Goal: Task Accomplishment & Management: Manage account settings

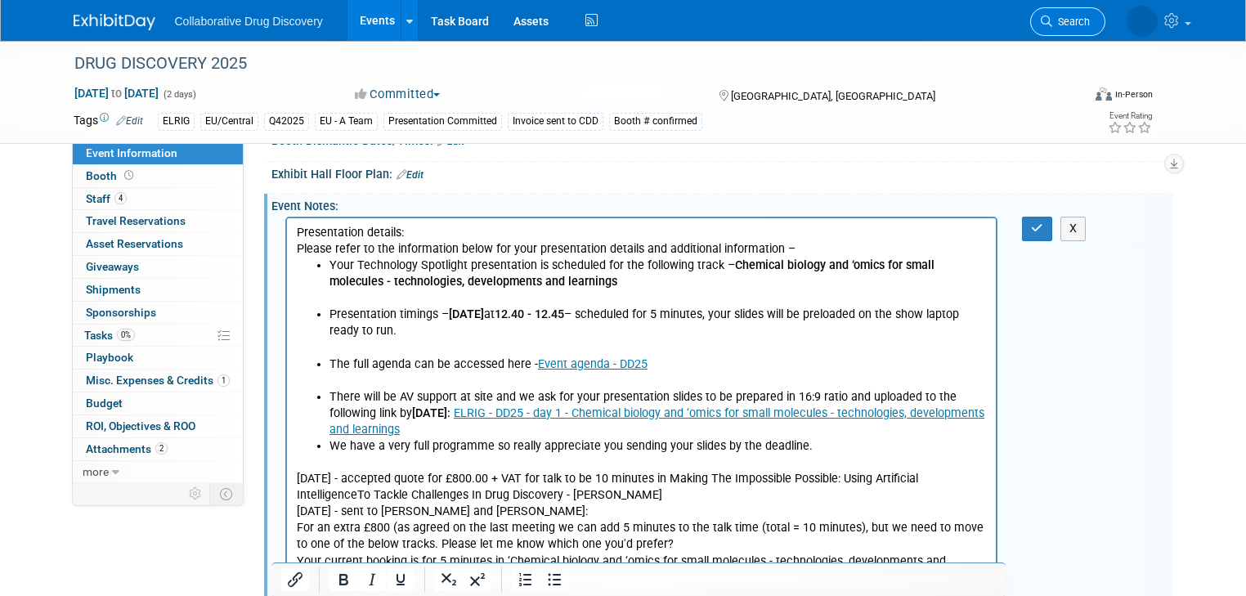
click at [1077, 23] on span "Search" at bounding box center [1071, 22] width 38 height 12
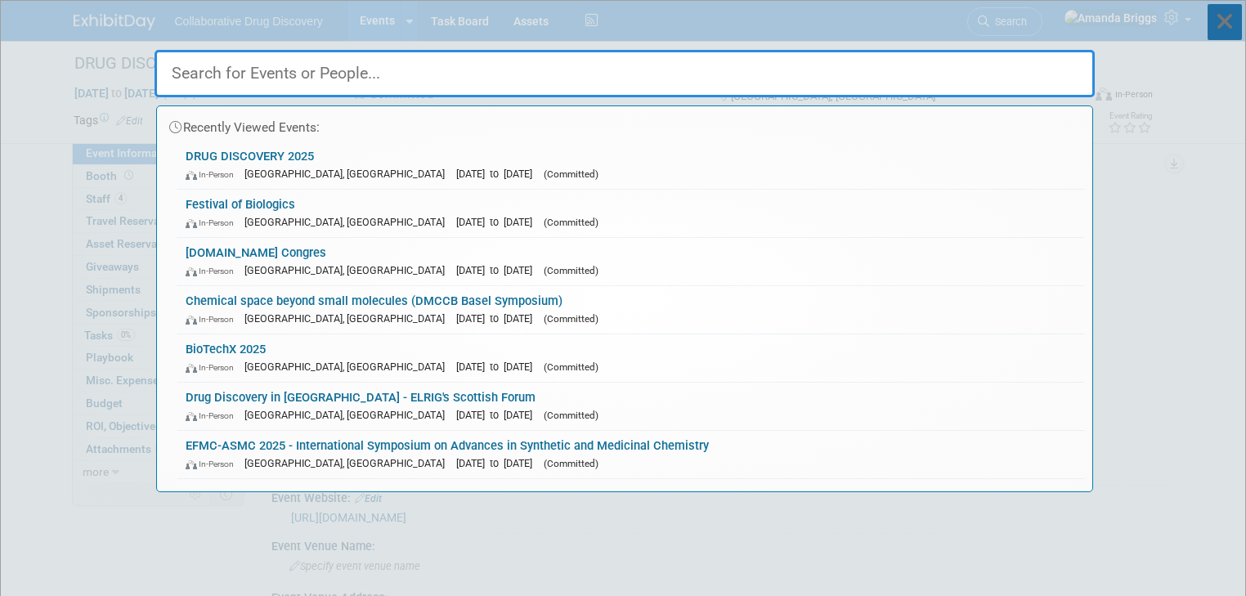
click at [1219, 22] on icon at bounding box center [1224, 22] width 34 height 36
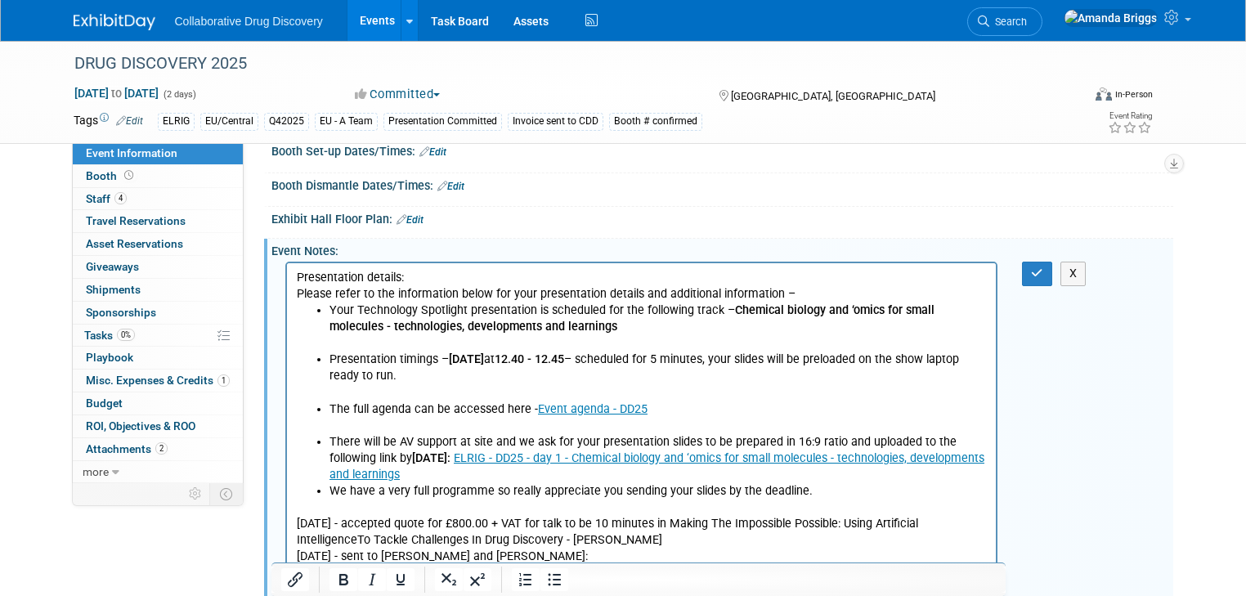
scroll to position [654, 0]
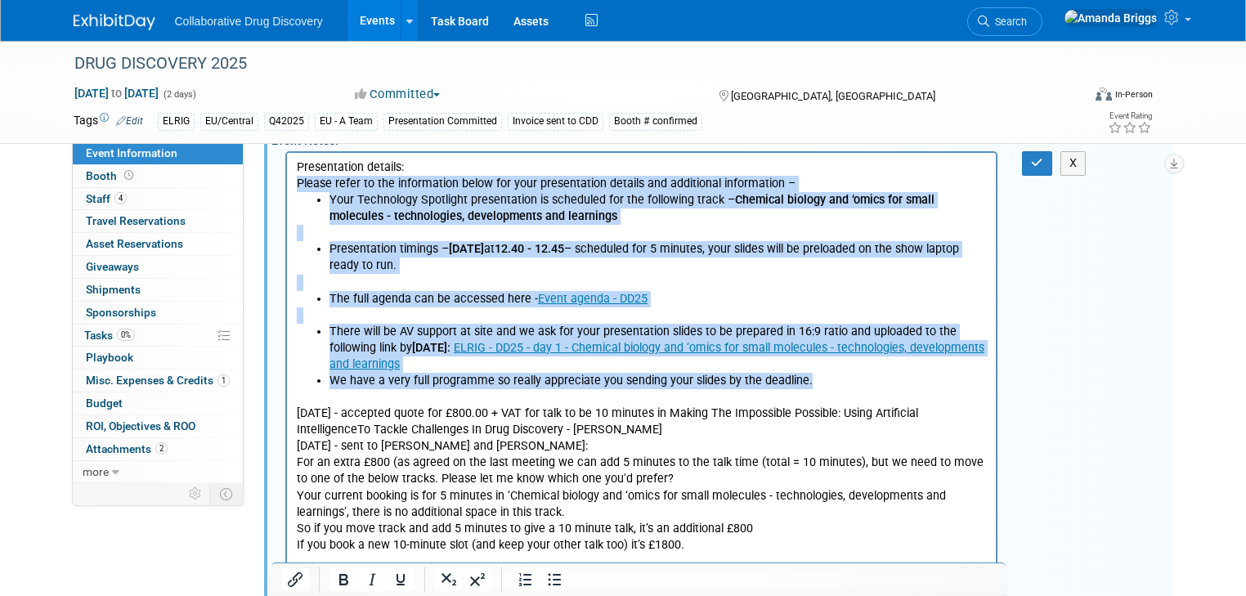
drag, startPoint x: 847, startPoint y: 385, endPoint x: 276, endPoint y: 177, distance: 608.0
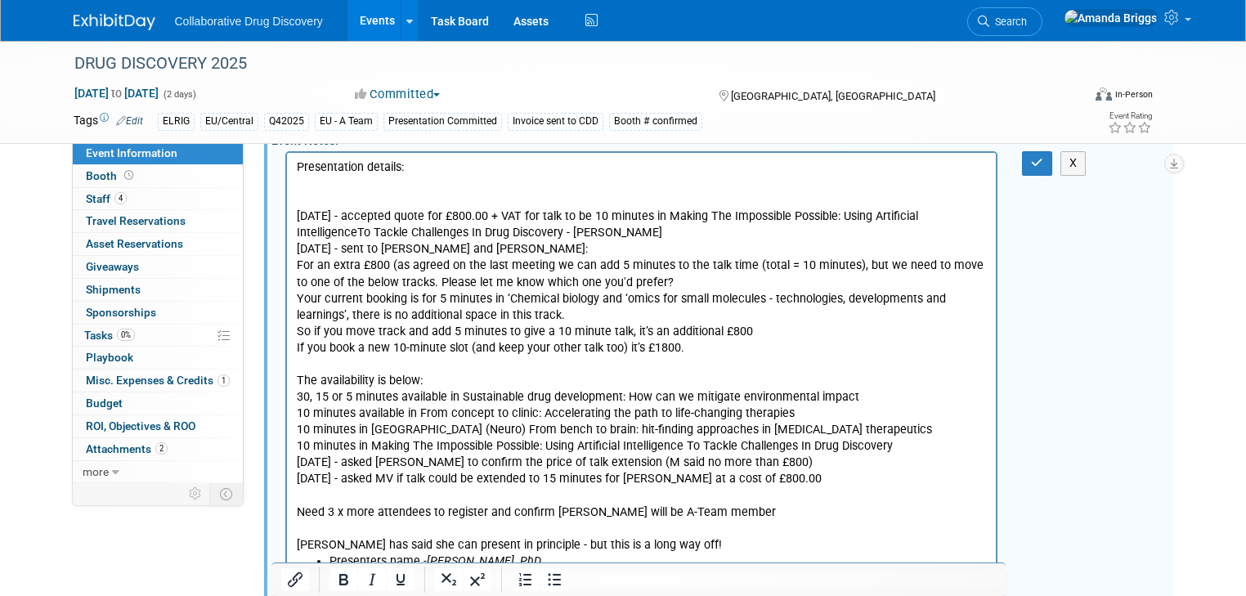
click at [419, 170] on p "Presentation details:" at bounding box center [641, 167] width 691 height 16
click at [1043, 162] on icon "button" at bounding box center [1037, 162] width 12 height 11
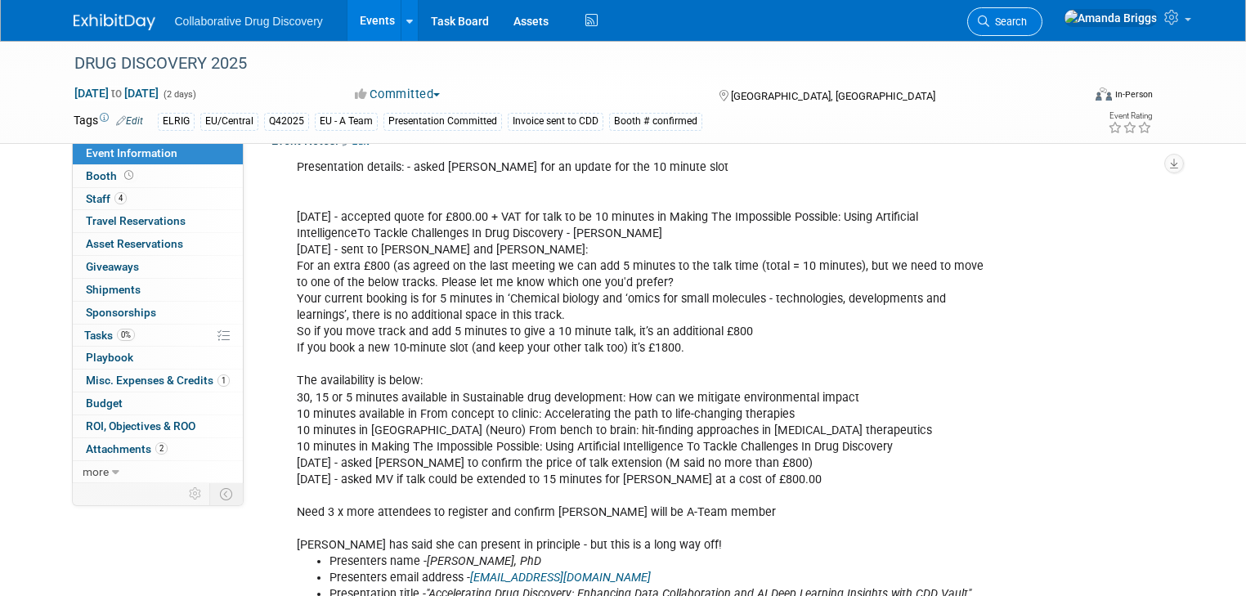
click at [1027, 23] on span "Search" at bounding box center [1008, 22] width 38 height 12
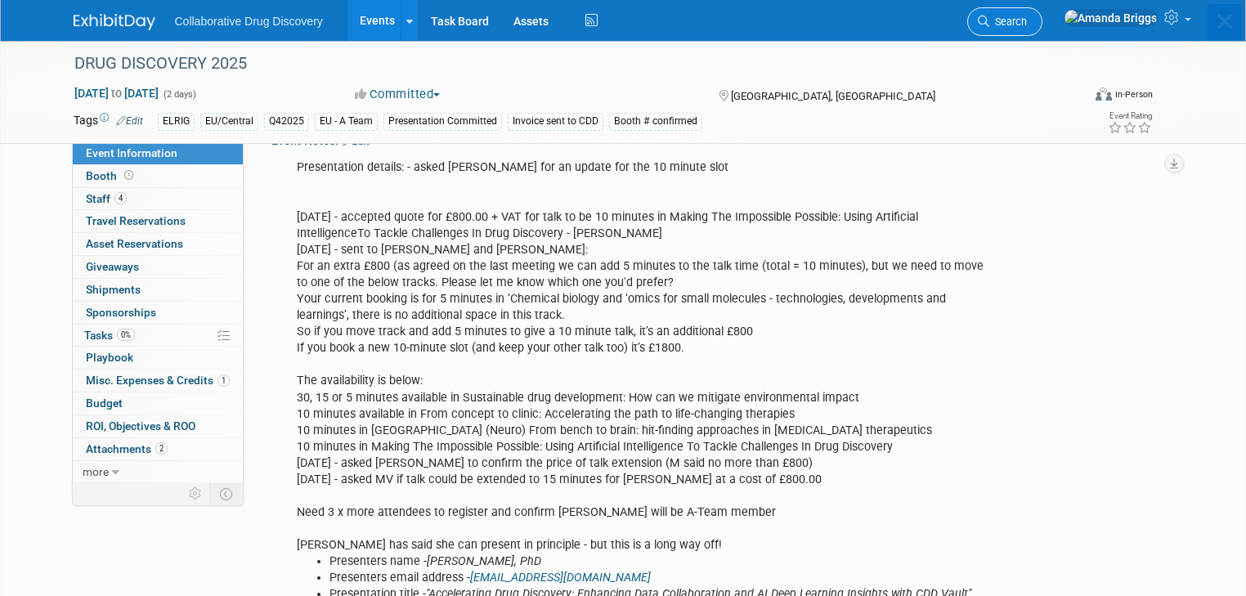
scroll to position [0, 0]
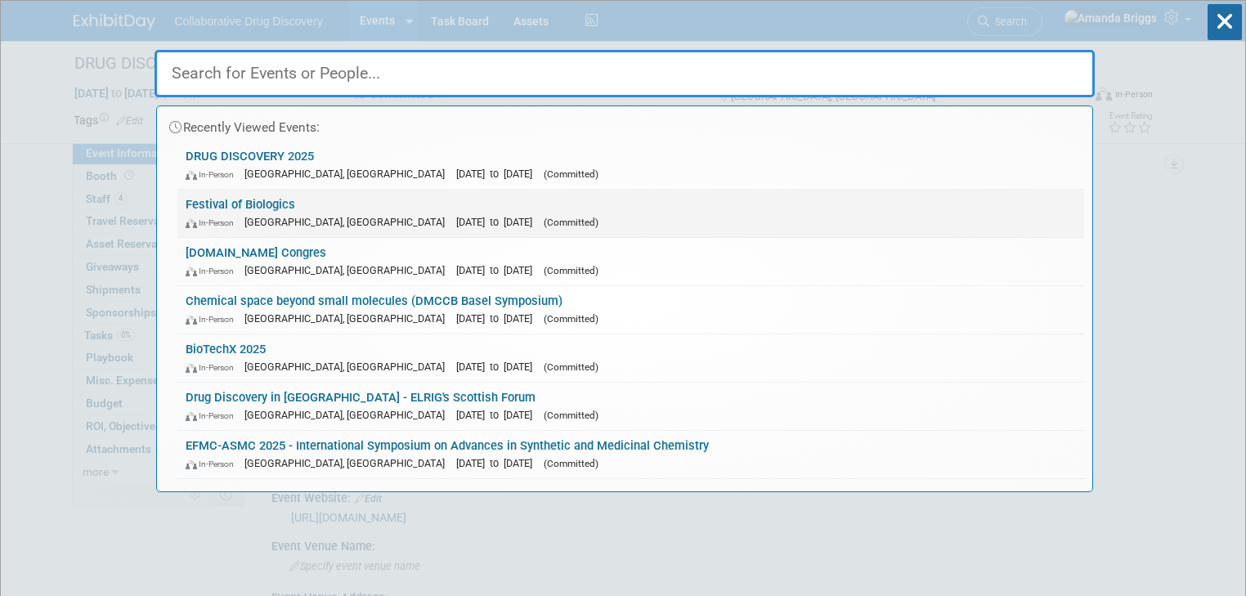
click at [252, 206] on link "Festival of Biologics In-Person Basel, Switzerland Sep 30, 2025 to Oct 2, 2025 …" at bounding box center [630, 213] width 907 height 47
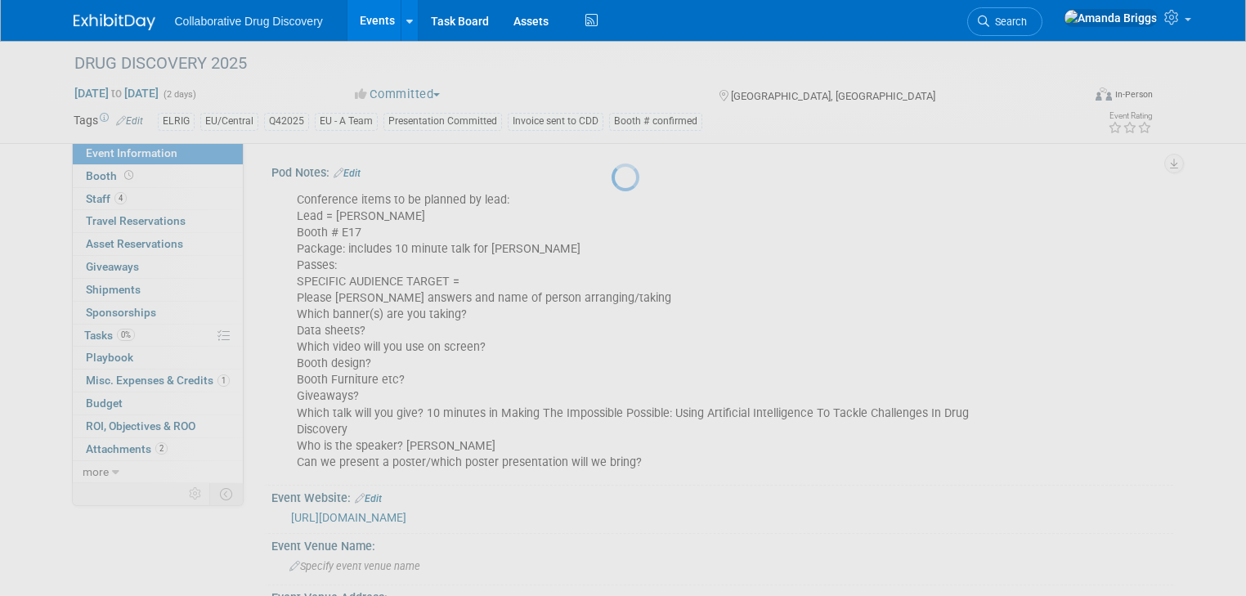
click at [611, 206] on div at bounding box center [622, 298] width 23 height 596
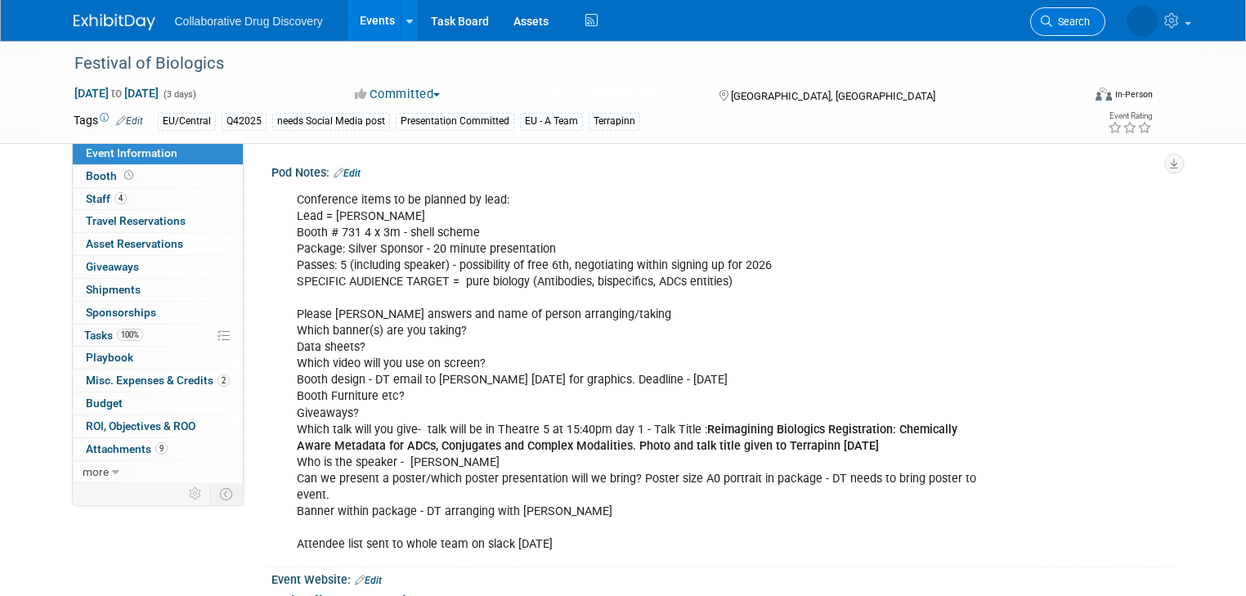
click at [1082, 19] on span "Search" at bounding box center [1071, 22] width 38 height 12
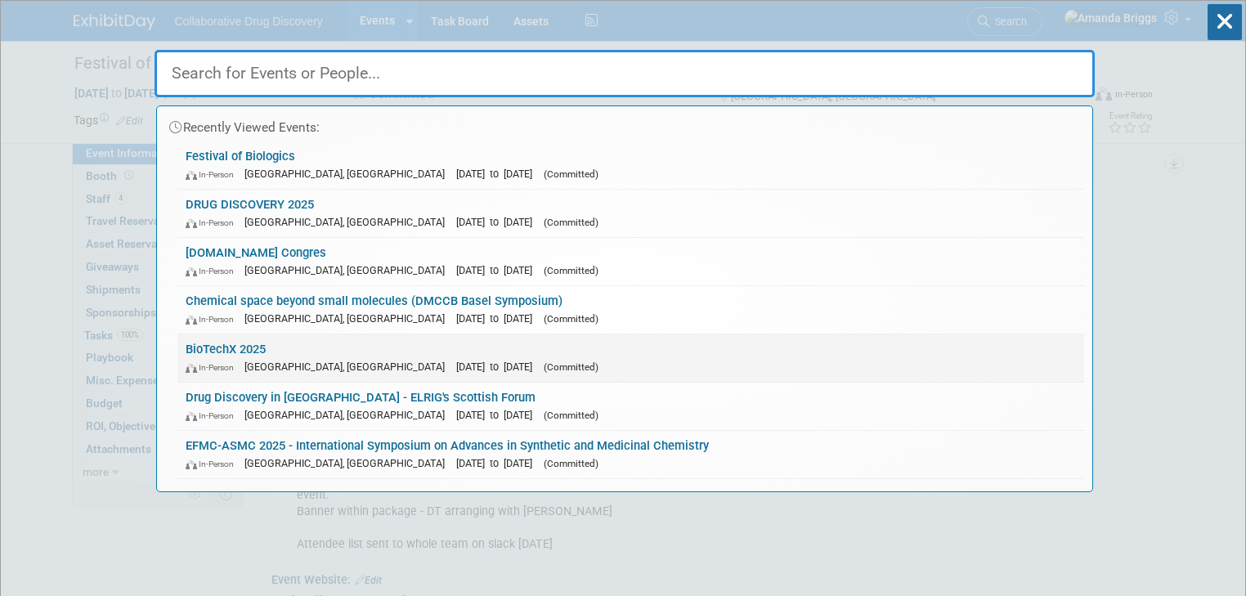
click at [242, 344] on link "BioTechX 2025 In-Person Basel, Switzerland Oct 6, 2025 to Oct 8, 2025 (Committe…" at bounding box center [630, 357] width 907 height 47
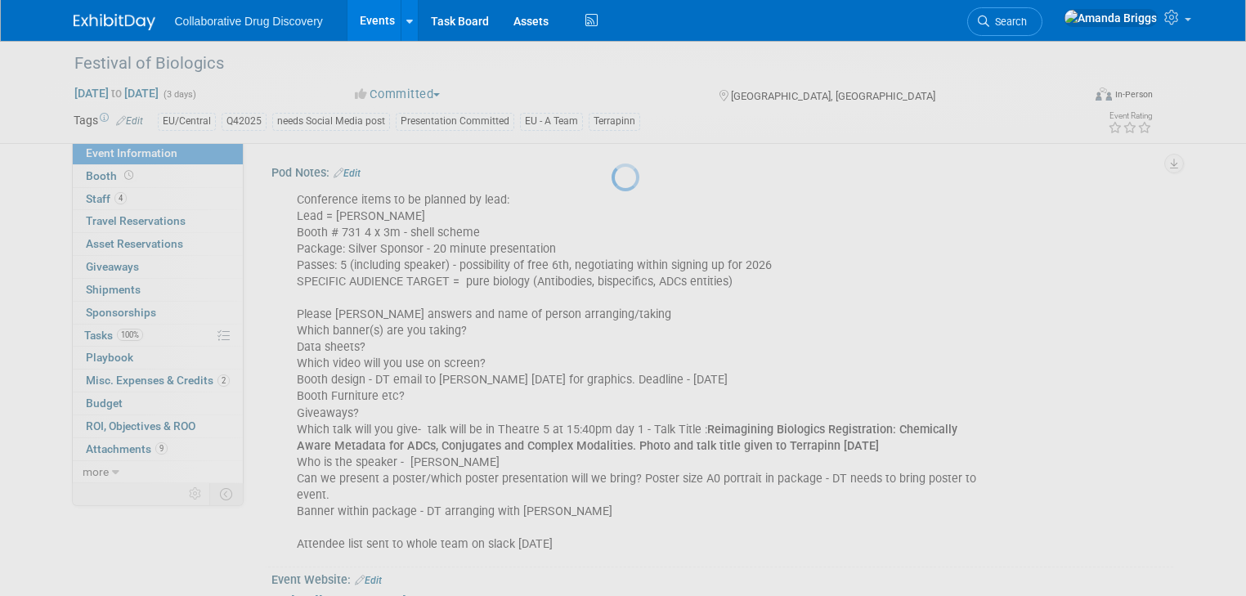
click at [611, 344] on div at bounding box center [622, 298] width 23 height 596
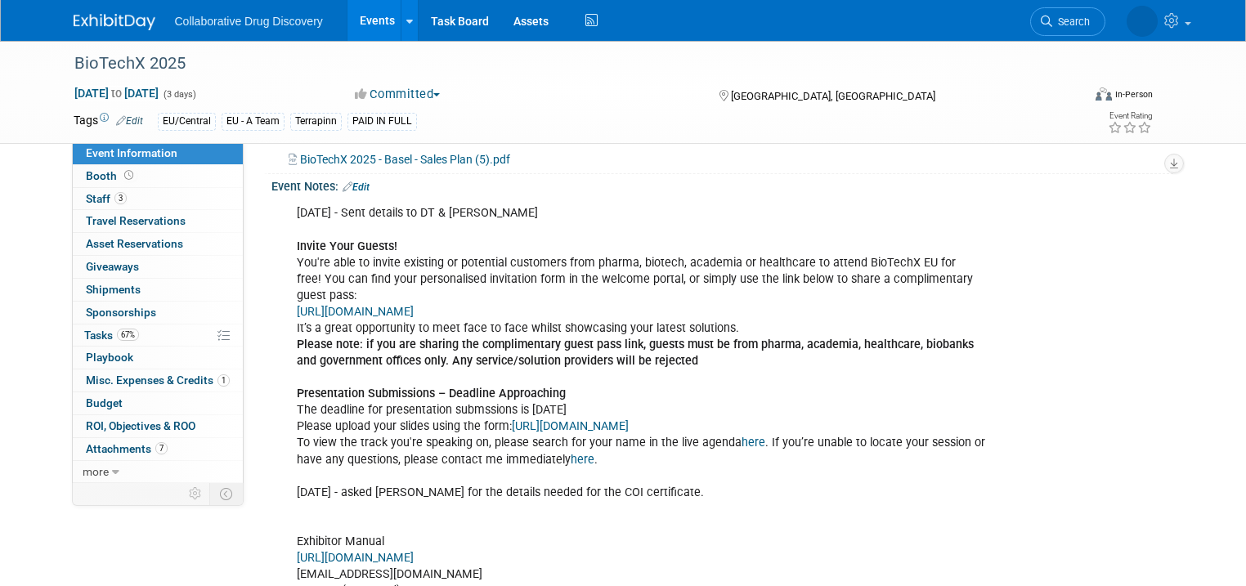
scroll to position [589, 0]
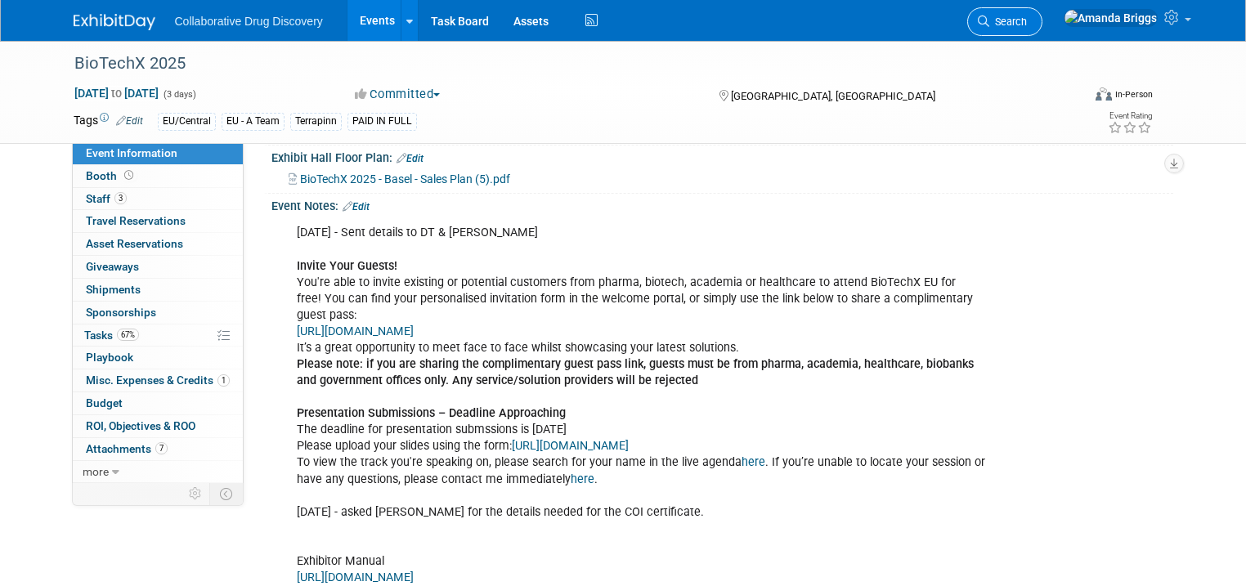
click at [1042, 28] on link "Search" at bounding box center [1004, 21] width 75 height 29
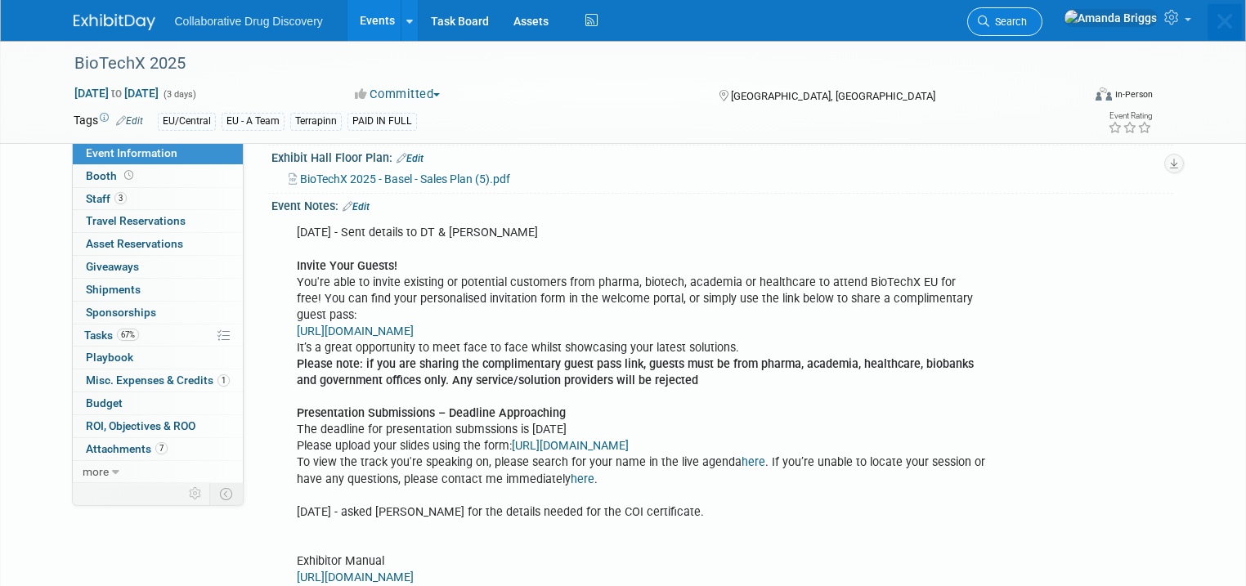
scroll to position [0, 0]
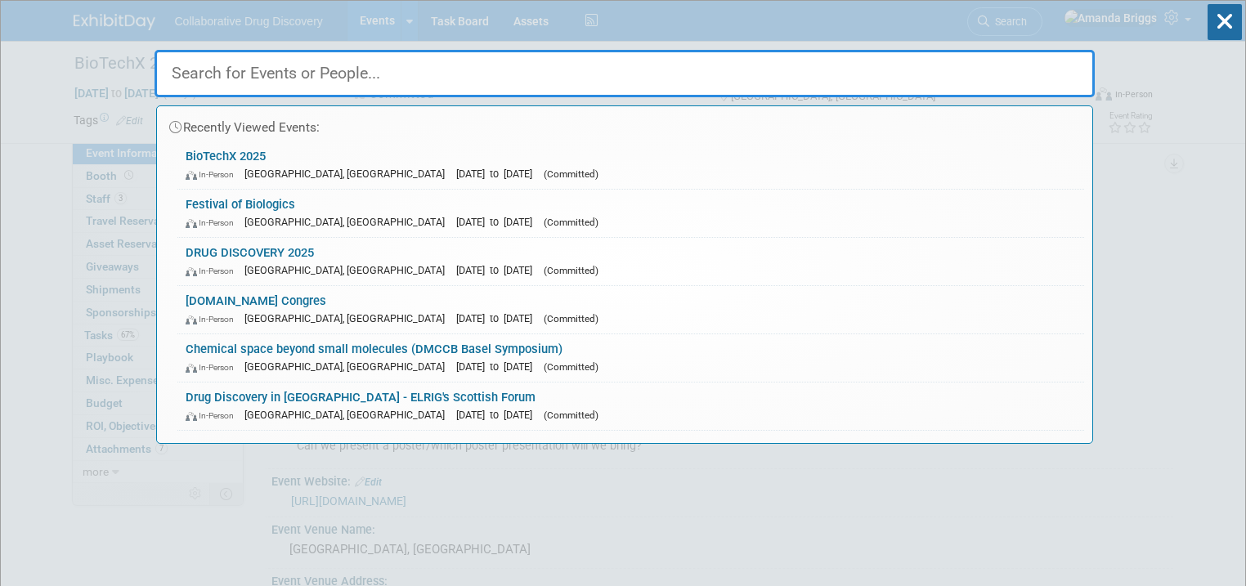
click at [318, 71] on input "text" at bounding box center [625, 73] width 940 height 47
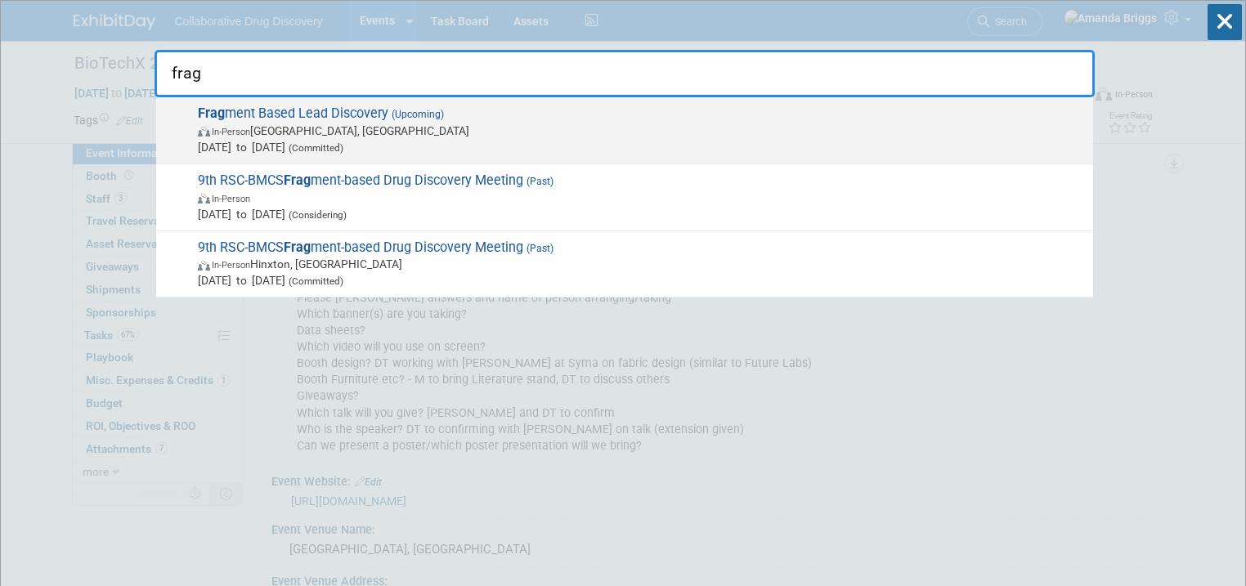
type input "frag"
click at [304, 116] on span "Frag ment Based Lead Discovery (Upcoming) In-Person [GEOGRAPHIC_DATA], [GEOGRAP…" at bounding box center [639, 130] width 892 height 50
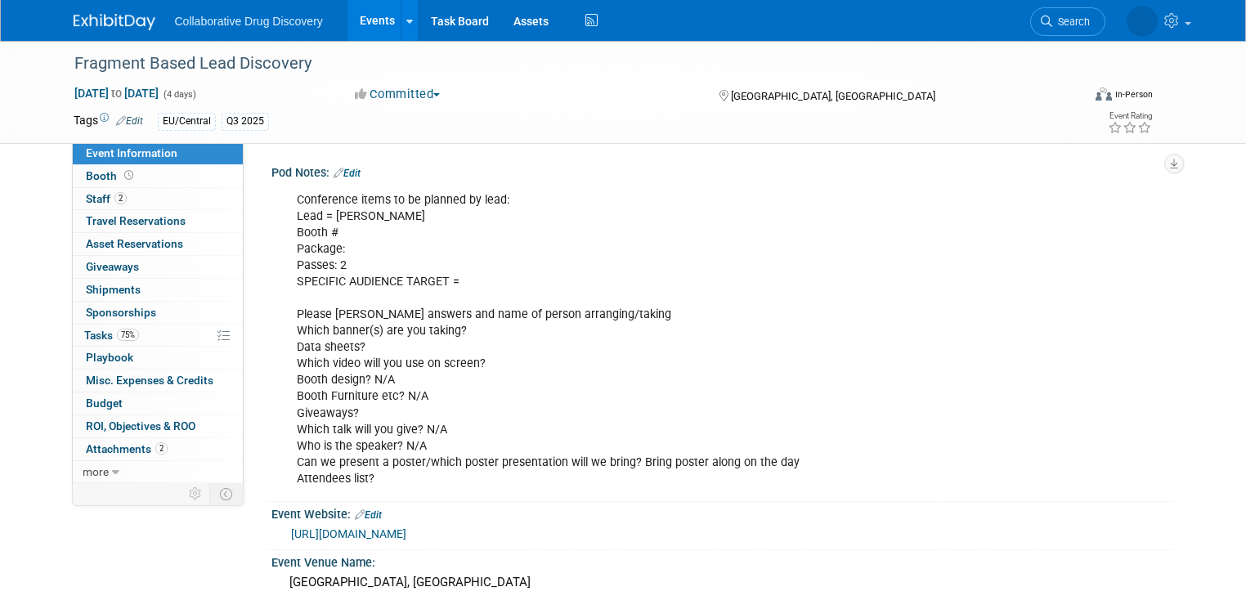
click at [338, 173] on link "Edit" at bounding box center [347, 173] width 27 height 11
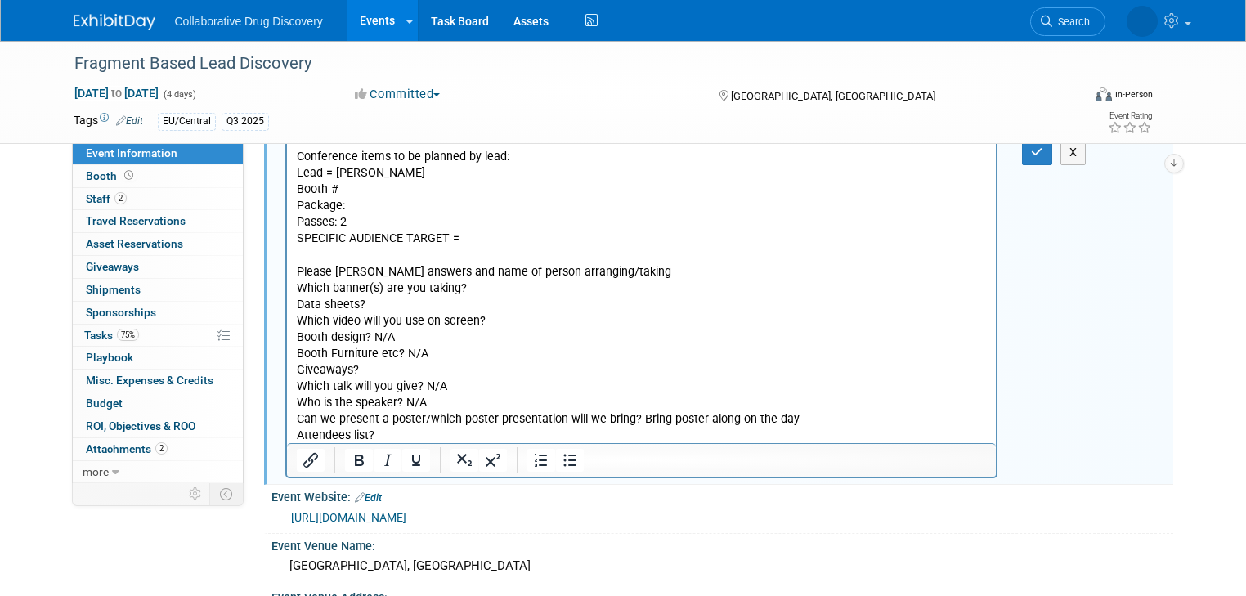
scroll to position [65, 0]
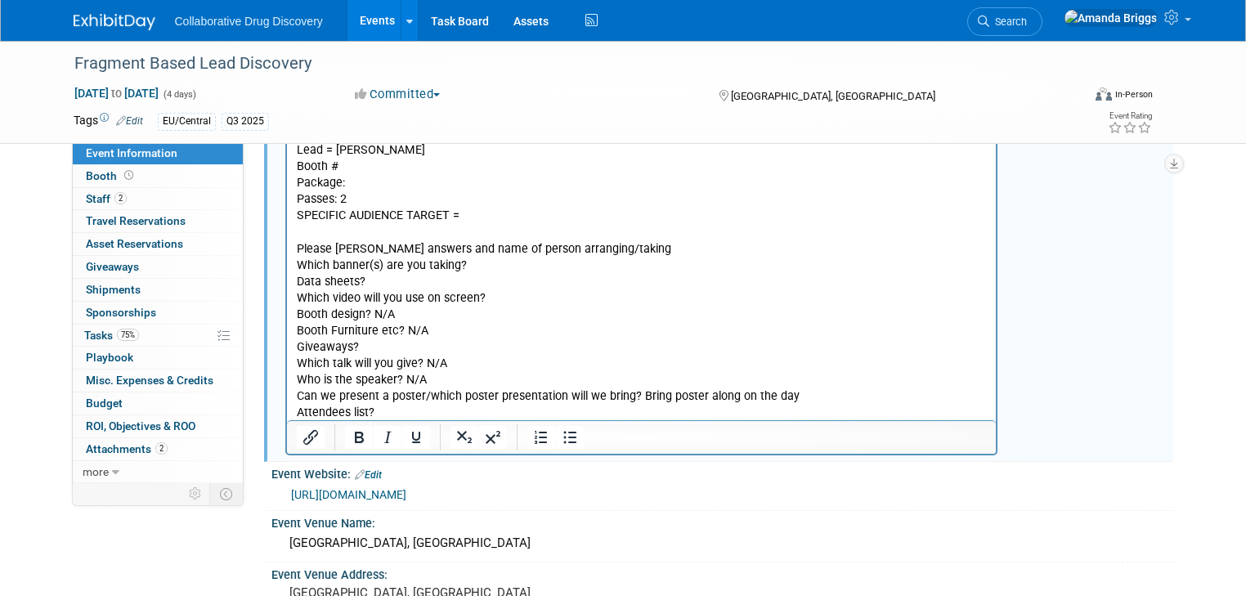
click at [383, 410] on p "Conference items to be planned by lead: Lead = Tamsin Booth # Package: Passes: …" at bounding box center [641, 273] width 691 height 295
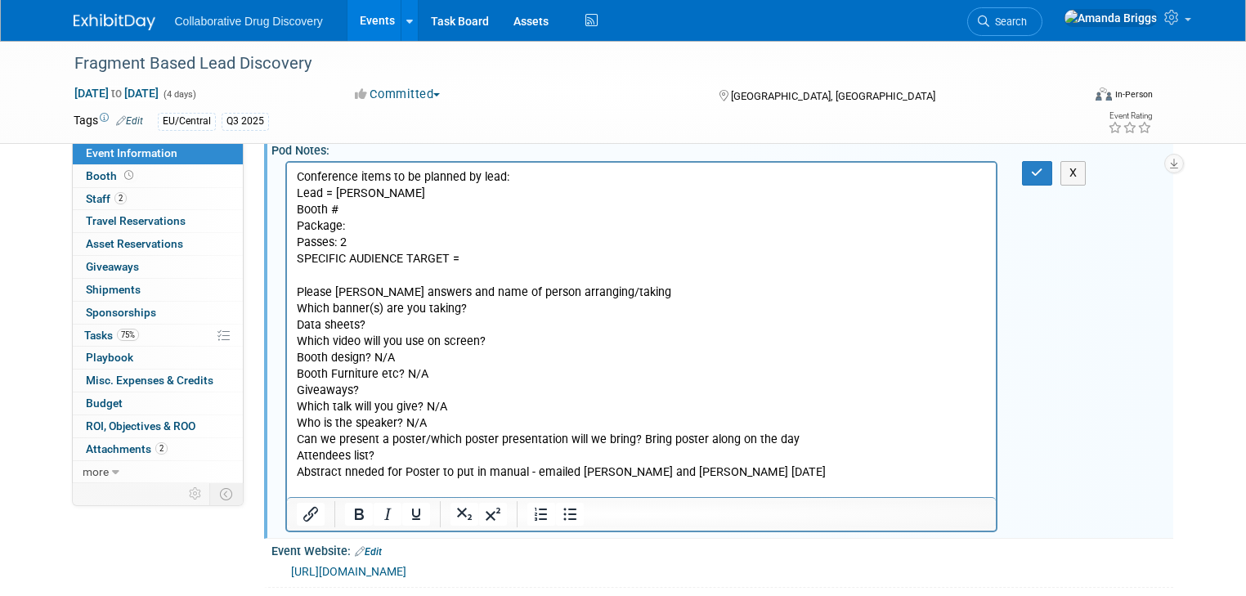
scroll to position [0, 0]
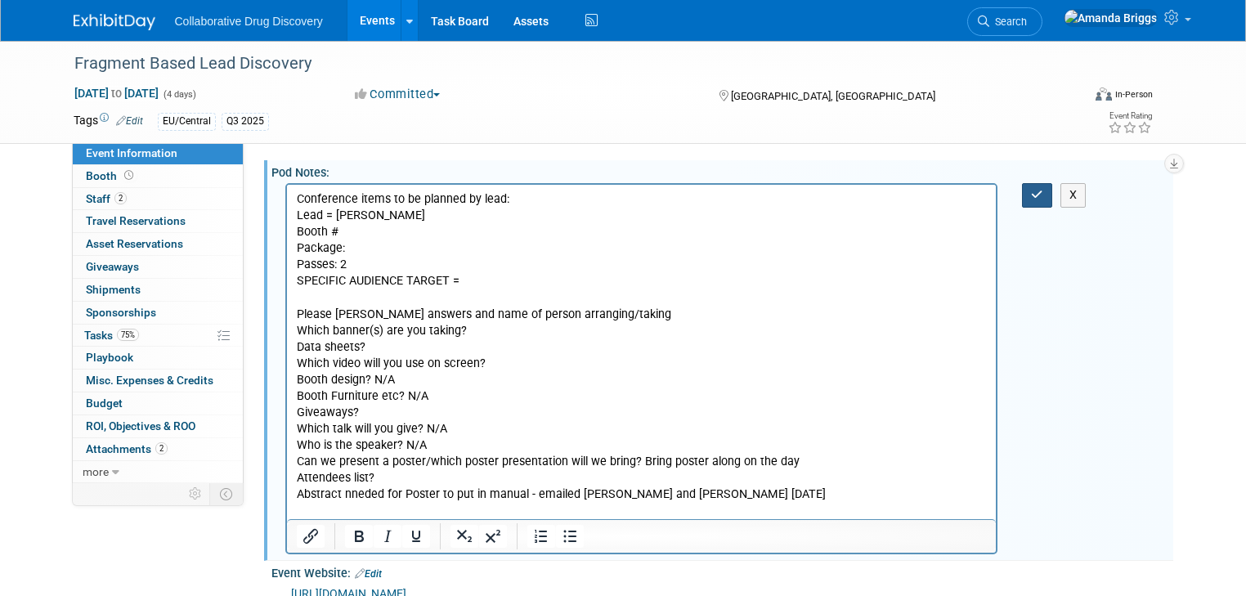
click at [1043, 199] on icon "button" at bounding box center [1037, 194] width 12 height 11
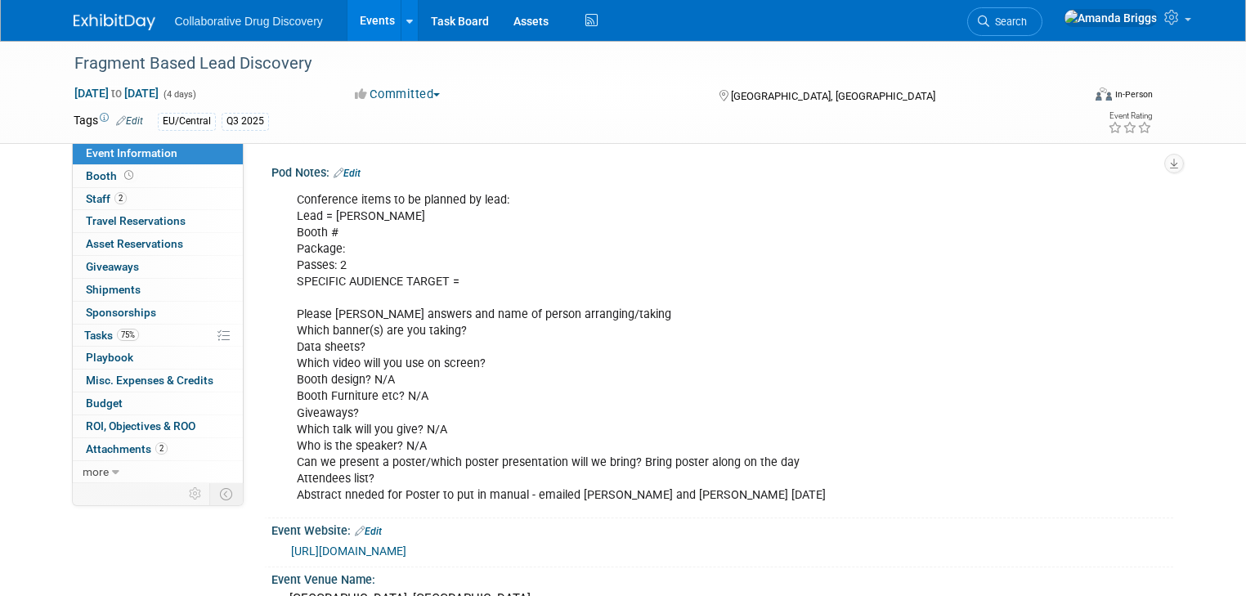
drag, startPoint x: 343, startPoint y: 170, endPoint x: 348, endPoint y: 182, distance: 13.5
click at [343, 170] on link "Edit" at bounding box center [347, 173] width 27 height 11
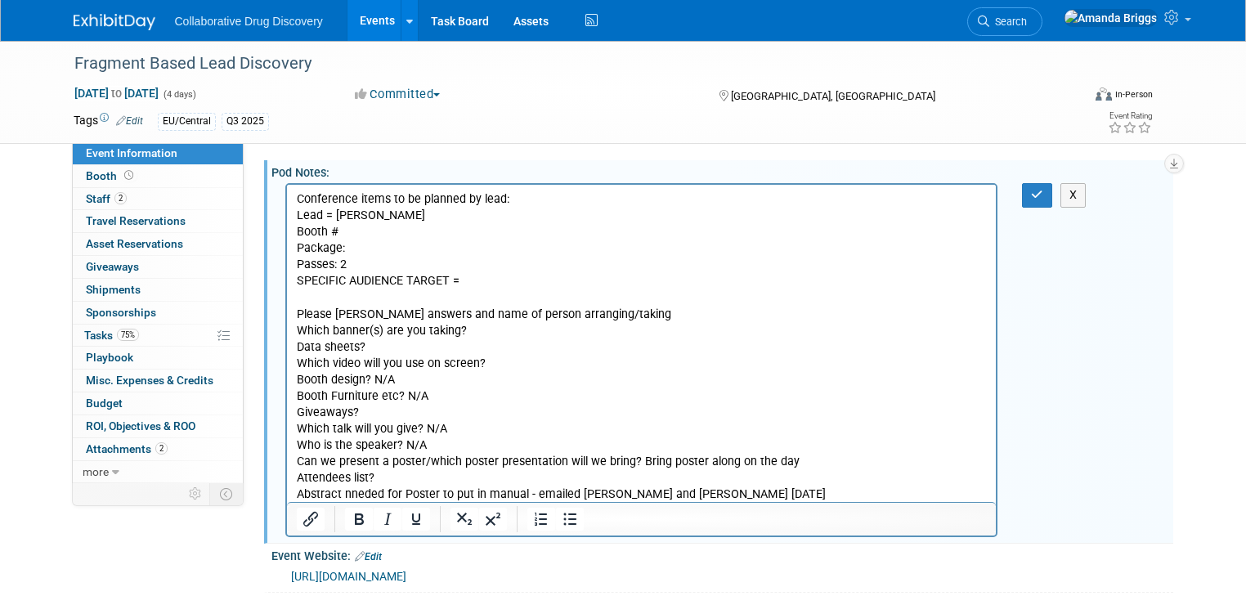
click at [356, 495] on p "Conference items to be planned by lead: Lead = Tamsin Booth # Package: Passes: …" at bounding box center [641, 346] width 691 height 311
click at [1043, 193] on icon "button" at bounding box center [1037, 194] width 12 height 11
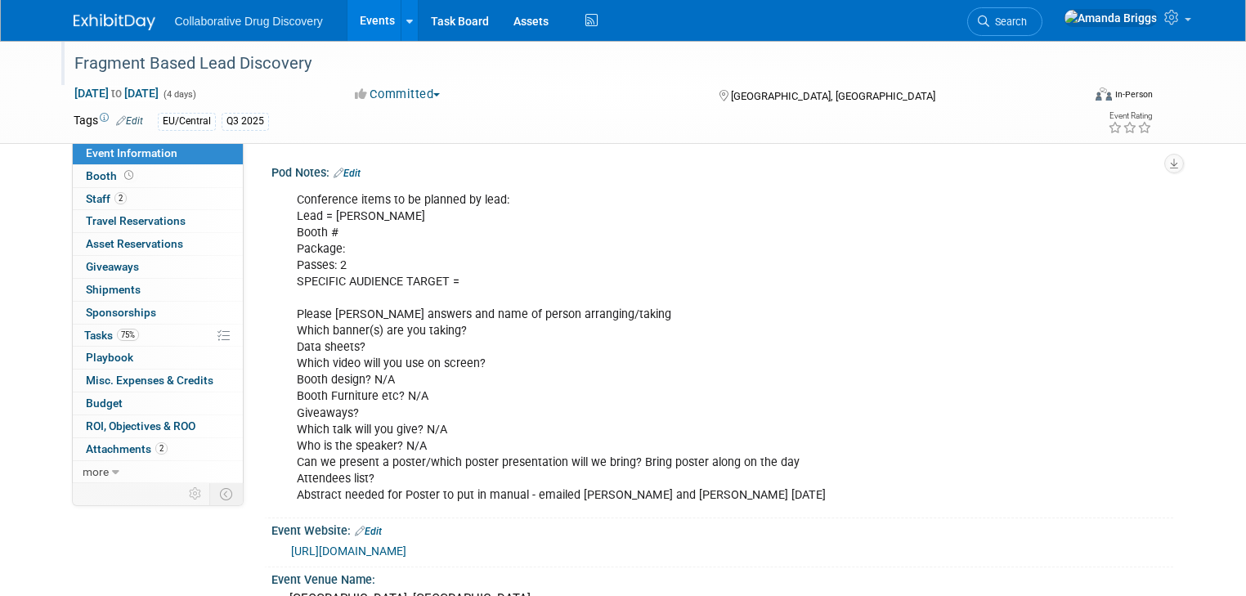
click at [271, 69] on div "Fragment Based Lead Discovery" at bounding box center [565, 63] width 992 height 29
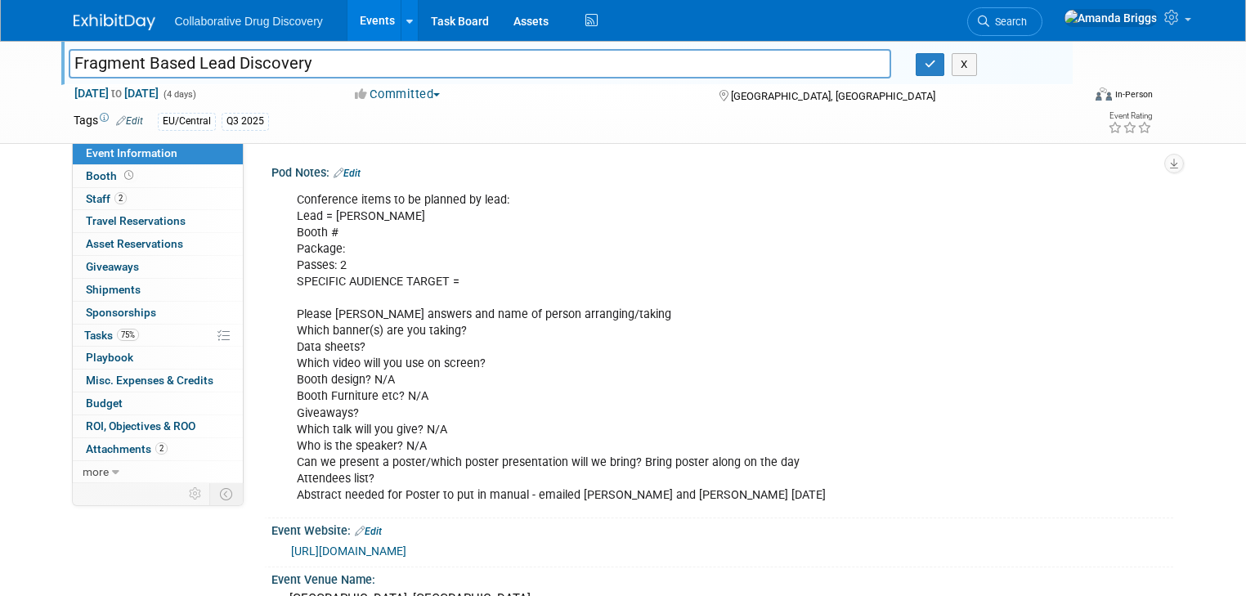
drag, startPoint x: 301, startPoint y: 63, endPoint x: 59, endPoint y: 63, distance: 242.0
click at [69, 63] on input "Fragment Based Lead Discovery" at bounding box center [480, 63] width 822 height 29
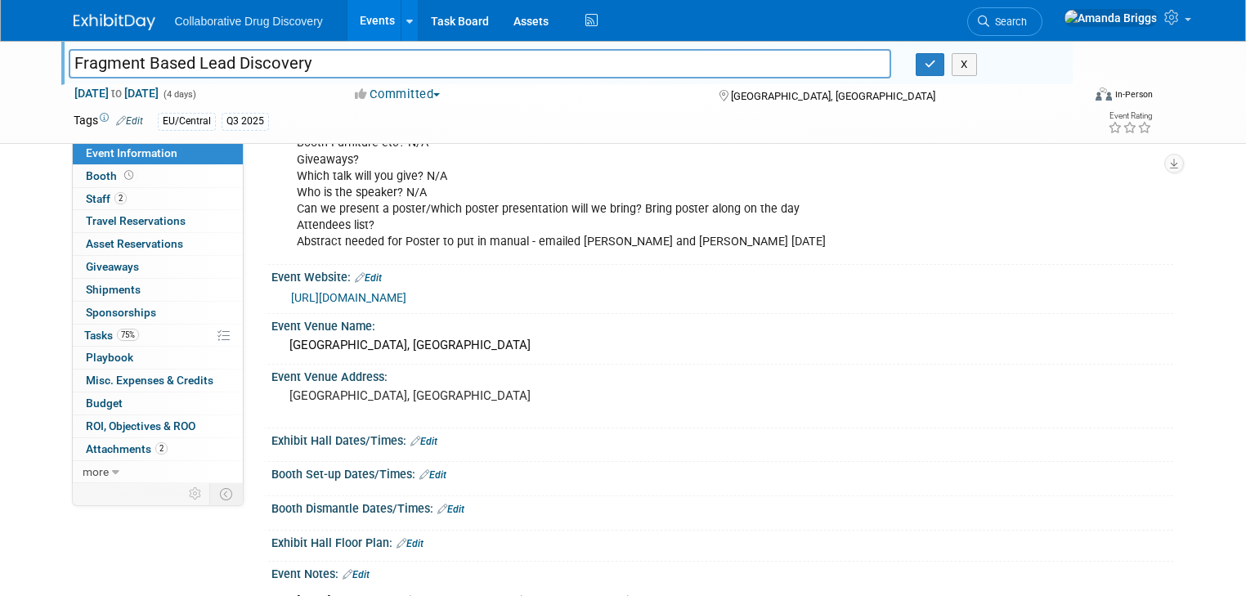
scroll to position [262, 0]
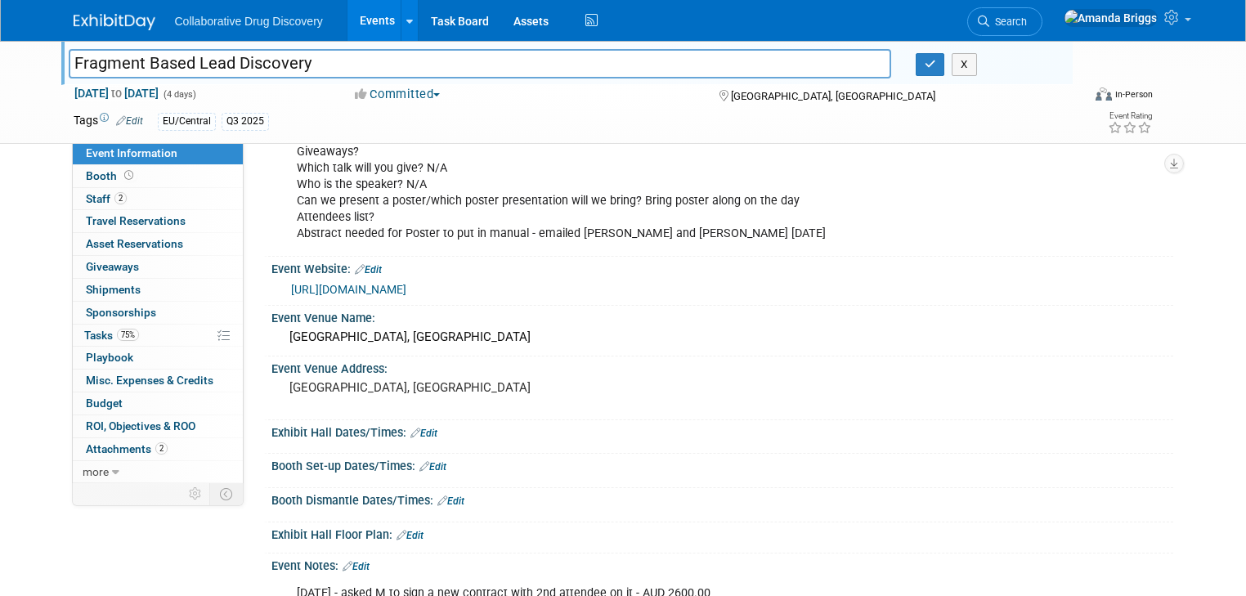
drag, startPoint x: 423, startPoint y: 288, endPoint x: 257, endPoint y: 289, distance: 166.8
click at [271, 289] on div "https://fbldconference.org/" at bounding box center [722, 288] width 902 height 25
copy link "https://fbldconference.org/"
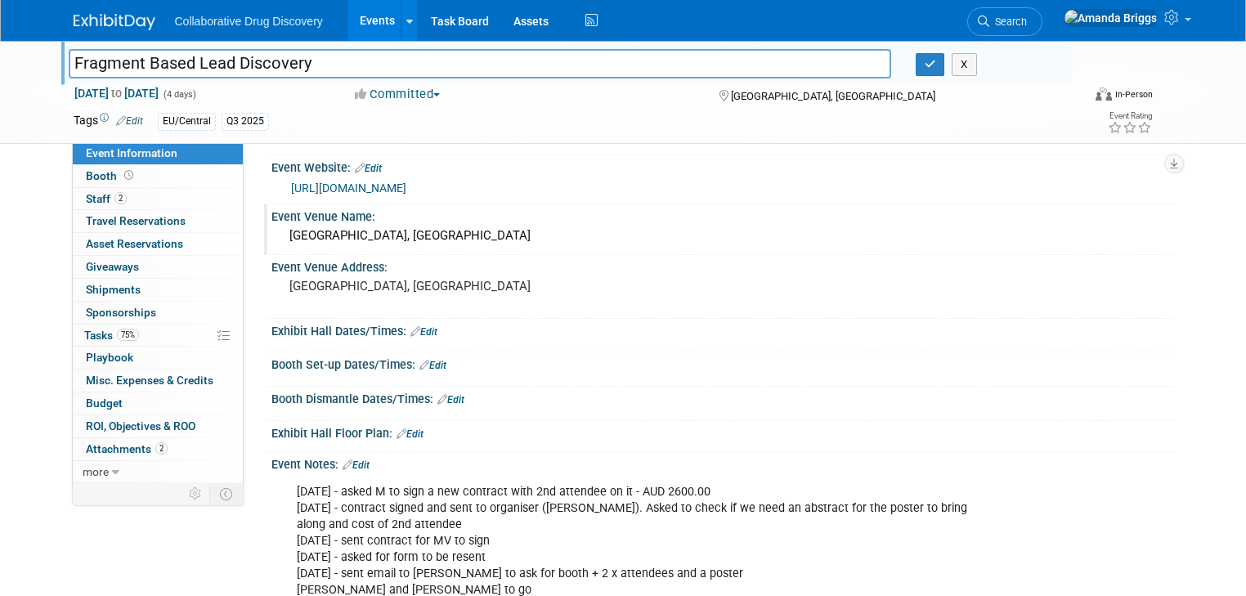
scroll to position [392, 0]
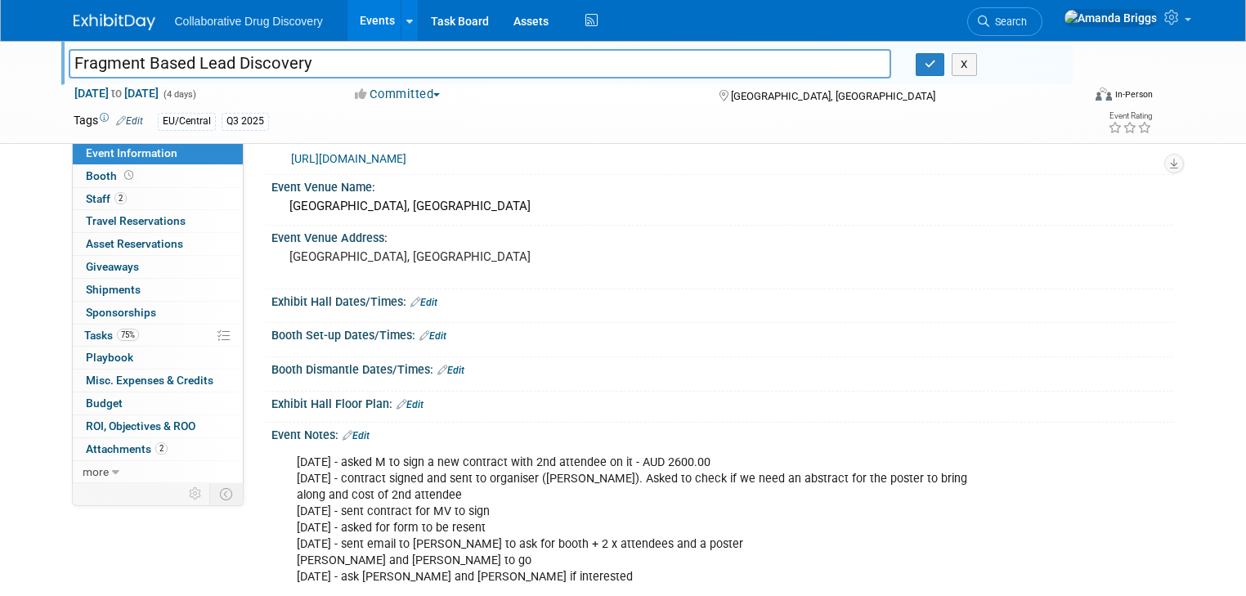
click at [408, 401] on link "Edit" at bounding box center [409, 404] width 27 height 11
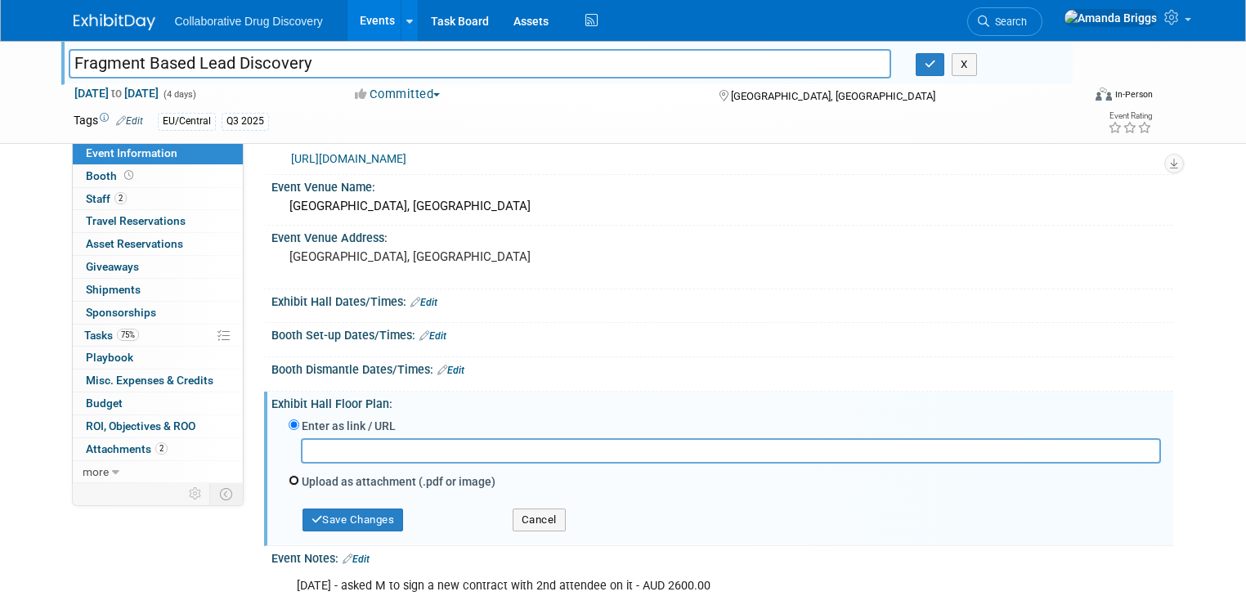
click at [289, 479] on input "Upload as attachment (.pdf or image)" at bounding box center [294, 480] width 11 height 11
radio input "true"
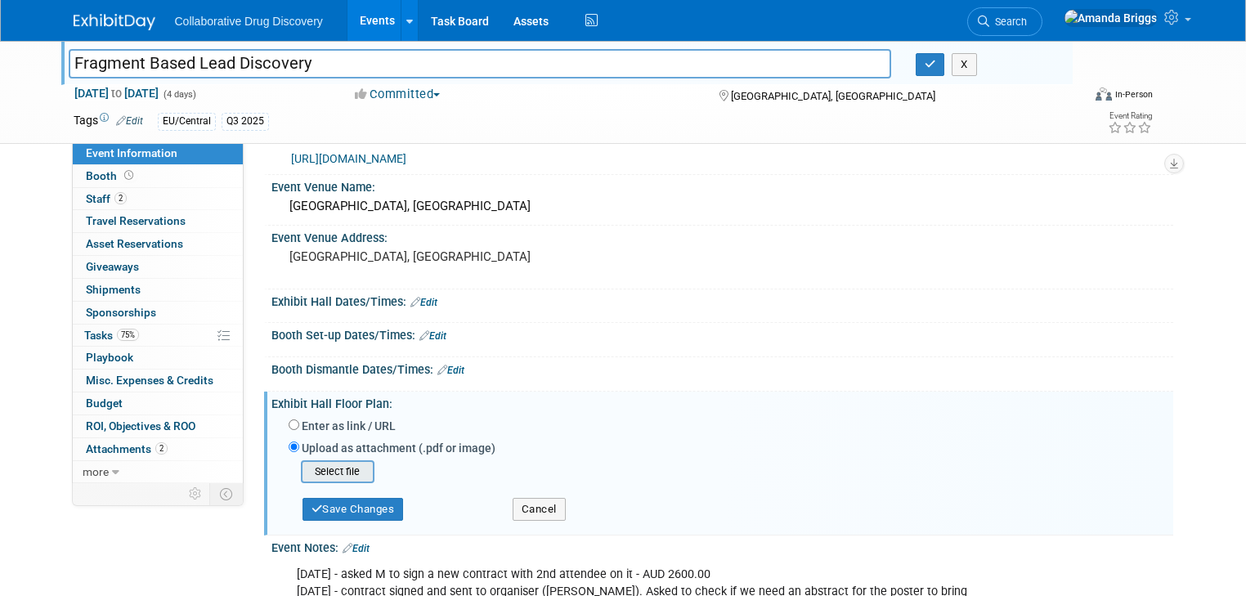
click at [330, 471] on input "file" at bounding box center [275, 472] width 195 height 20
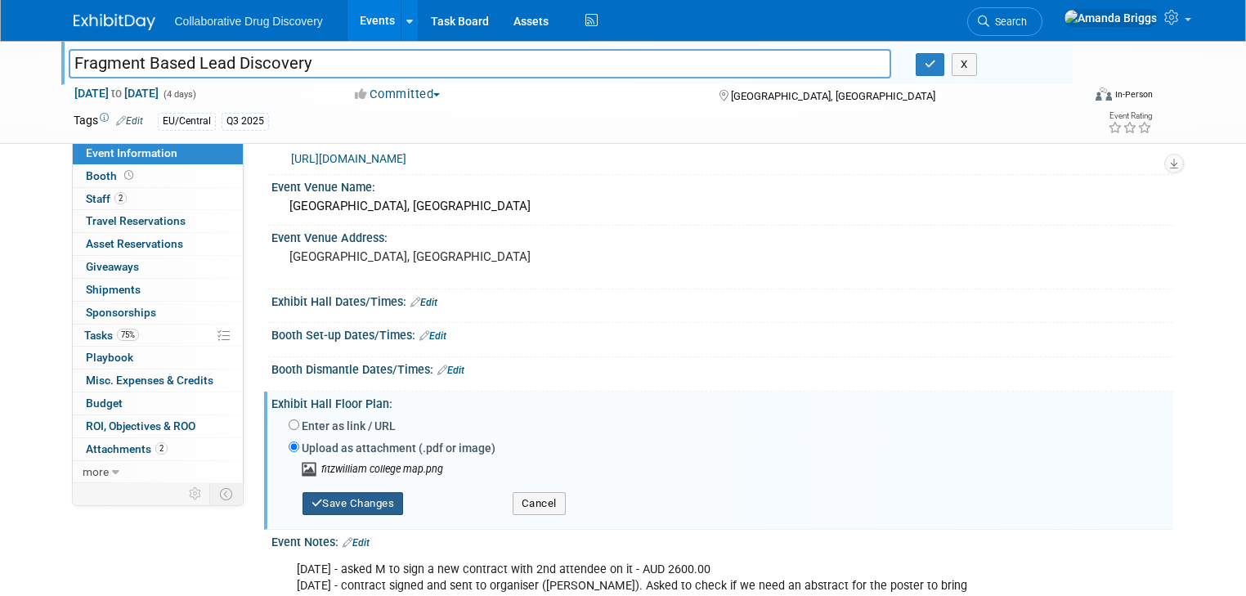
click at [327, 499] on button "Save Changes" at bounding box center [352, 503] width 101 height 23
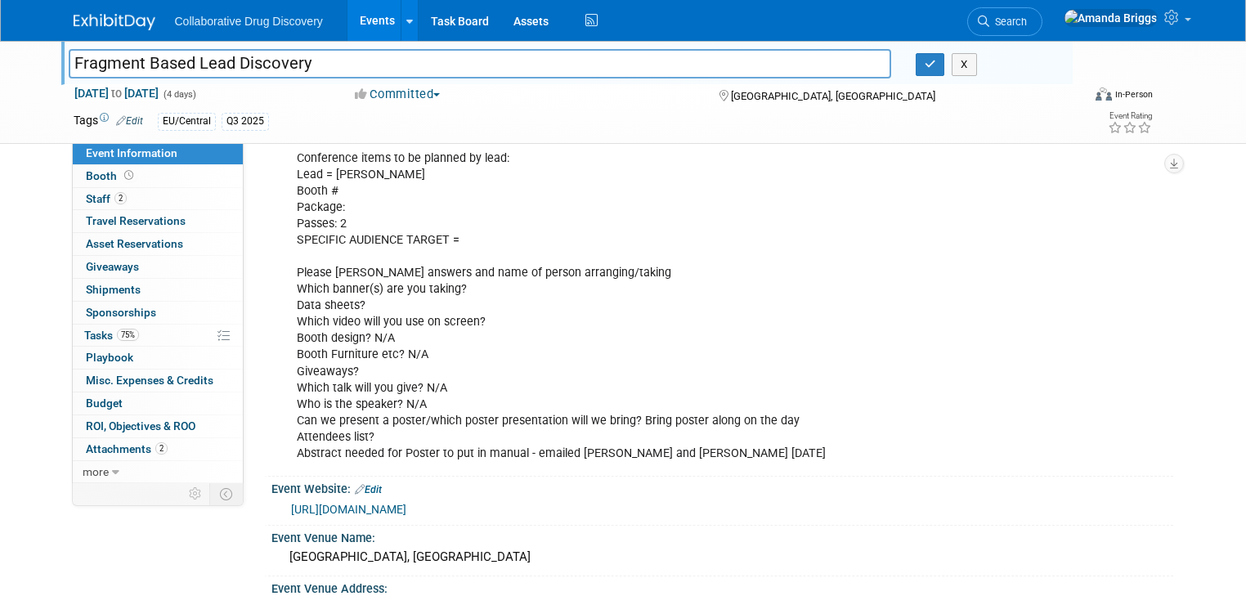
scroll to position [0, 0]
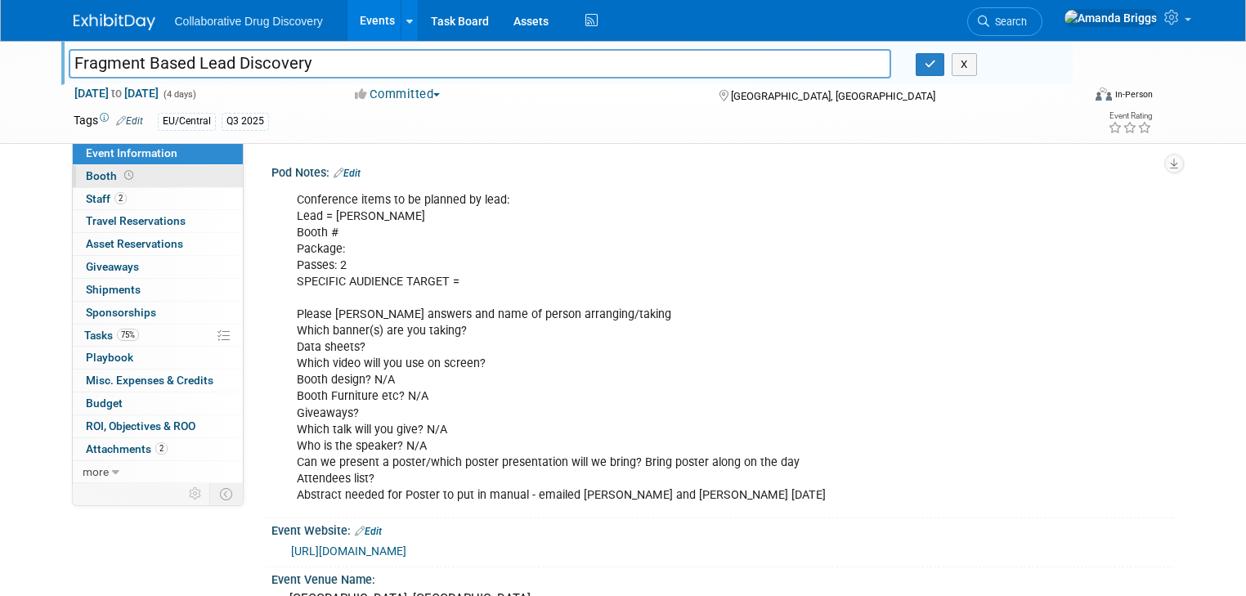
click at [88, 175] on span "Booth" at bounding box center [111, 175] width 51 height 13
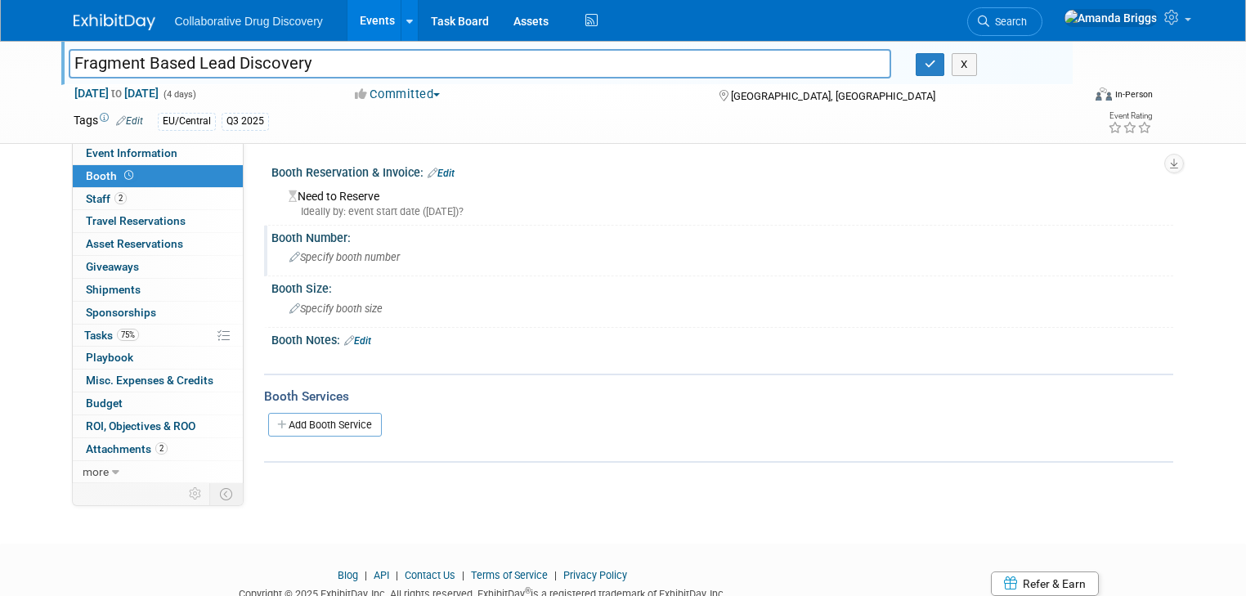
click at [326, 259] on span "Specify booth number" at bounding box center [344, 257] width 110 height 12
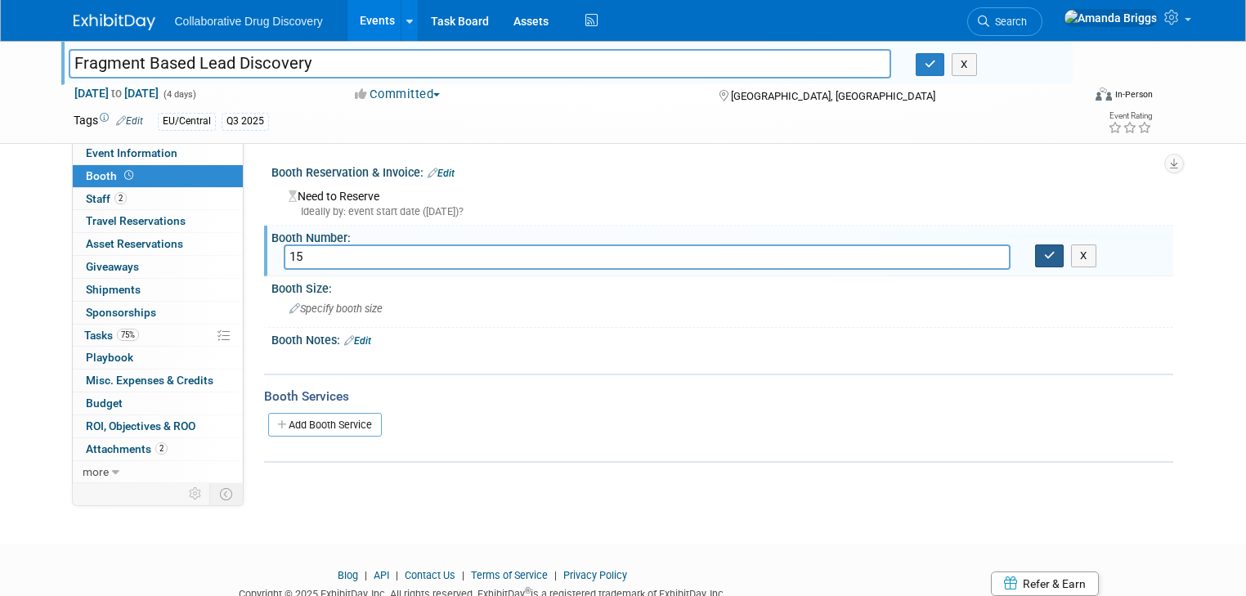
type input "15"
click at [1050, 251] on button "button" at bounding box center [1049, 255] width 29 height 23
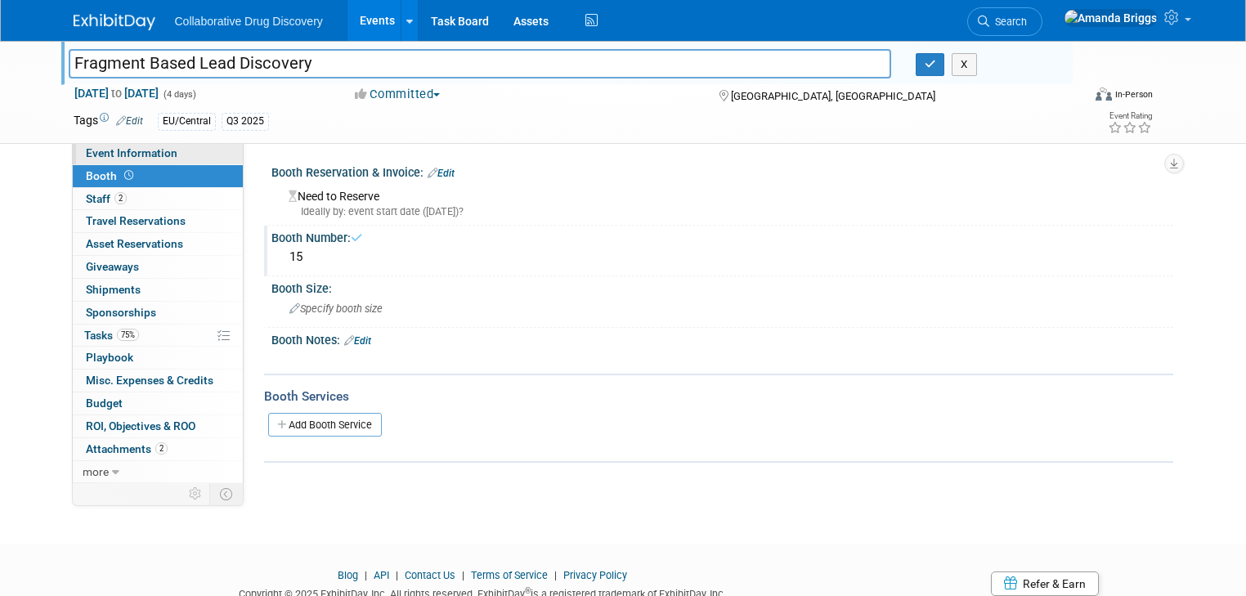
click at [131, 153] on span "Event Information" at bounding box center [132, 152] width 92 height 13
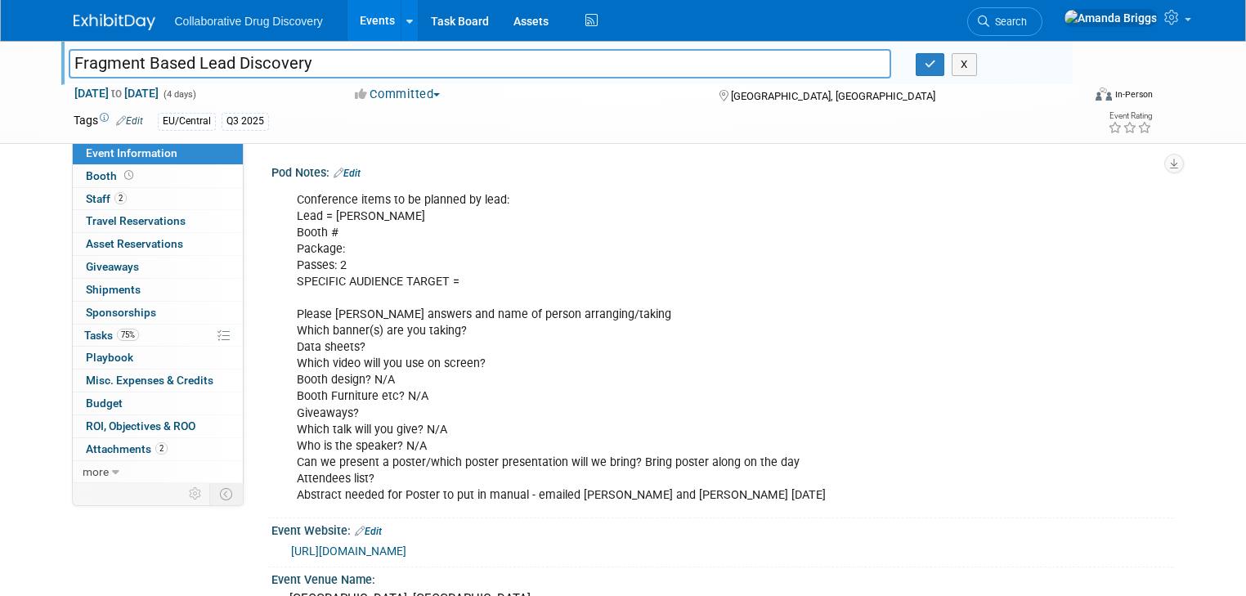
click at [338, 177] on link "Edit" at bounding box center [347, 173] width 27 height 11
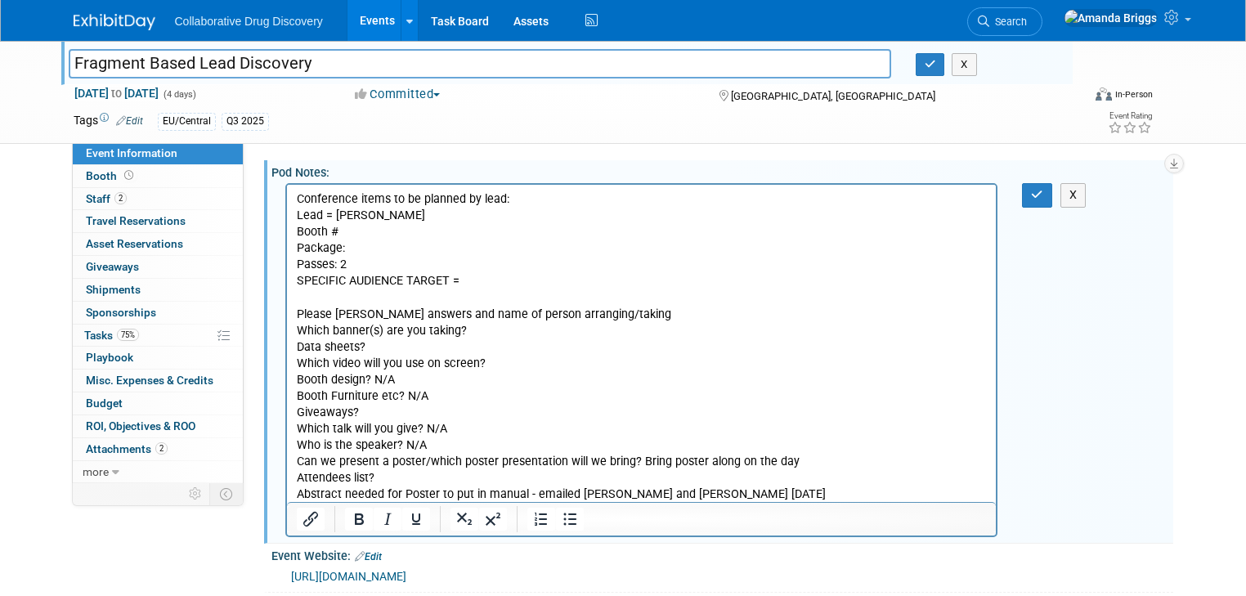
click at [351, 233] on p "Conference items to be planned by lead: Lead = Tamsin Booth # Package: Passes: …" at bounding box center [641, 346] width 691 height 311
click at [1043, 193] on icon "button" at bounding box center [1037, 194] width 12 height 11
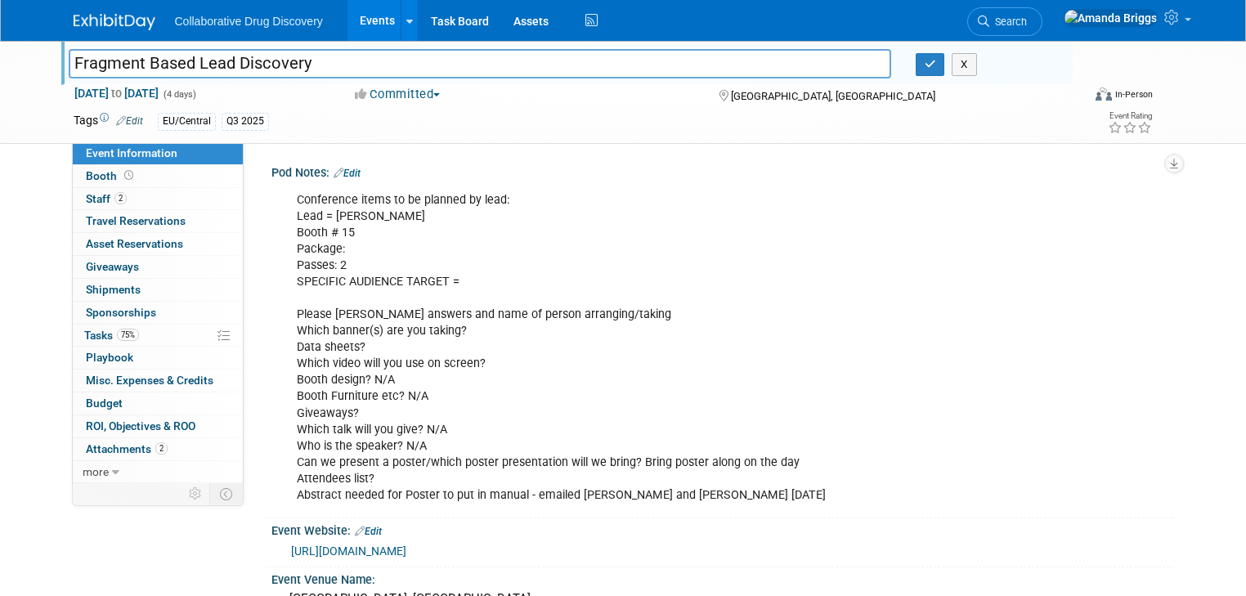
click at [335, 173] on link "Edit" at bounding box center [347, 173] width 27 height 11
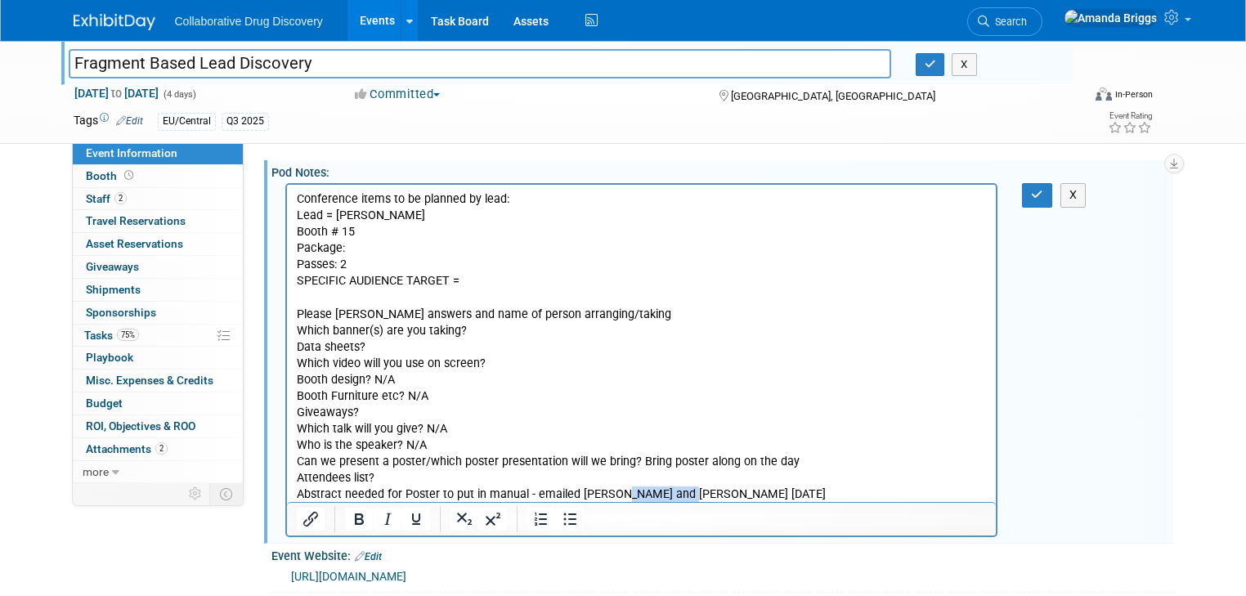
drag, startPoint x: 683, startPoint y: 495, endPoint x: 619, endPoint y: 494, distance: 63.8
click at [619, 494] on p "Conference items to be planned by lead: Lead = Tamsin Booth # 15 Package: Passe…" at bounding box center [641, 346] width 691 height 311
click at [1039, 199] on button "button" at bounding box center [1037, 195] width 30 height 24
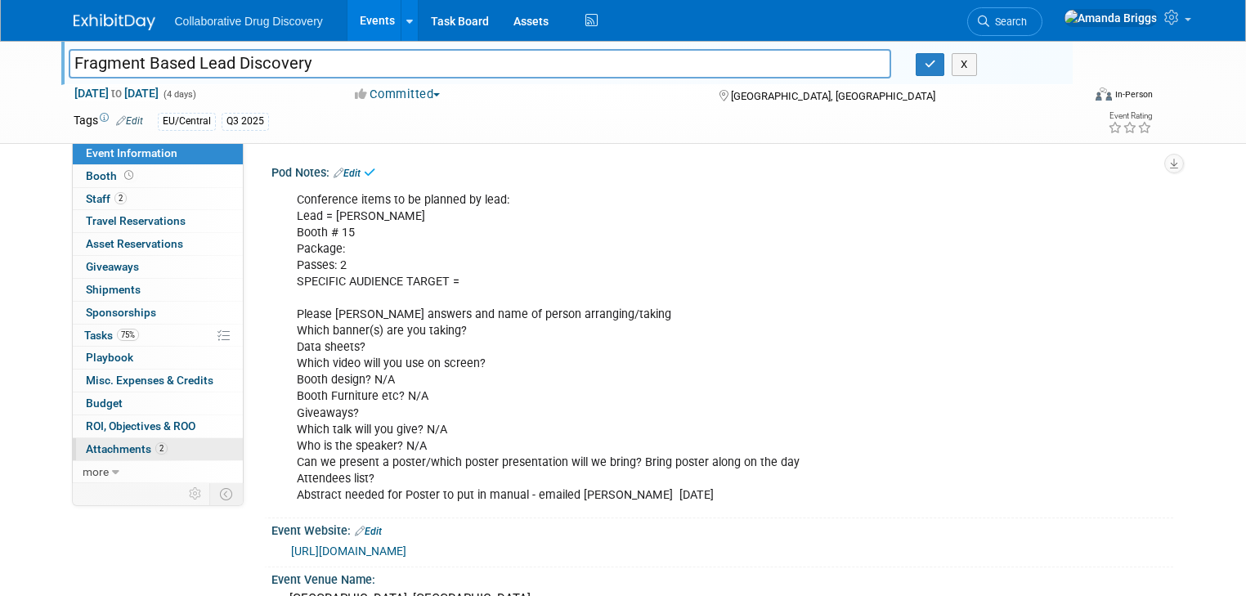
click at [86, 449] on span "Attachments 2" at bounding box center [127, 448] width 82 height 13
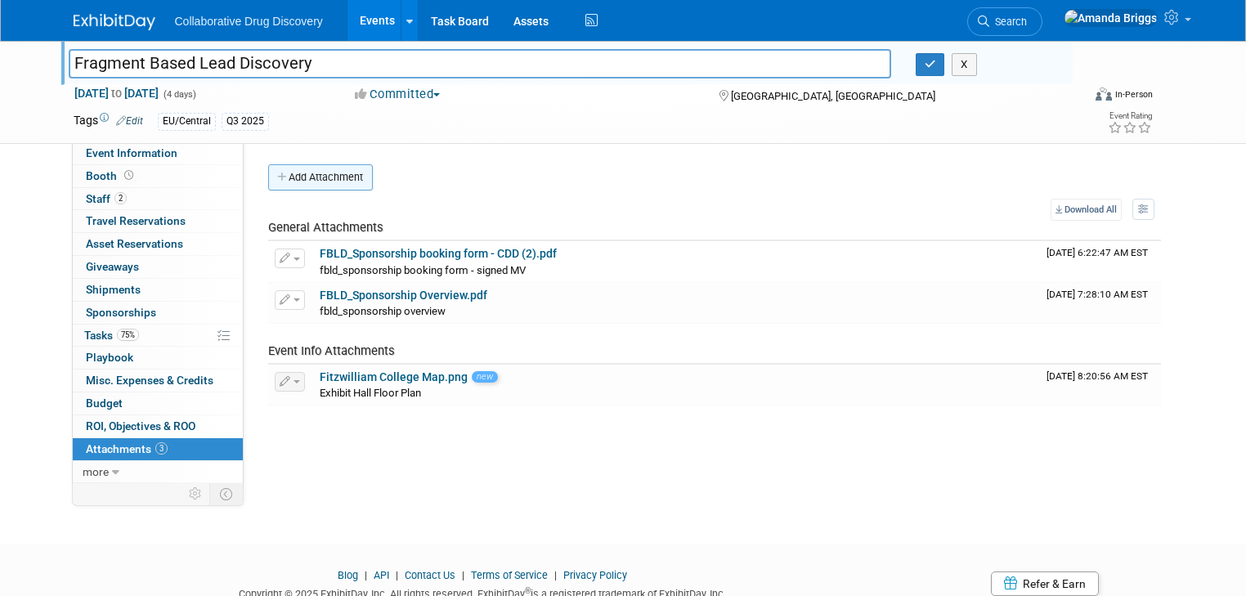
click at [304, 178] on button "Add Attachment" at bounding box center [320, 177] width 105 height 26
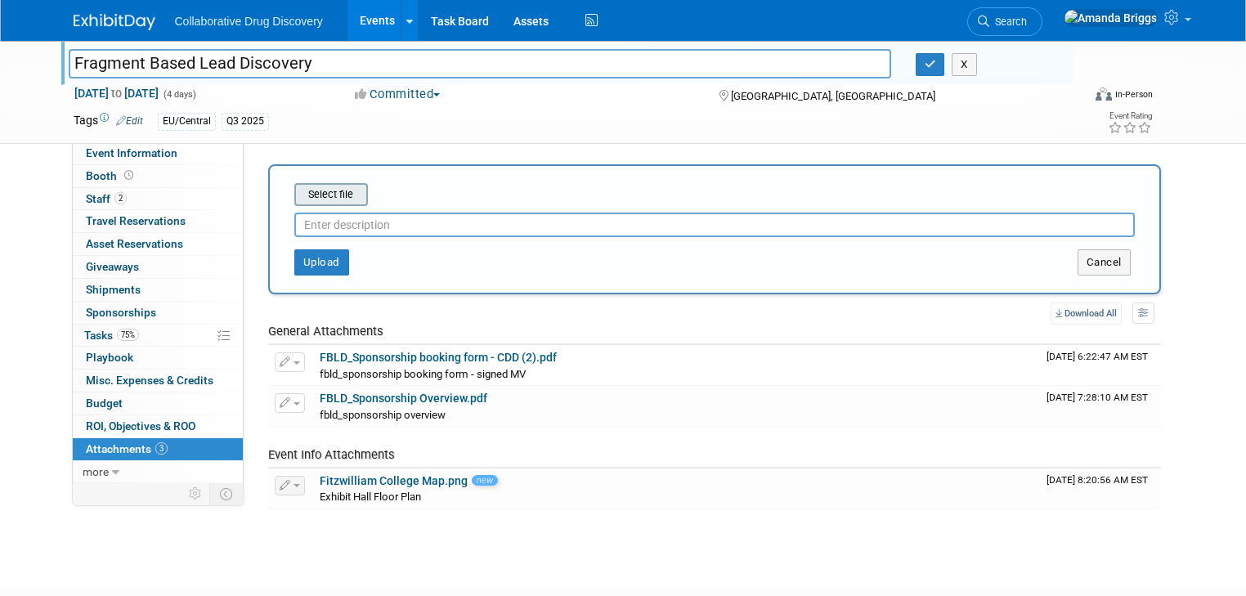
click at [329, 197] on input "file" at bounding box center [269, 195] width 195 height 20
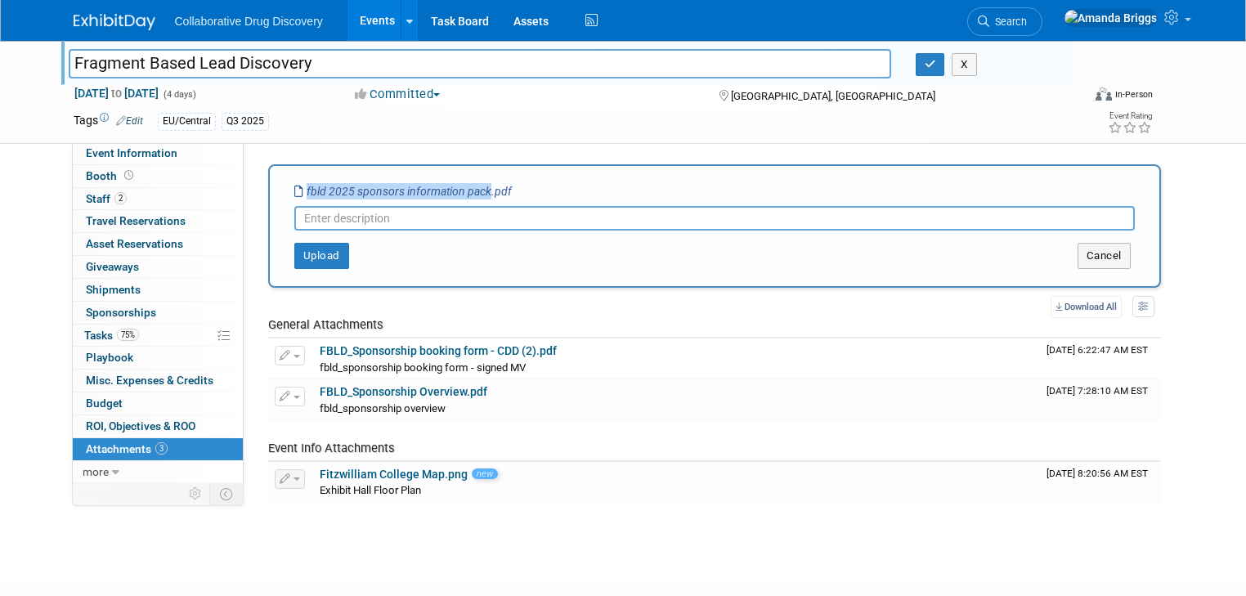
drag, startPoint x: 473, startPoint y: 190, endPoint x: 284, endPoint y: 190, distance: 188.8
click at [294, 190] on icon "fbld 2025 sponsors information pack.pdf" at bounding box center [402, 191] width 217 height 13
copy icon "fbld 2025 sponsors information pack"
click at [301, 216] on input "text" at bounding box center [714, 218] width 840 height 25
paste input "fbld 2025 sponsors information pack"
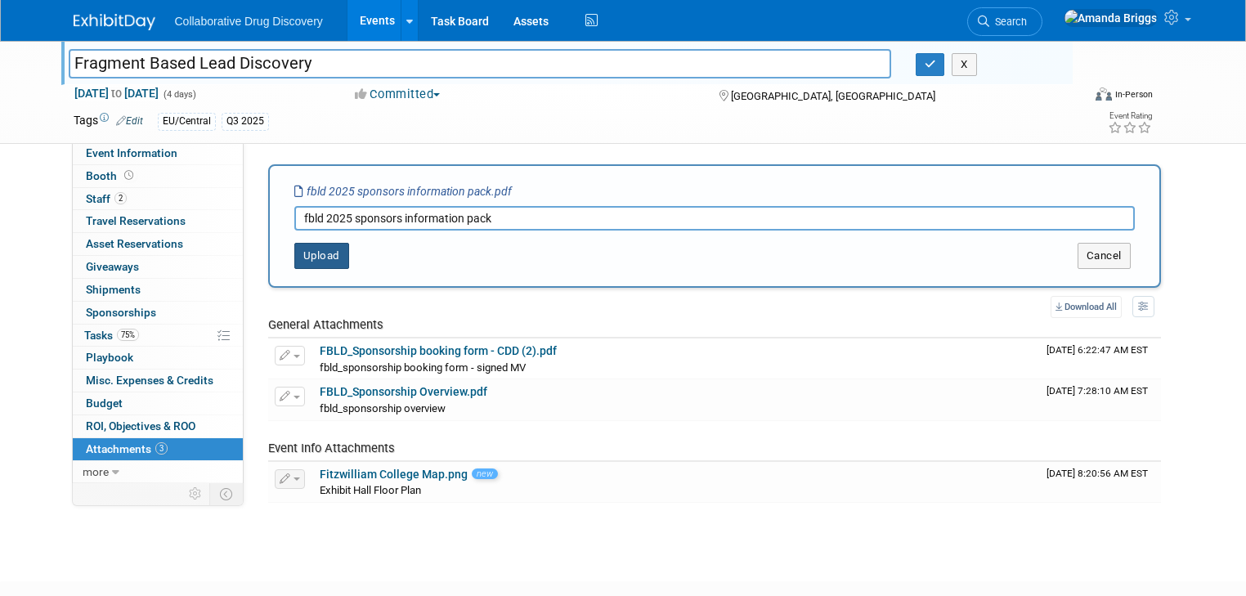
click at [300, 258] on button "Upload" at bounding box center [321, 256] width 55 height 26
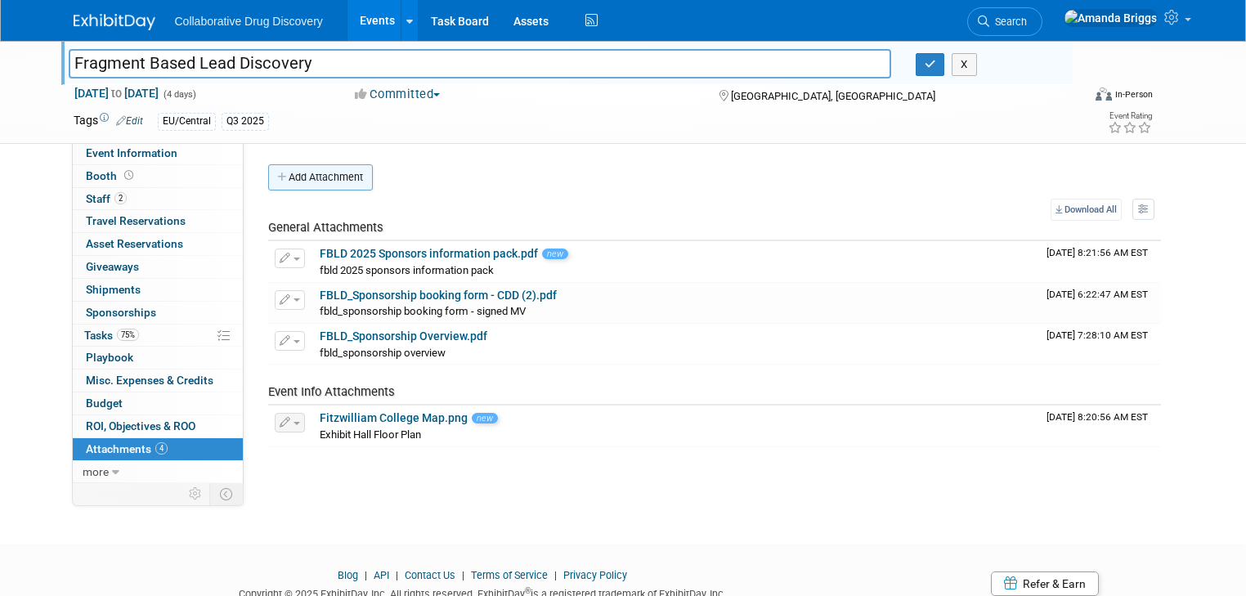
click at [316, 178] on button "Add Attachment" at bounding box center [320, 177] width 105 height 26
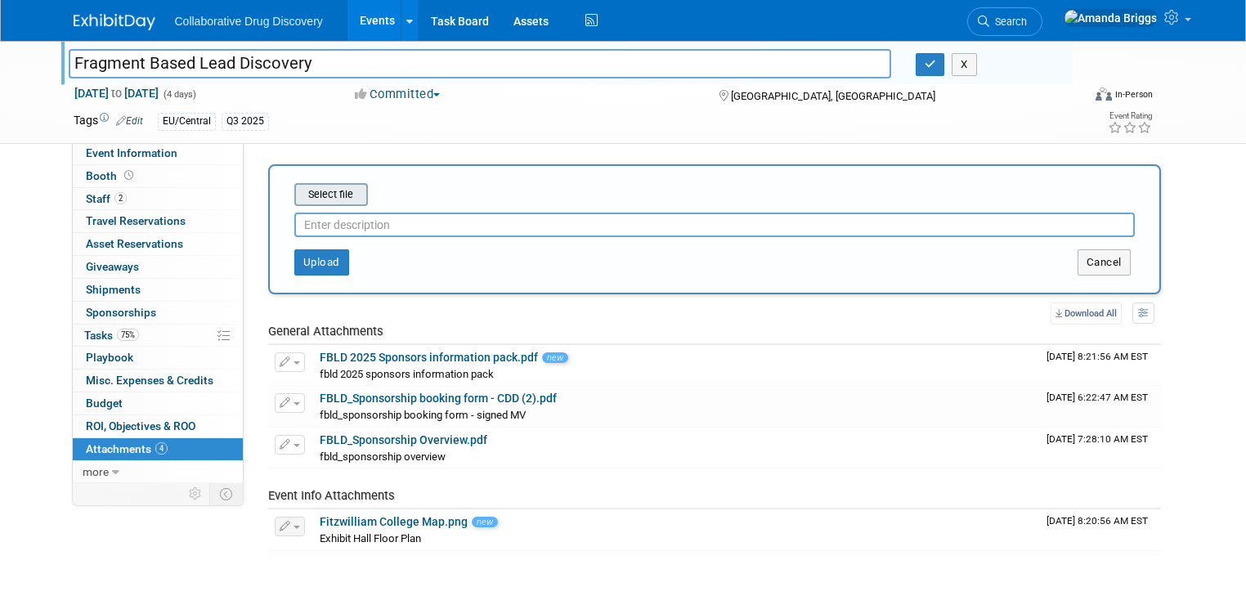
click at [333, 194] on input "file" at bounding box center [269, 195] width 195 height 20
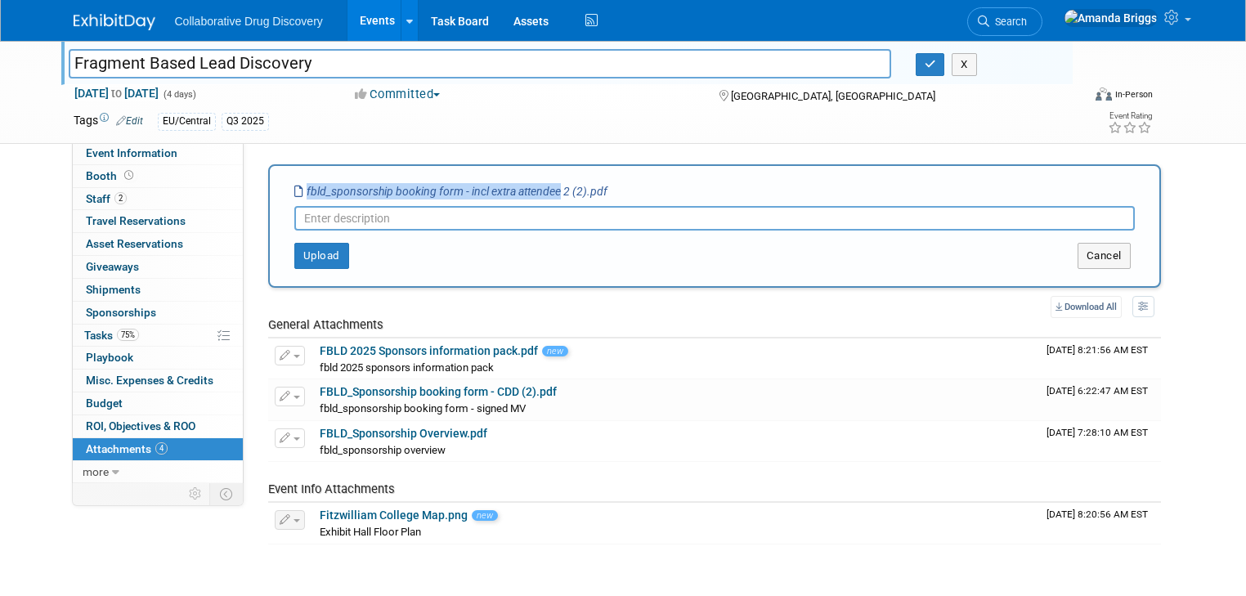
drag, startPoint x: 544, startPoint y: 188, endPoint x: 292, endPoint y: 190, distance: 252.6
click at [294, 190] on icon "fbld_sponsorship booking form - incl extra attendee 2 (2).pdf" at bounding box center [450, 191] width 313 height 13
copy icon "fbld_sponsorship booking form - incl extra attendee"
click at [298, 215] on input "text" at bounding box center [714, 218] width 840 height 25
paste input "fbld_sponsorship booking form - incl extra attendee"
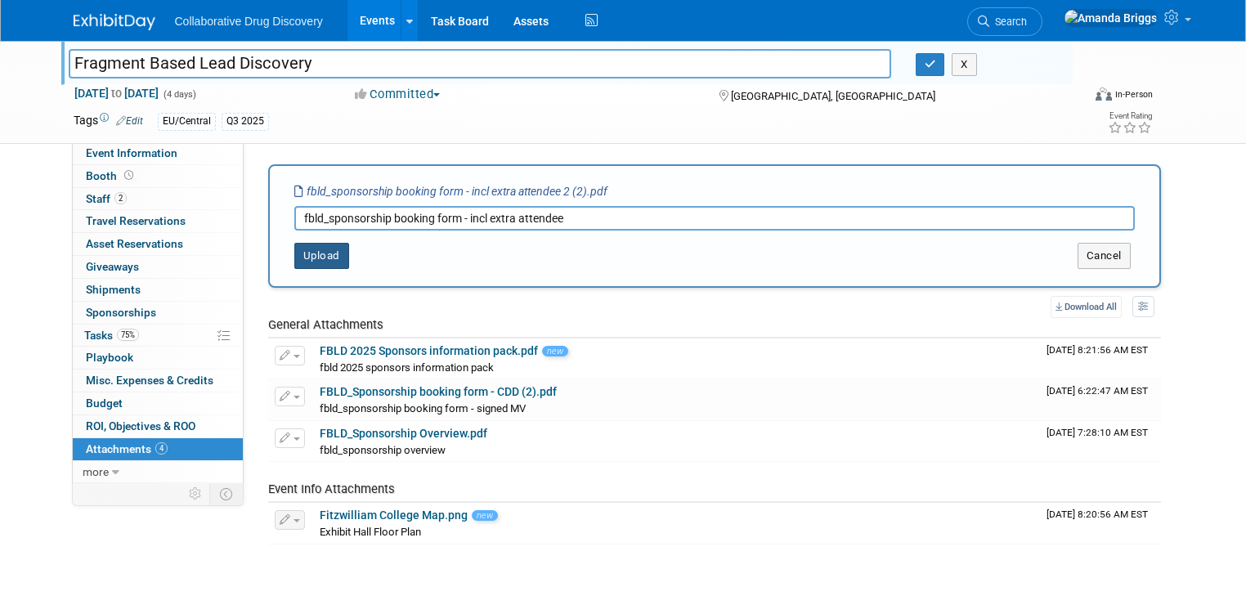
type input "fbld_sponsorship booking form - incl extra attendee"
click at [307, 256] on button "Upload" at bounding box center [321, 256] width 55 height 26
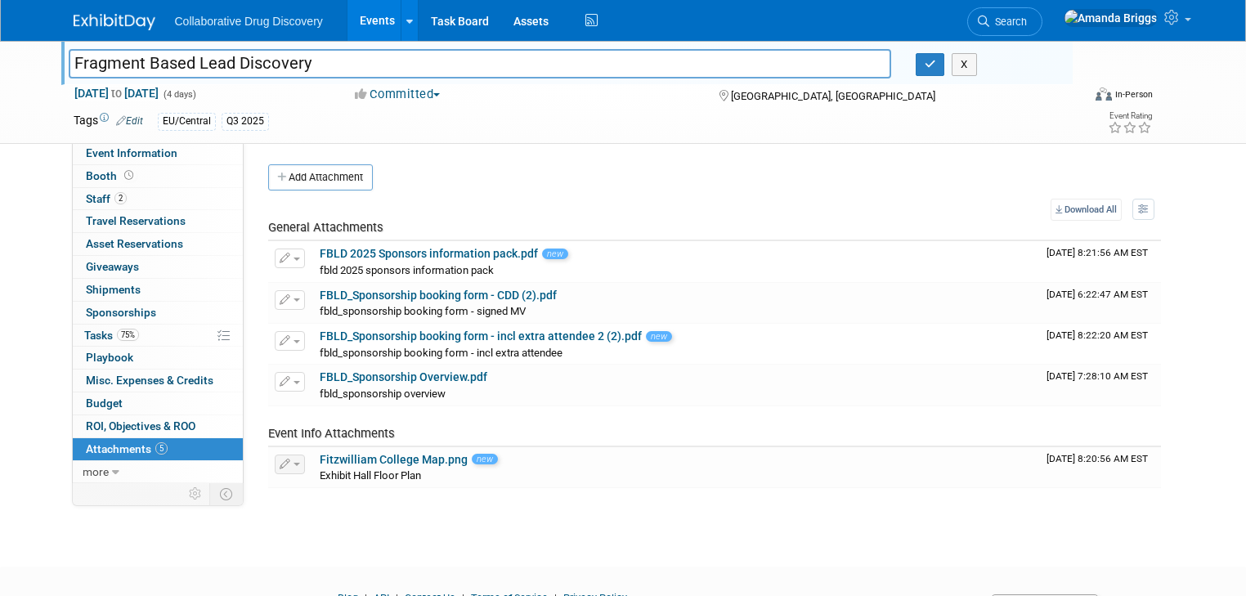
click at [123, 119] on link "Edit" at bounding box center [129, 120] width 27 height 11
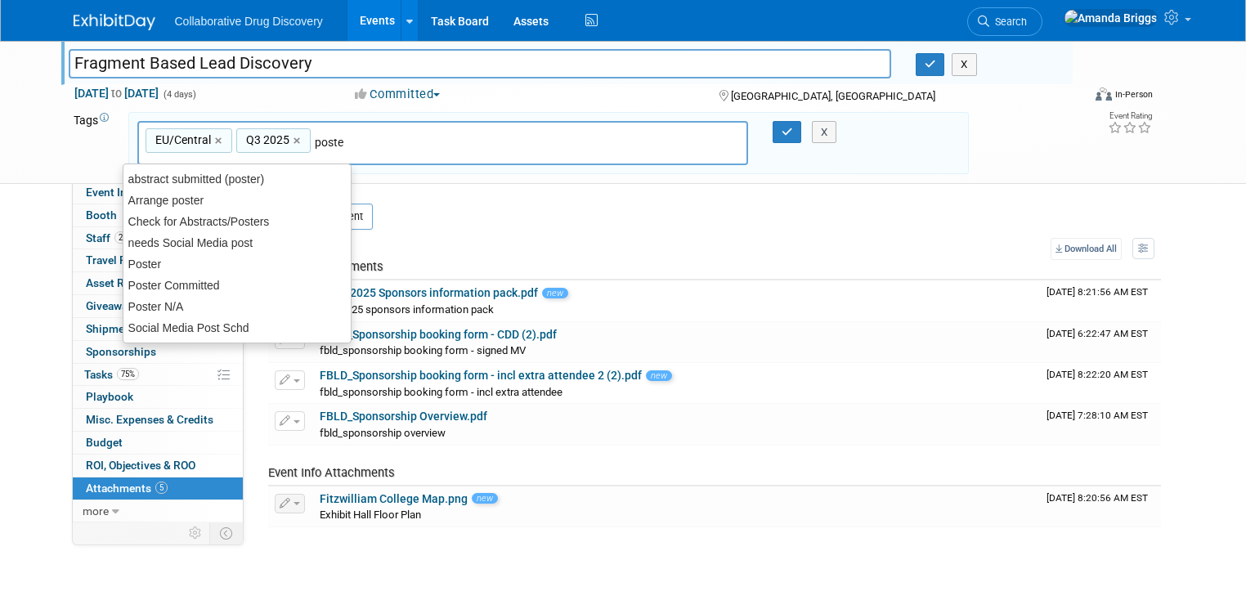
type input "poster"
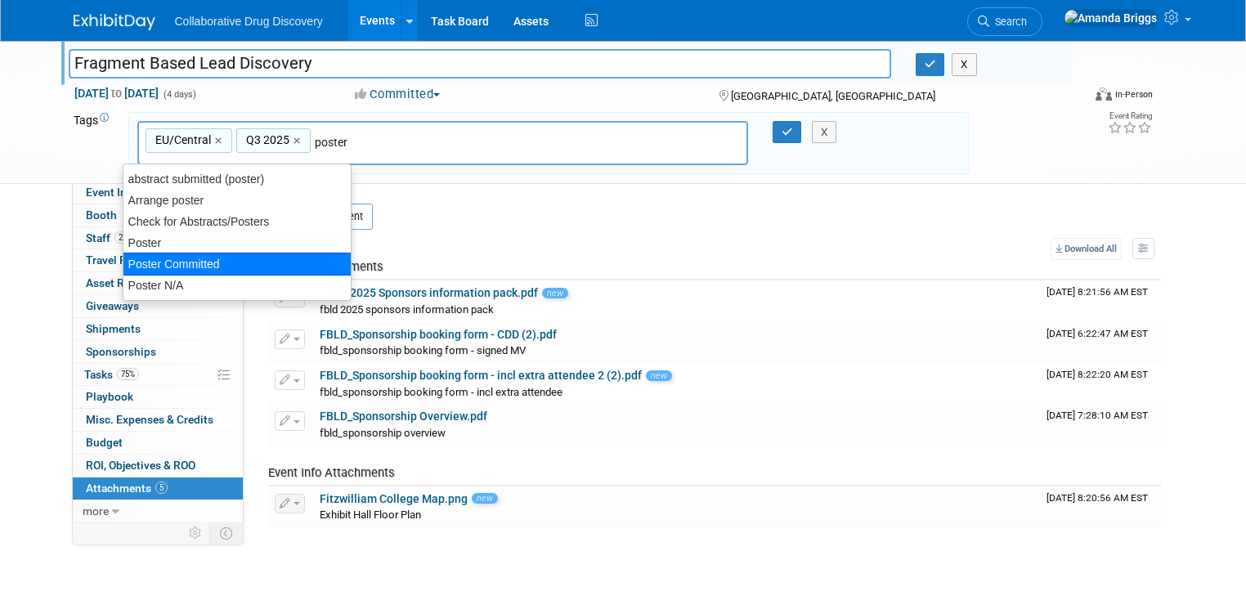
click at [160, 262] on div "Poster Committed" at bounding box center [237, 264] width 229 height 23
type input "EU/Central, Q3 2025, Poster Committed"
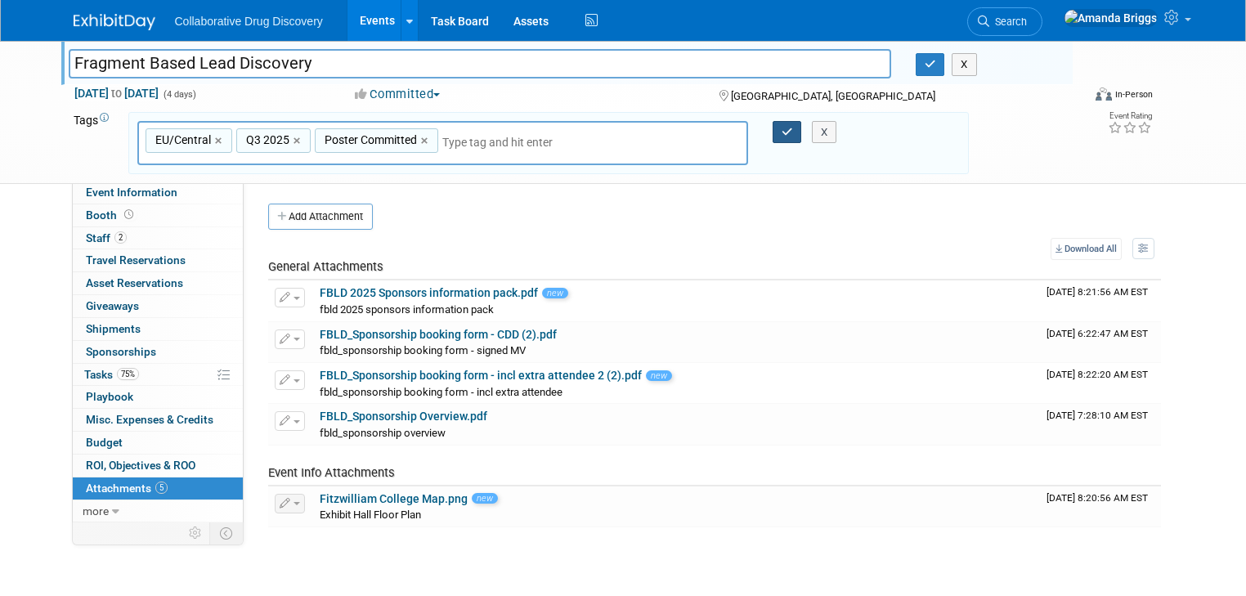
click at [786, 130] on icon "button" at bounding box center [787, 132] width 11 height 11
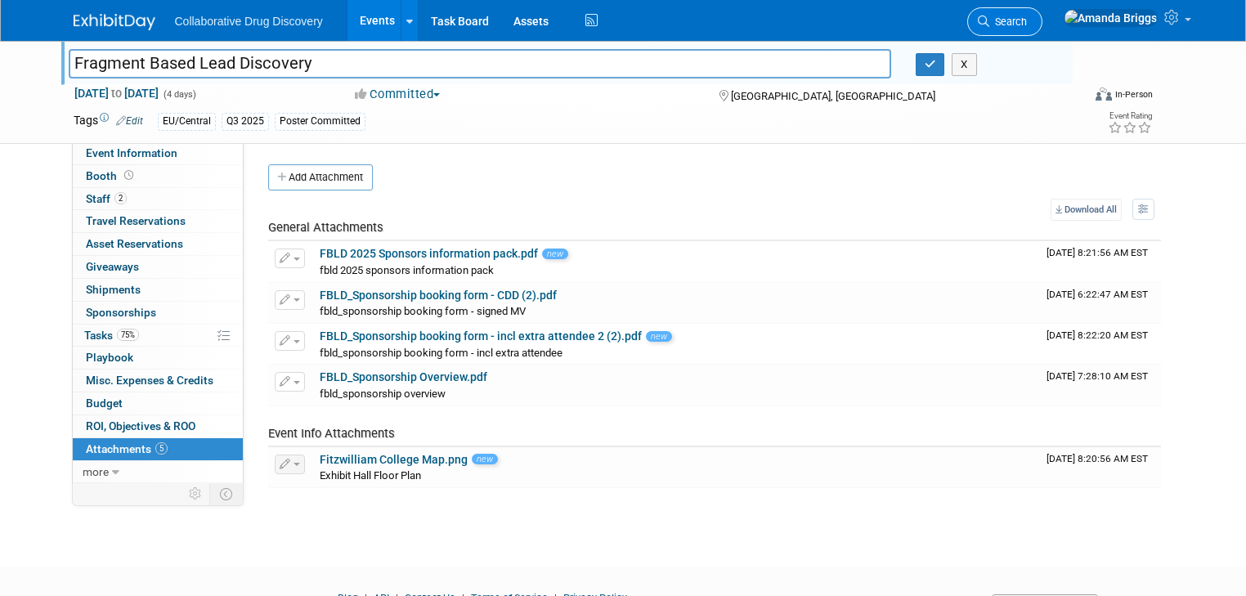
click at [1027, 16] on span "Search" at bounding box center [1008, 22] width 38 height 12
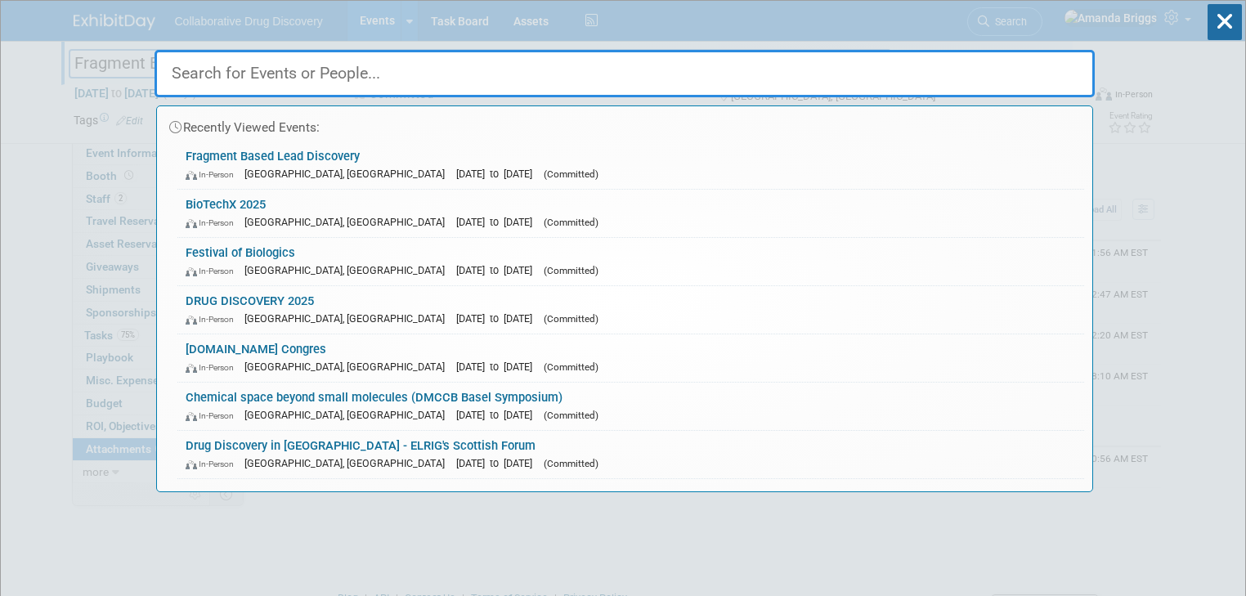
click at [290, 74] on input "text" at bounding box center [625, 73] width 940 height 47
paste input "SCI - New approaches in medicinal chemistry"
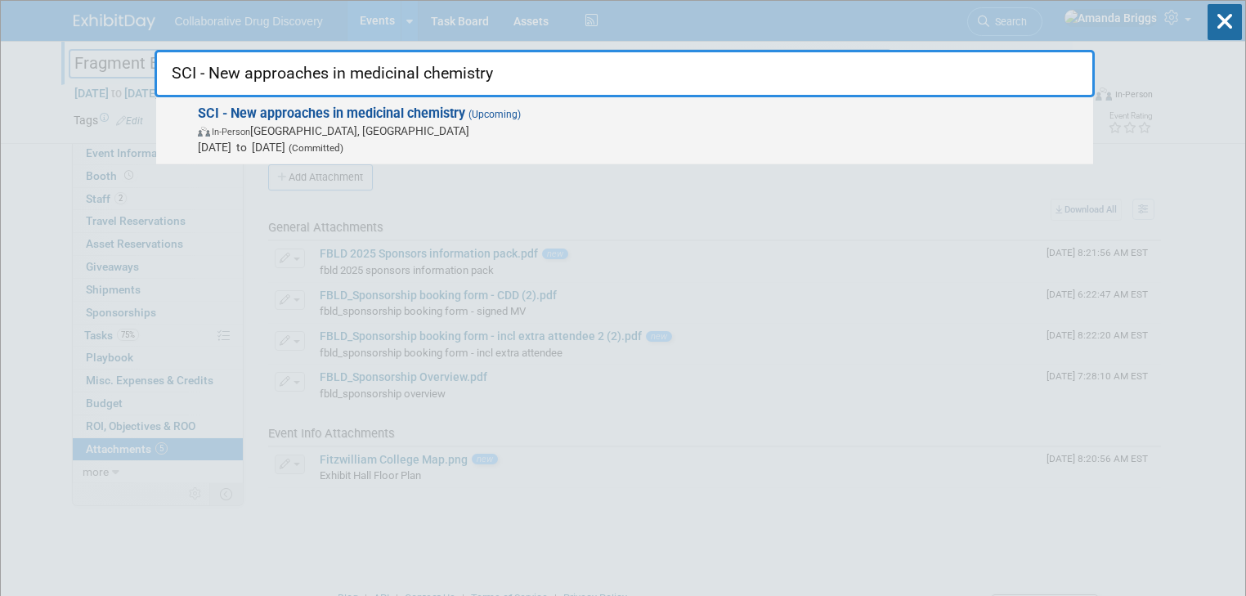
type input "SCI - New approaches in medicinal chemistry"
click at [271, 112] on strong "SCI - New approaches in medicinal chemistry" at bounding box center [331, 113] width 267 height 16
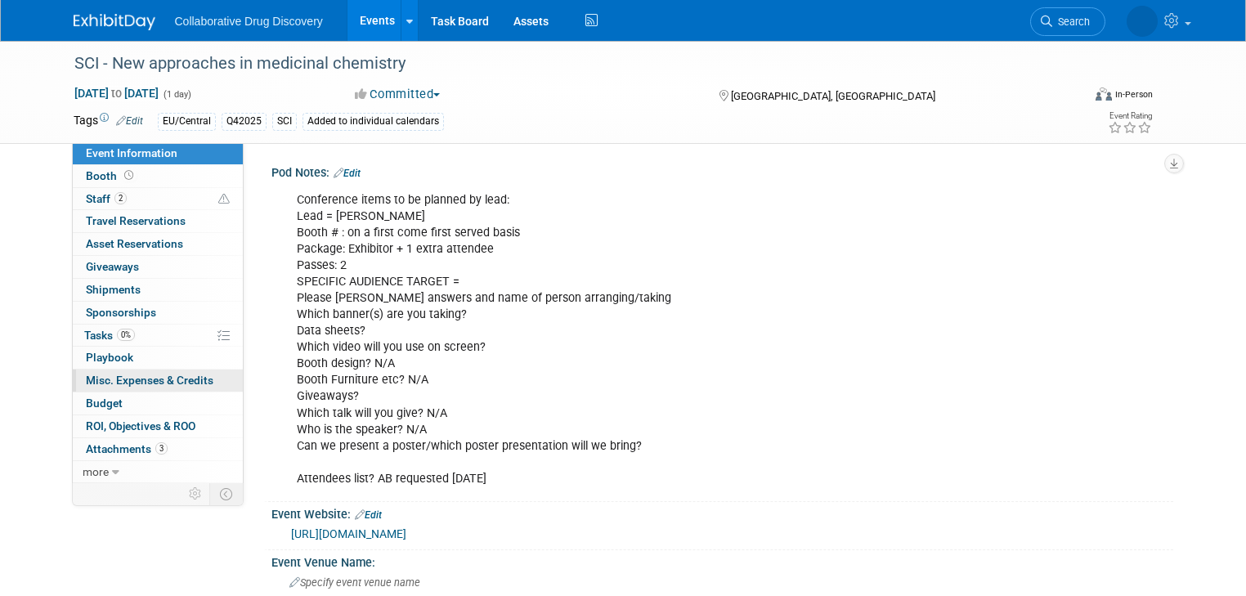
click at [115, 379] on span "Misc. Expenses & Credits 0" at bounding box center [150, 380] width 128 height 13
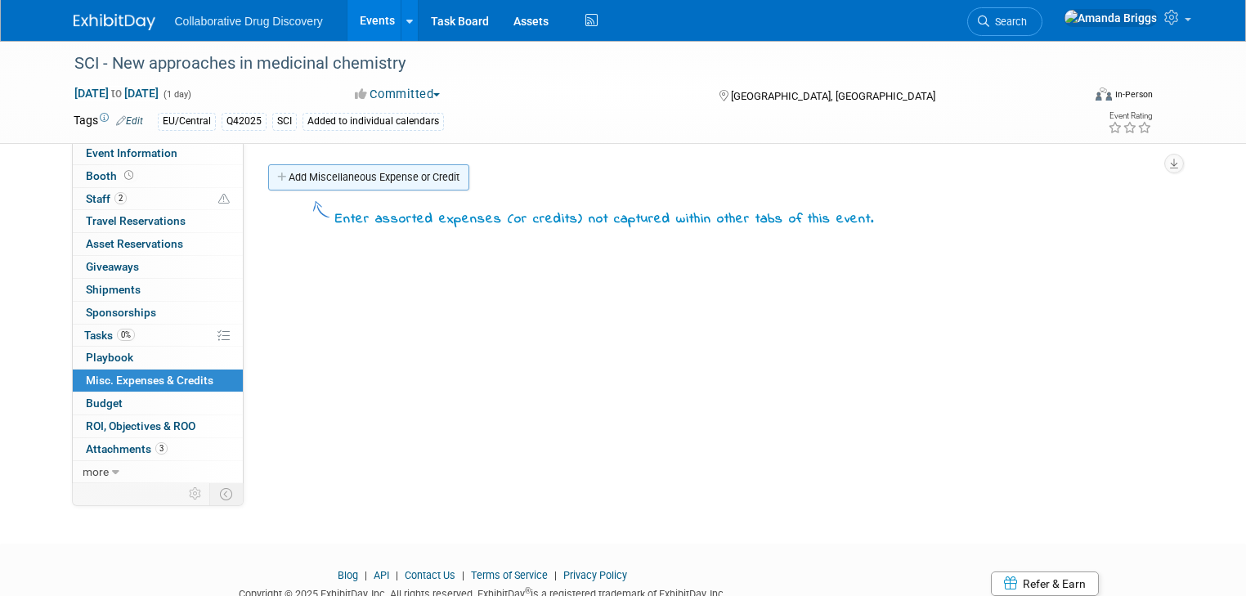
click at [334, 178] on link "Add Miscellaneous Expense or Credit" at bounding box center [368, 177] width 201 height 26
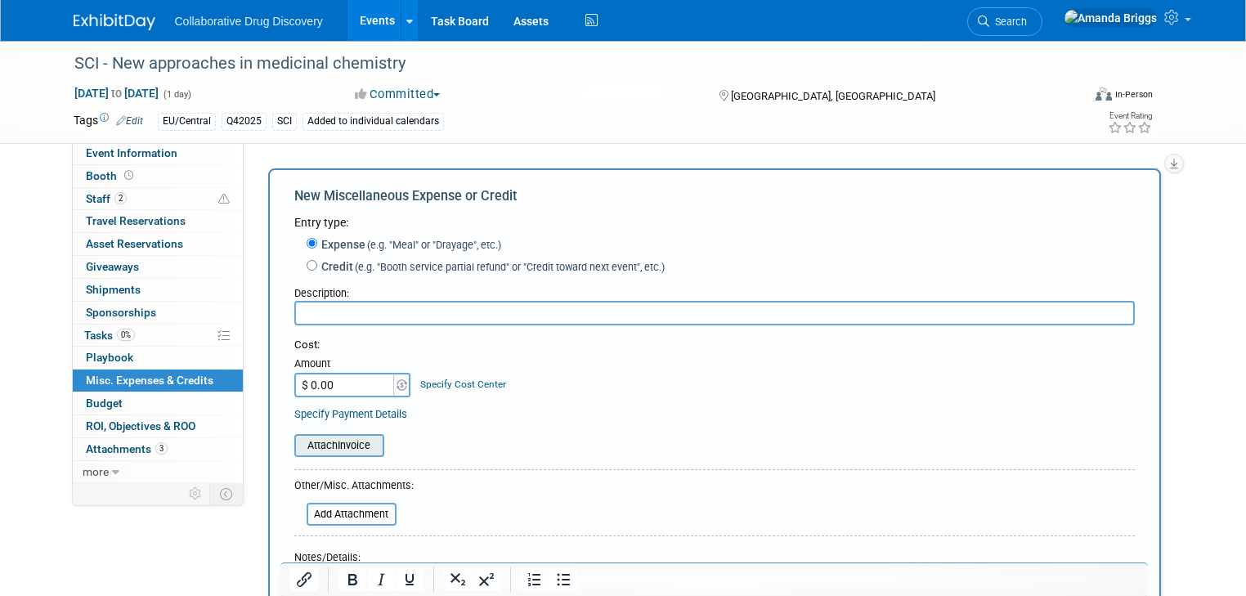
click at [323, 450] on input "file" at bounding box center [285, 446] width 195 height 20
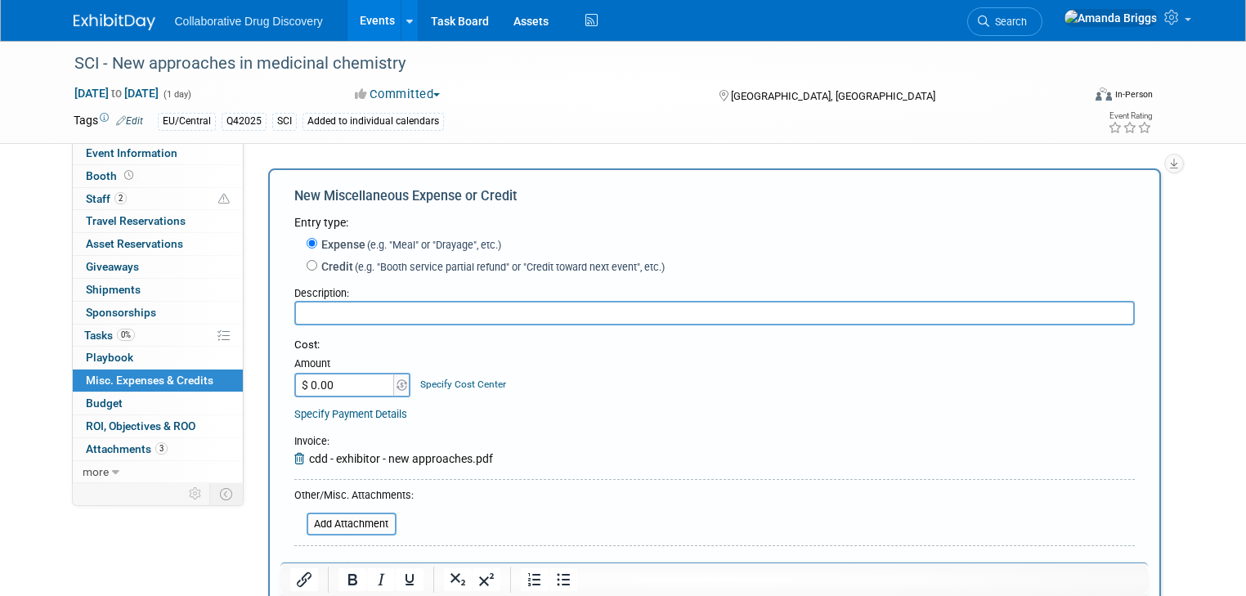
click at [387, 311] on input "text" at bounding box center [714, 313] width 840 height 25
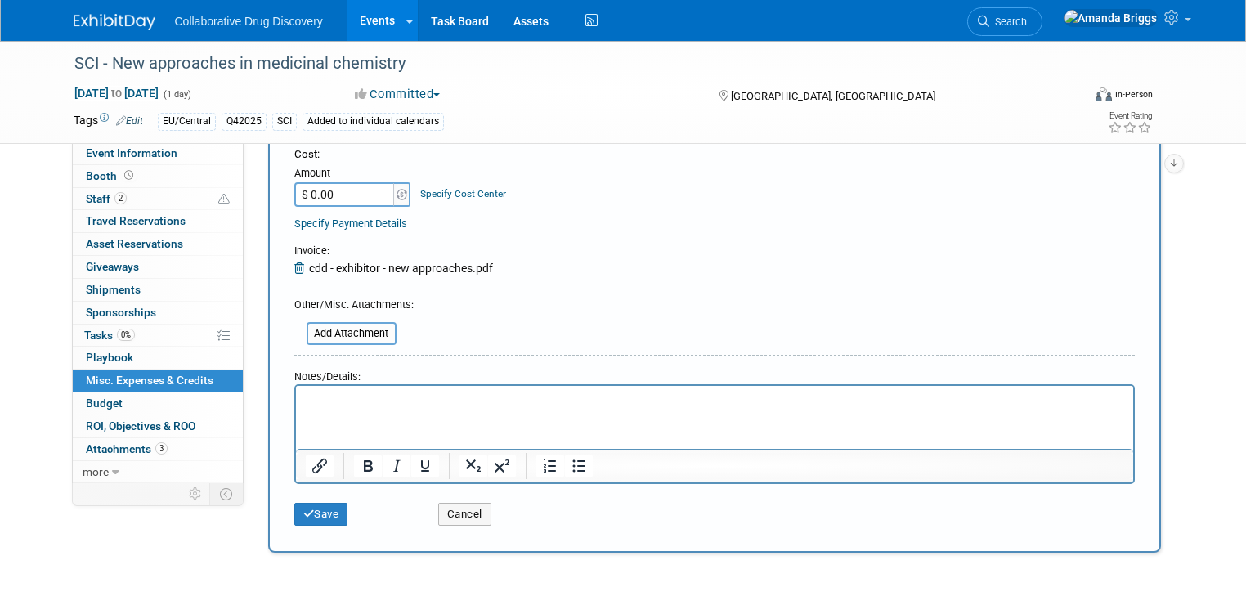
scroll to position [196, 0]
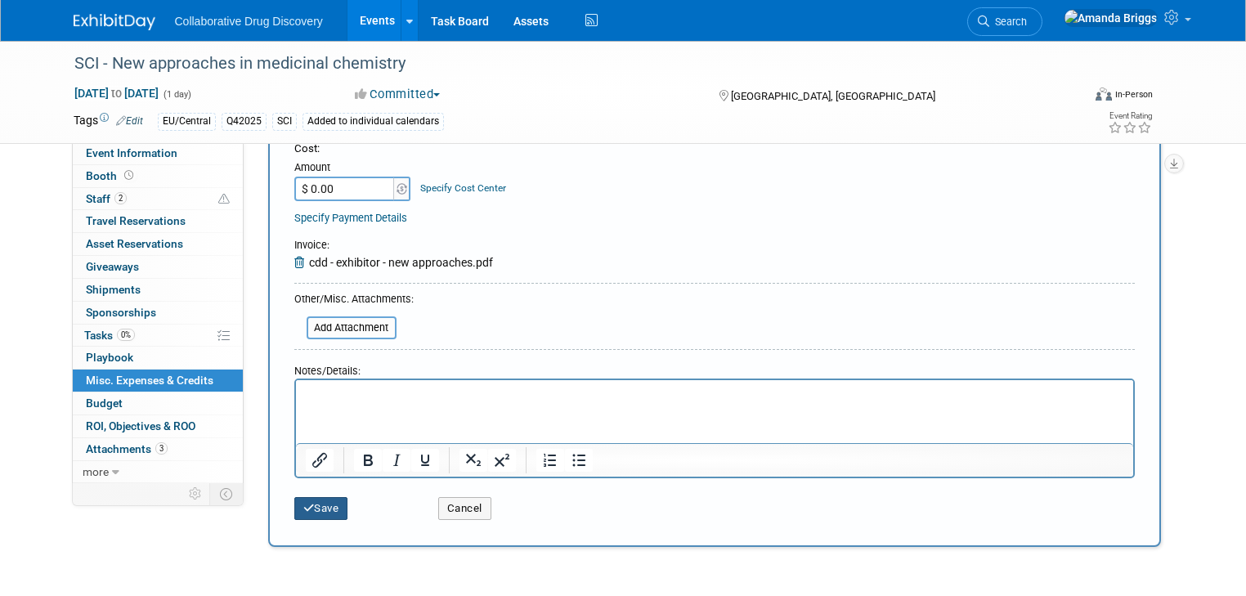
type input "inv sent to CDD 03SEP2025"
click at [314, 507] on button "Save" at bounding box center [321, 508] width 54 height 23
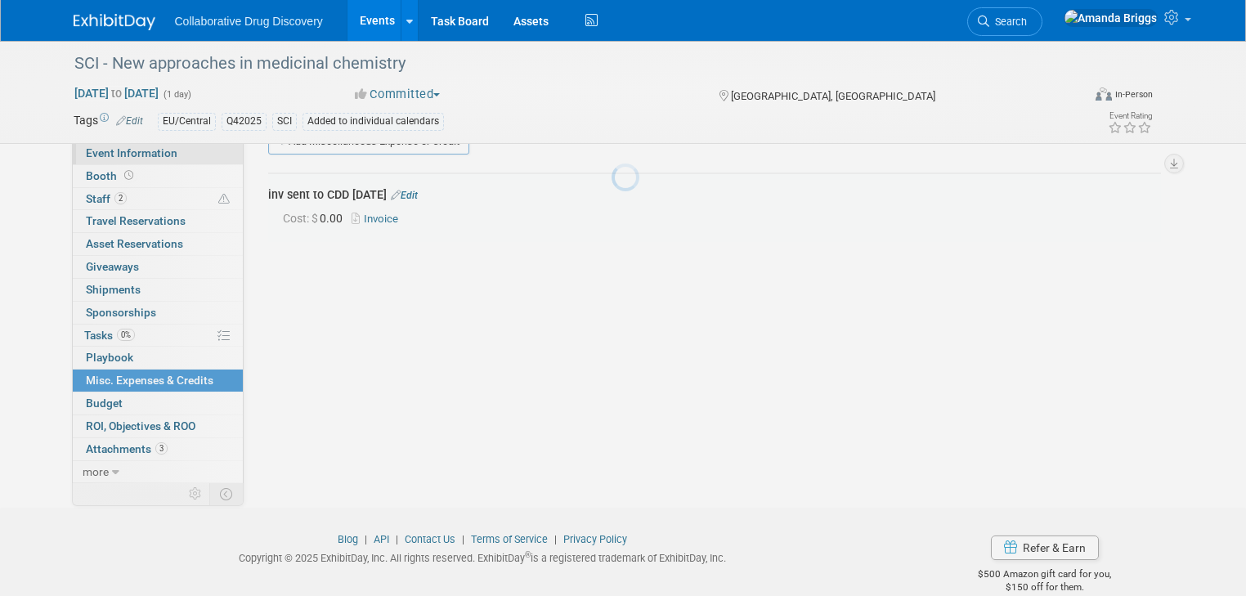
scroll to position [35, 0]
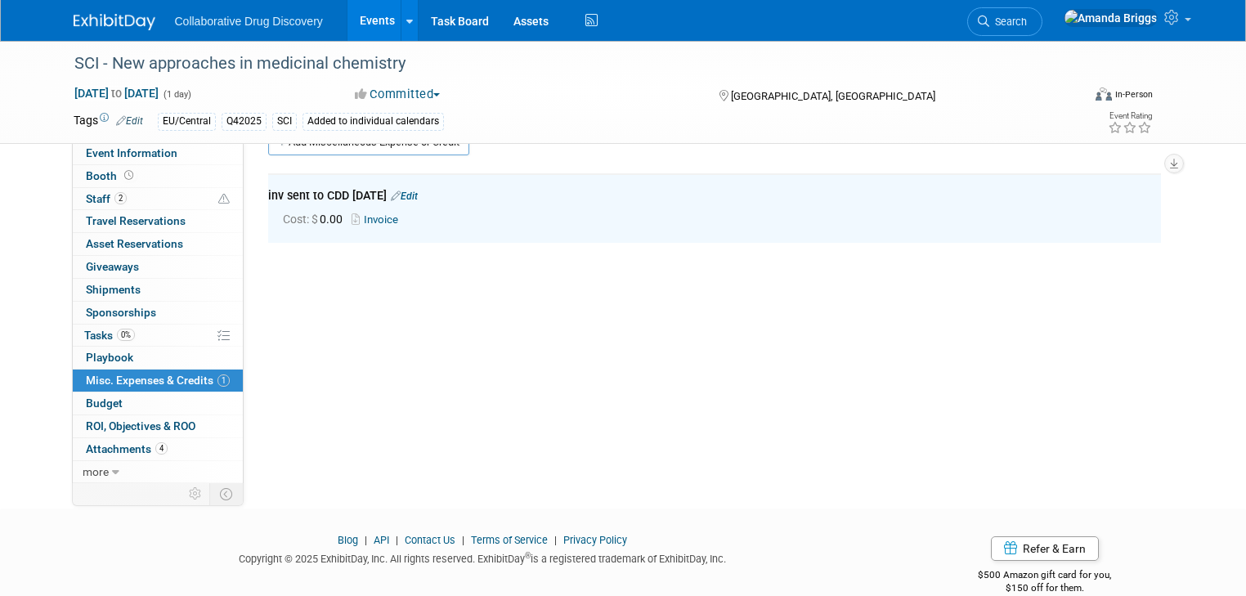
click at [121, 119] on link "Edit" at bounding box center [129, 120] width 27 height 11
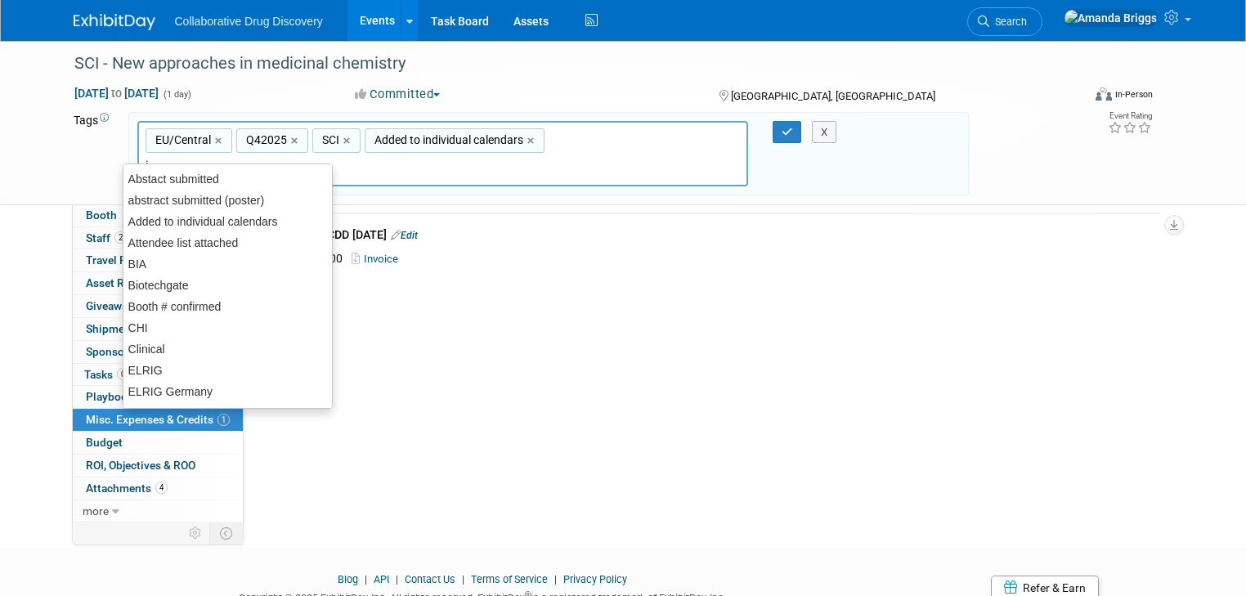
type input "in"
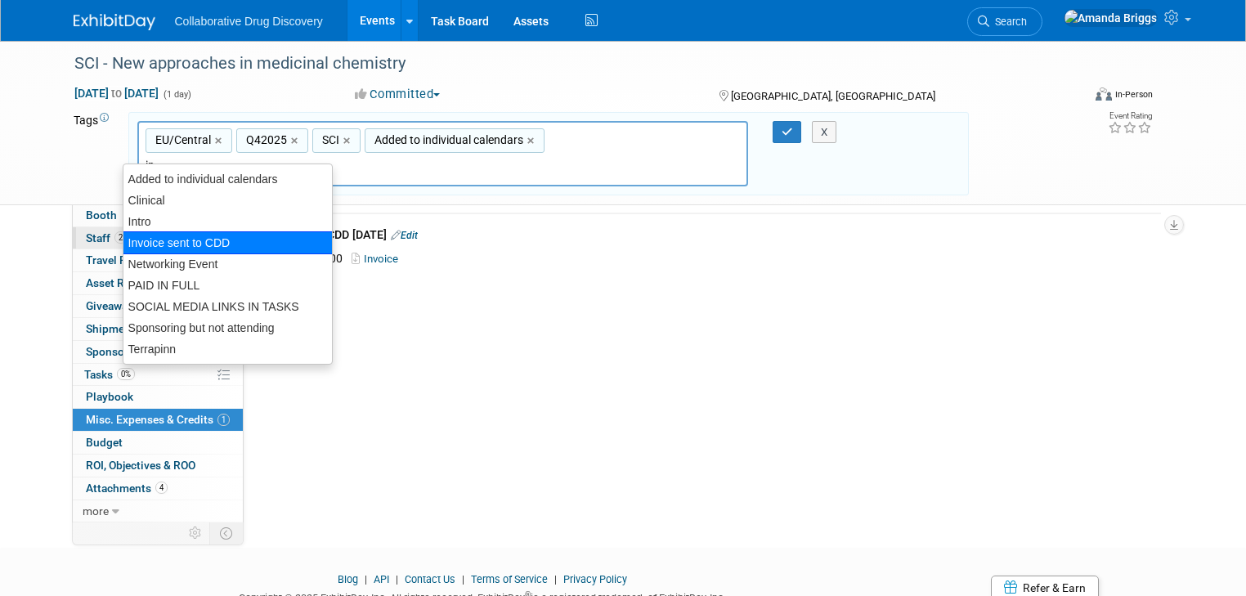
drag, startPoint x: 207, startPoint y: 237, endPoint x: 223, endPoint y: 228, distance: 18.7
click at [207, 236] on div "Invoice sent to CDD" at bounding box center [228, 242] width 210 height 23
type input "EU/Central, Q42025, SCI, Added to individual calendars, Invoice sent to CDD"
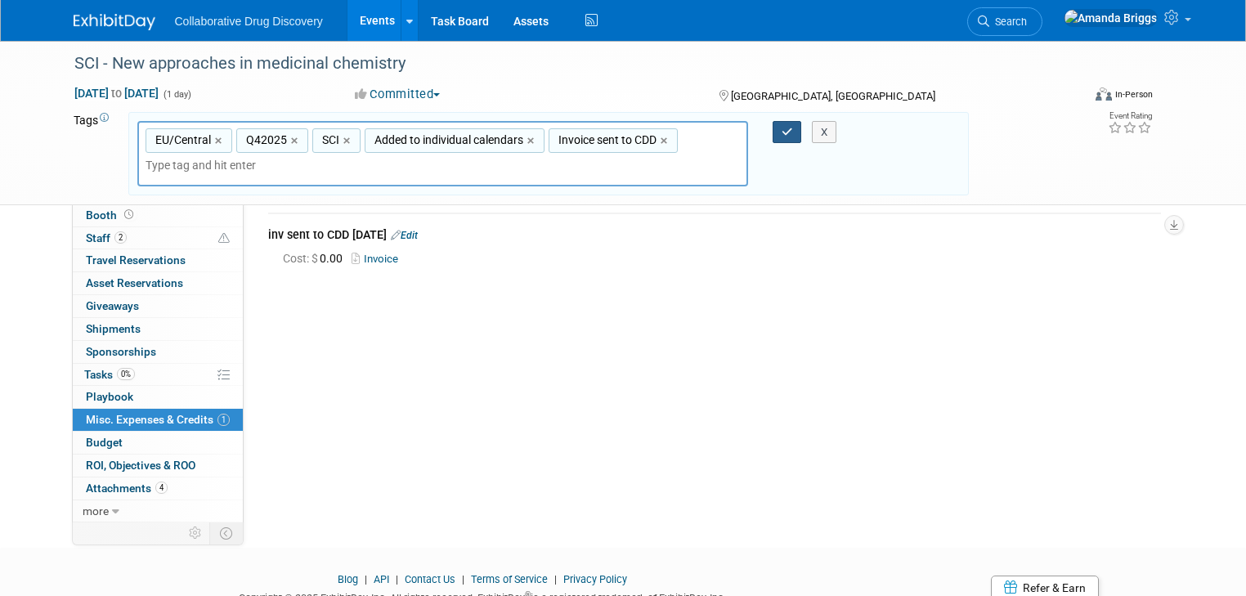
click at [781, 129] on button "button" at bounding box center [787, 132] width 29 height 23
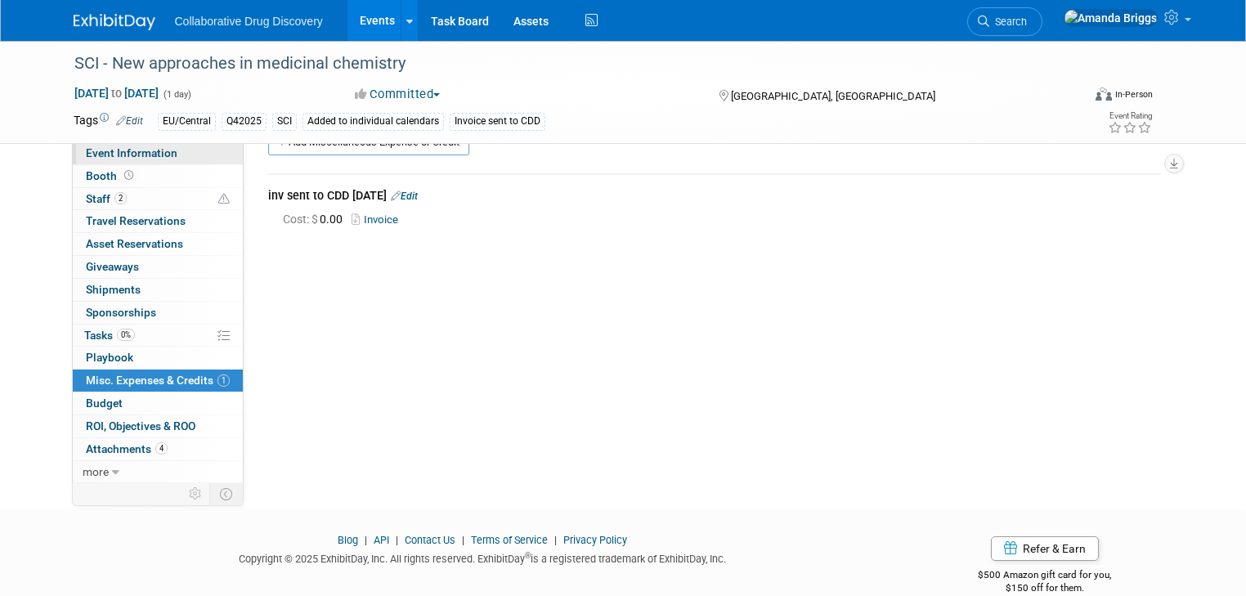
click at [147, 147] on span "Event Information" at bounding box center [132, 152] width 92 height 13
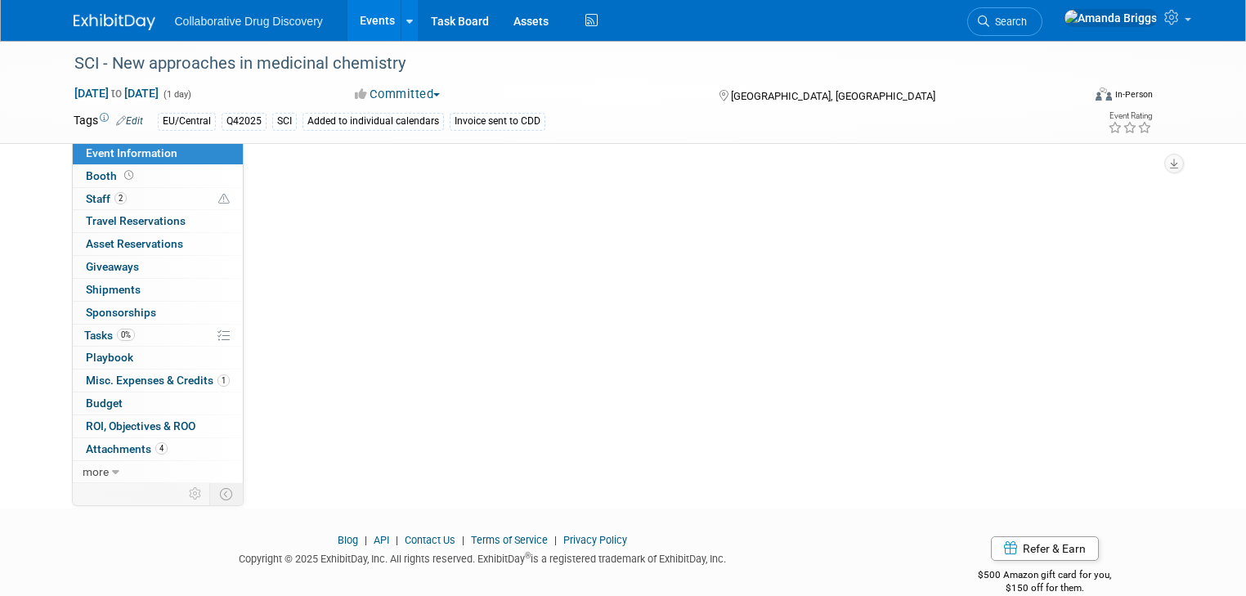
scroll to position [0, 0]
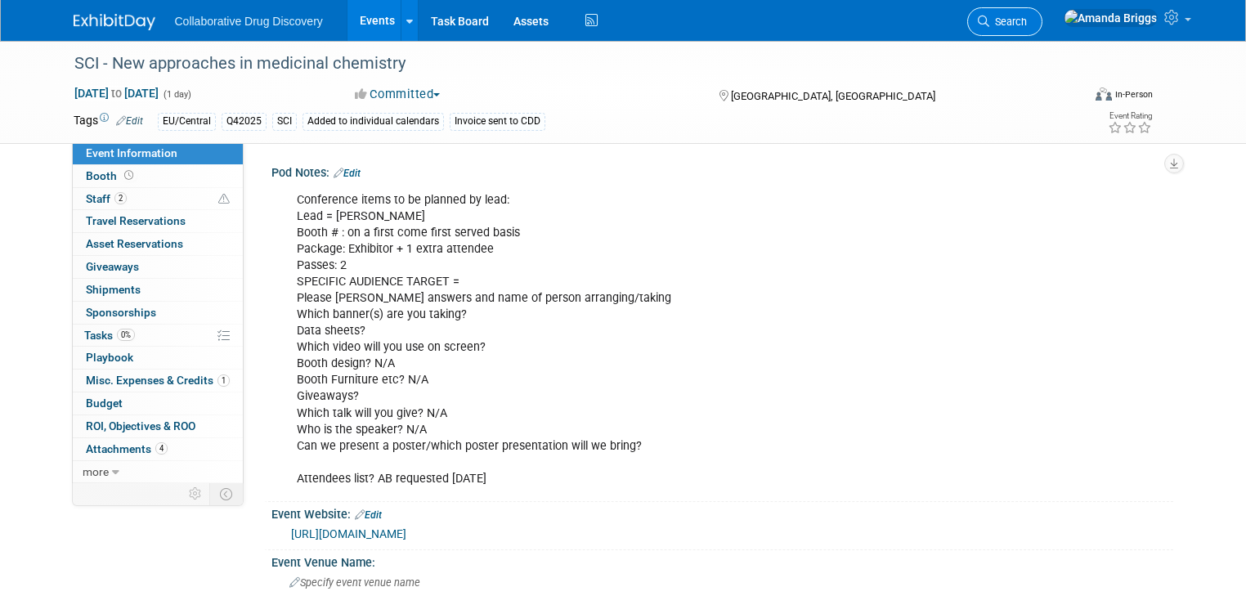
click at [1027, 23] on span "Search" at bounding box center [1008, 22] width 38 height 12
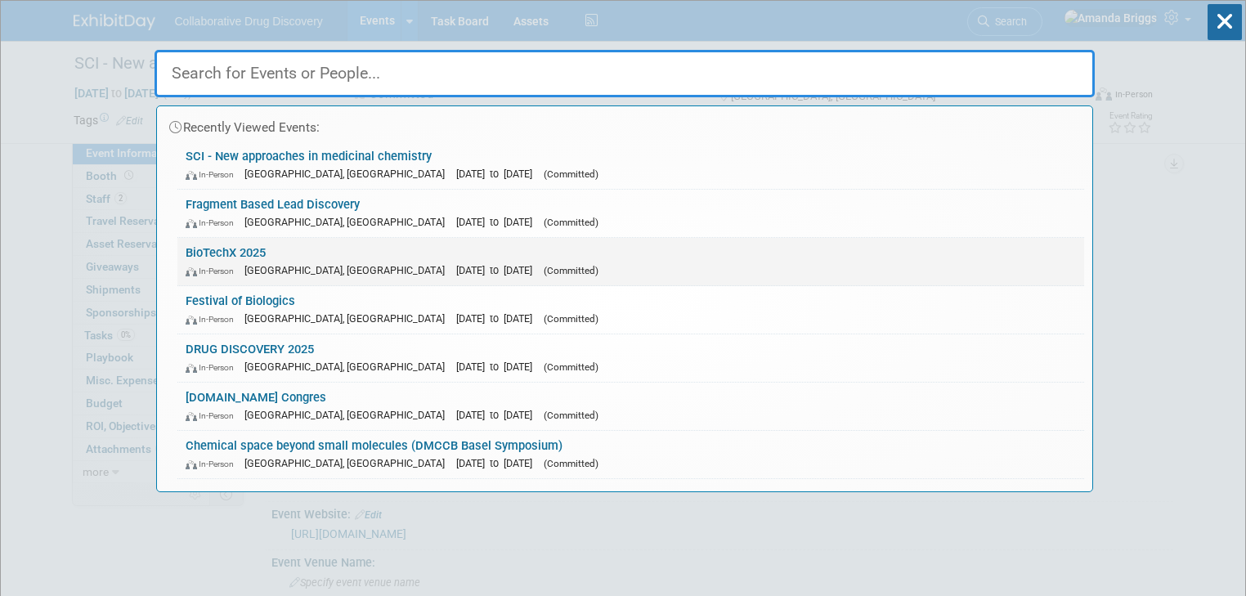
click at [240, 250] on link "BioTechX 2025 In-Person Basel, Switzerland Oct 6, 2025 to Oct 8, 2025 (Committe…" at bounding box center [630, 261] width 907 height 47
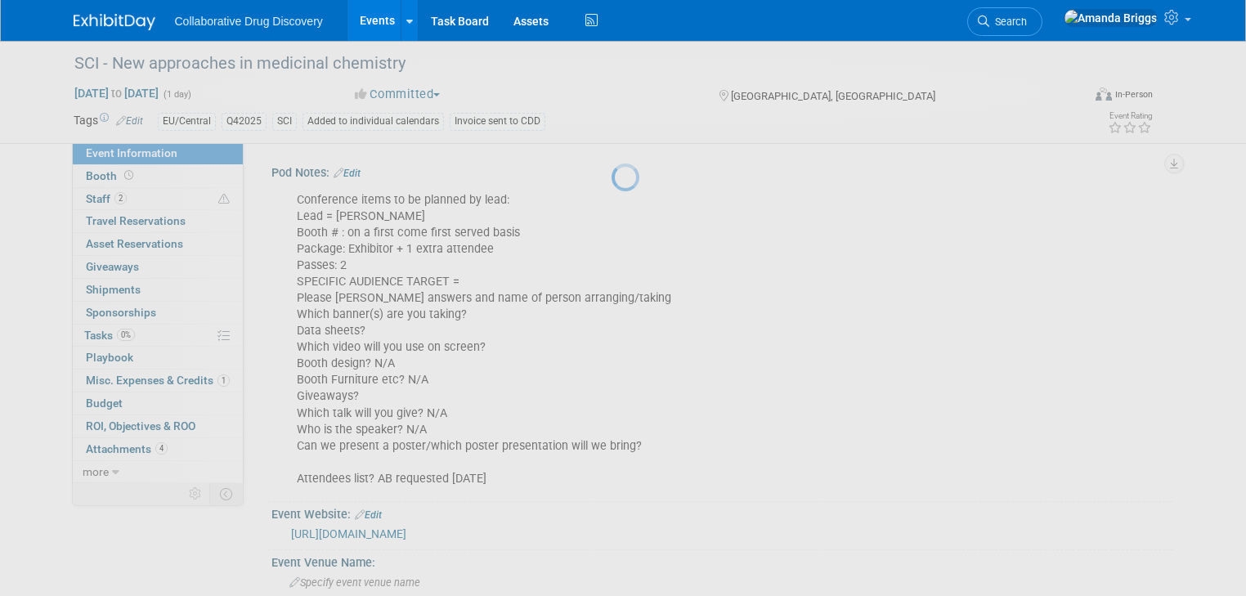
click at [611, 250] on div at bounding box center [622, 298] width 23 height 596
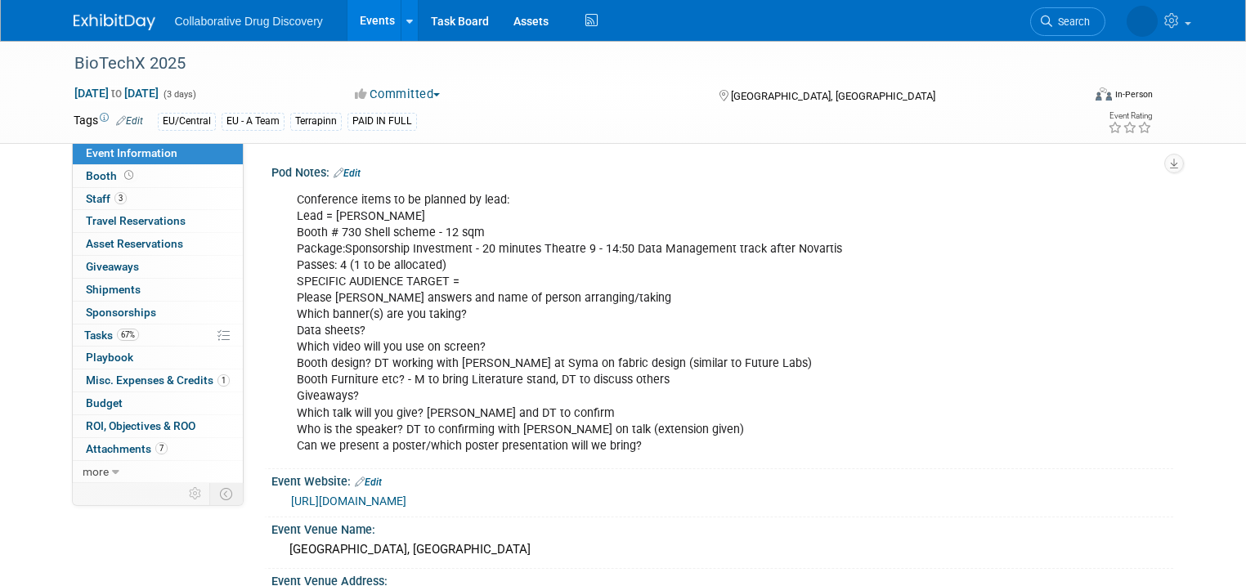
click at [340, 172] on link "Edit" at bounding box center [347, 173] width 27 height 11
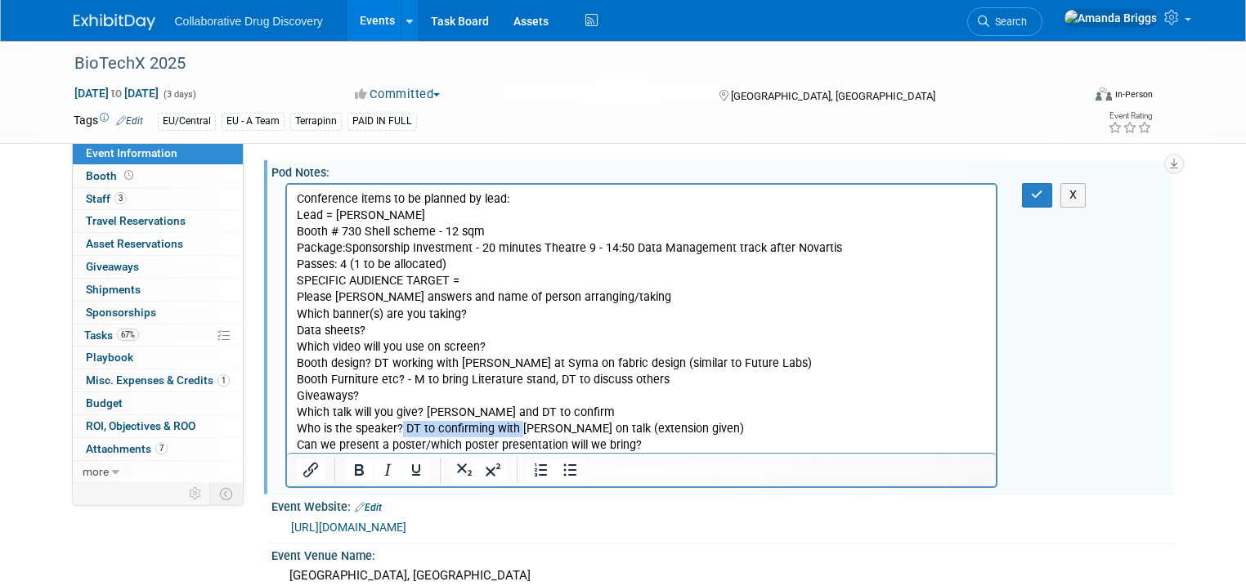
drag, startPoint x: 516, startPoint y: 430, endPoint x: 401, endPoint y: 432, distance: 114.5
click at [401, 432] on p "Conference items to be planned by lead: Lead = [PERSON_NAME] # 730 Shell scheme…" at bounding box center [641, 322] width 691 height 262
drag, startPoint x: 583, startPoint y: 427, endPoint x: 455, endPoint y: 429, distance: 127.6
click at [455, 429] on p "Conference items to be planned by lead: Lead = [PERSON_NAME] # 730 Shell scheme…" at bounding box center [641, 322] width 691 height 262
click at [1043, 193] on icon "button" at bounding box center [1037, 194] width 12 height 11
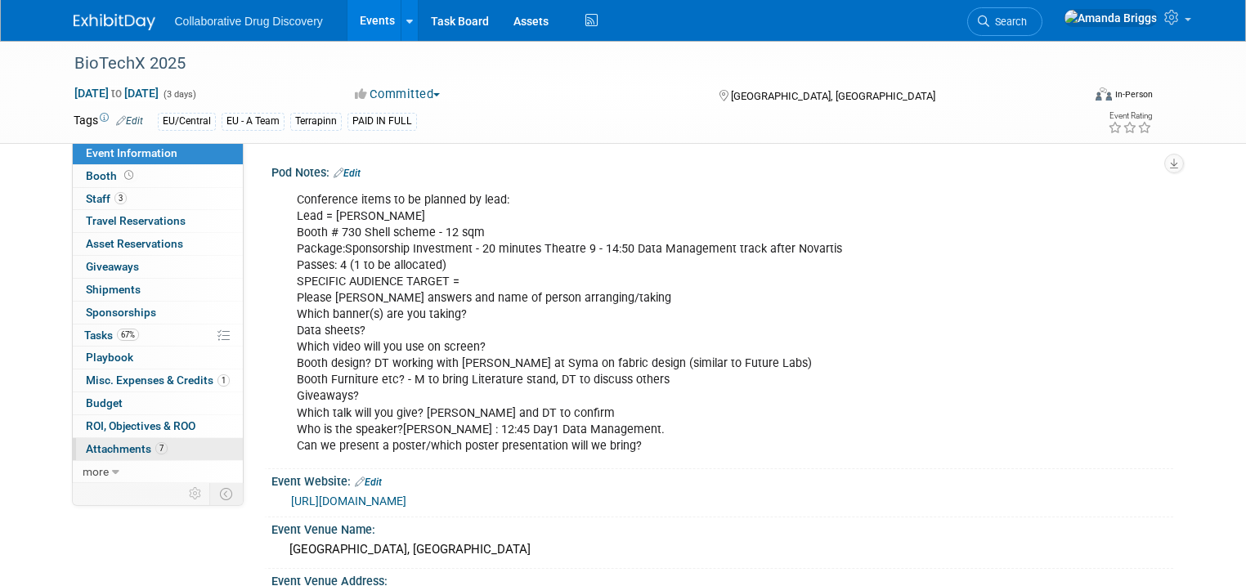
click at [108, 450] on span "Attachments 7" at bounding box center [127, 448] width 82 height 13
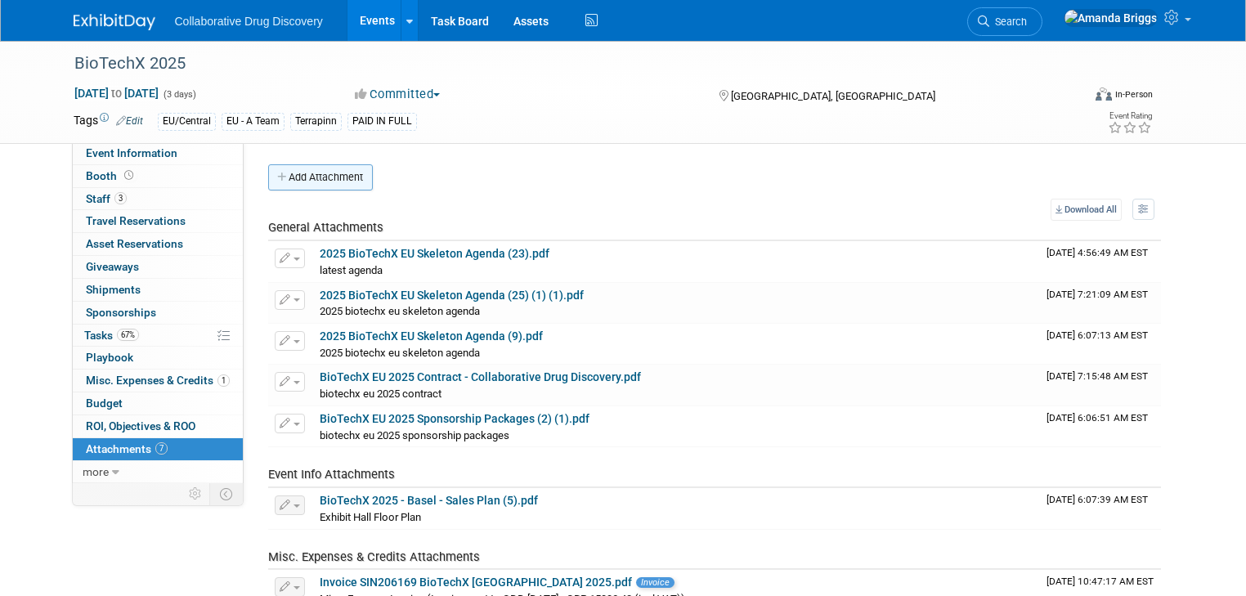
click at [305, 183] on button "Add Attachment" at bounding box center [320, 177] width 105 height 26
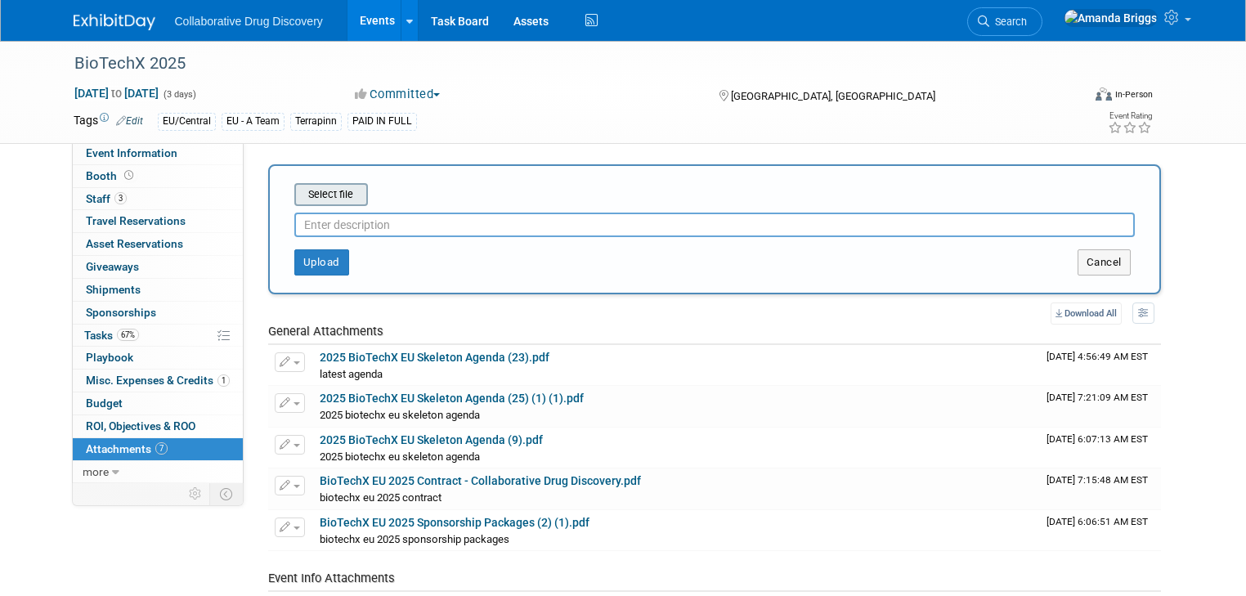
click at [311, 199] on input "file" at bounding box center [269, 195] width 195 height 20
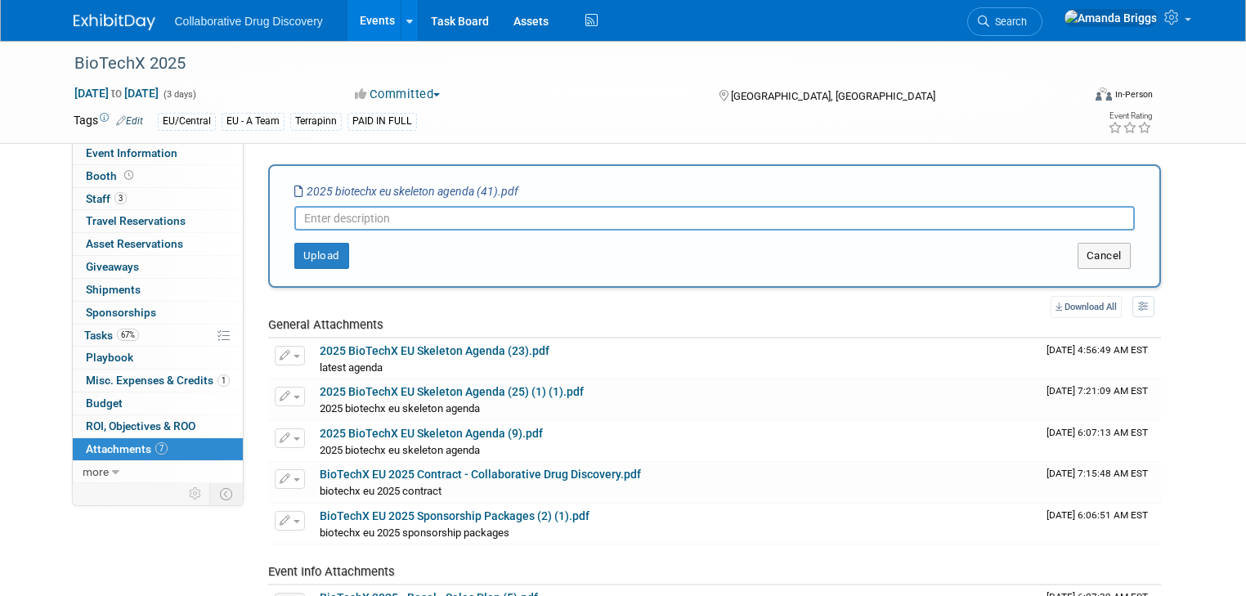
click at [381, 217] on input "text" at bounding box center [714, 218] width 840 height 25
paste input "12:45 Day1 Data Management."
type input "12:45 Day1 Data Management. - new agenda 03SEP2025"
click at [311, 253] on button "Upload" at bounding box center [321, 256] width 55 height 26
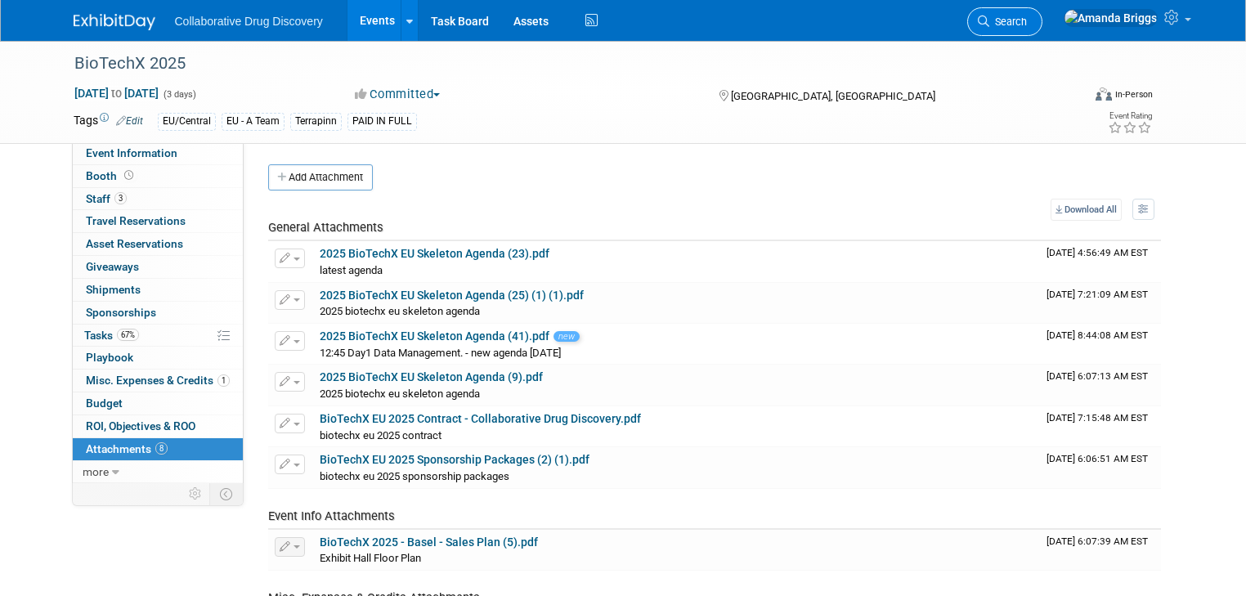
click at [1027, 25] on span "Search" at bounding box center [1008, 22] width 38 height 12
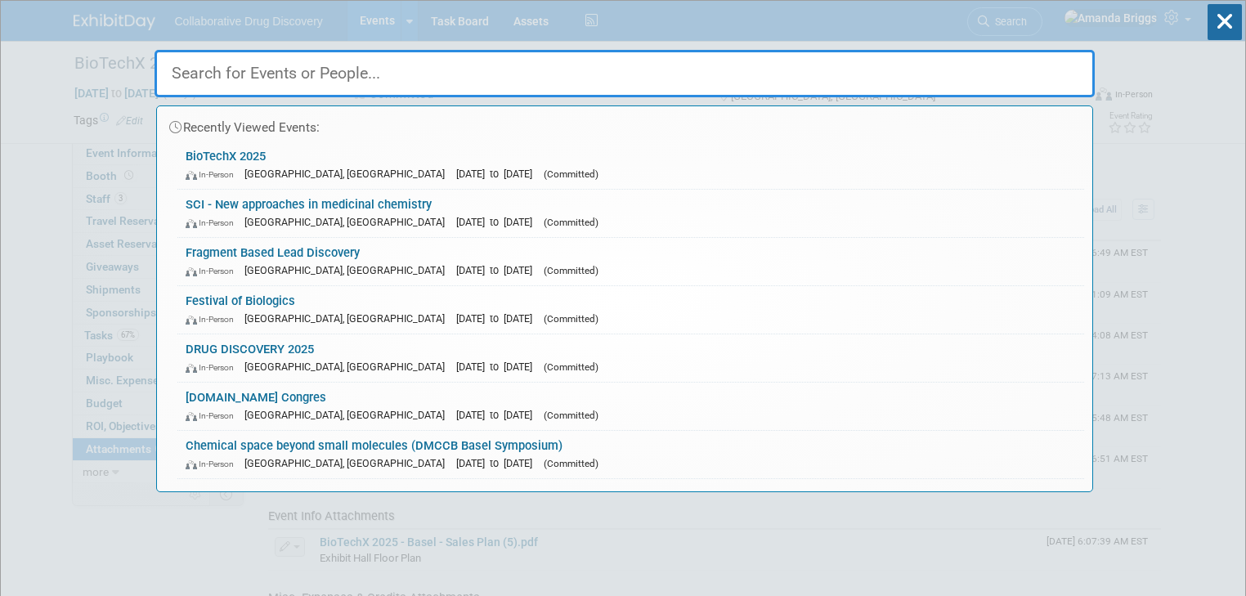
click at [420, 75] on input "text" at bounding box center [625, 73] width 940 height 47
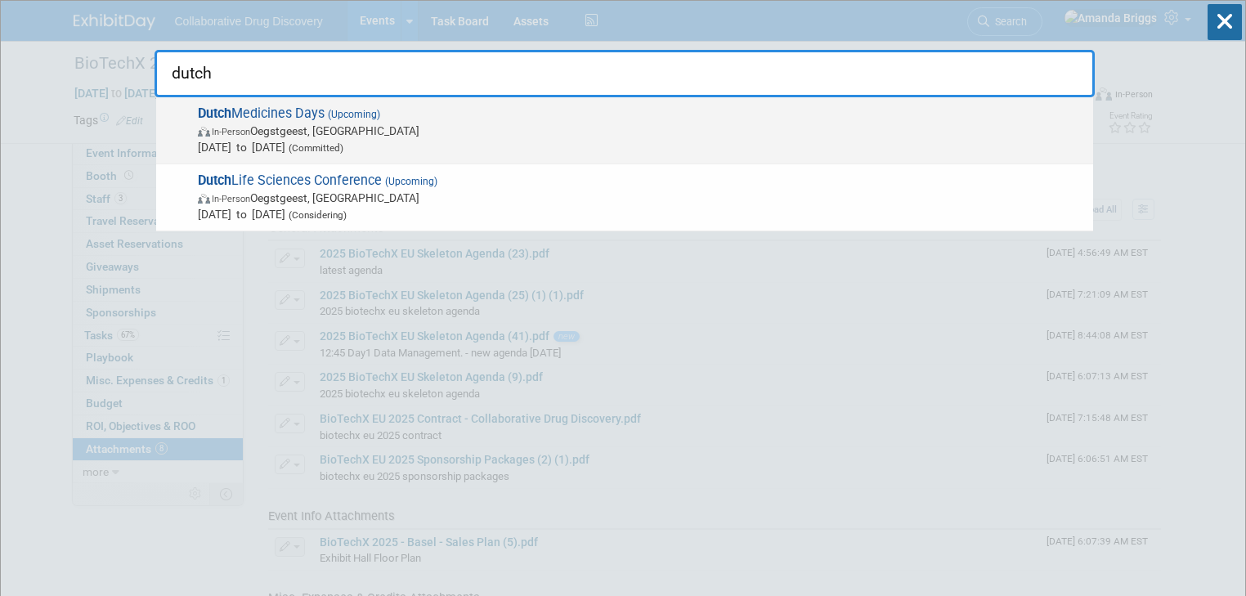
type input "dutch"
click at [311, 107] on span "Dutch Medicines Days (Upcoming) In-Person Oegstgeest, Netherlands Oct 8, 2025 t…" at bounding box center [639, 130] width 892 height 50
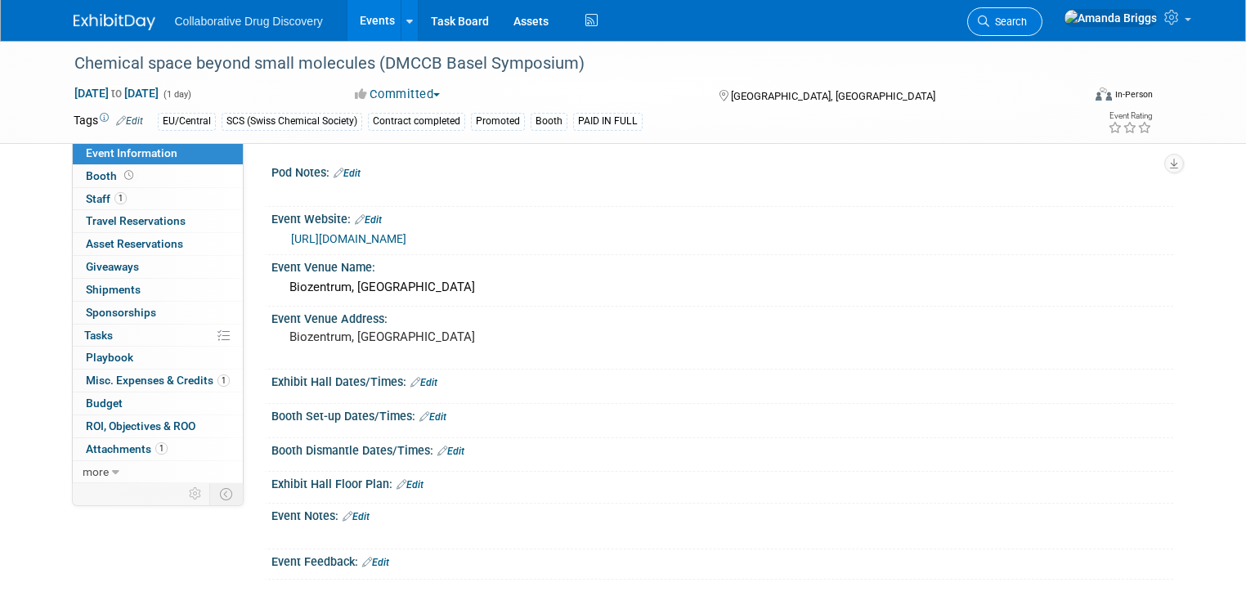
click at [1027, 18] on span "Search" at bounding box center [1008, 22] width 38 height 12
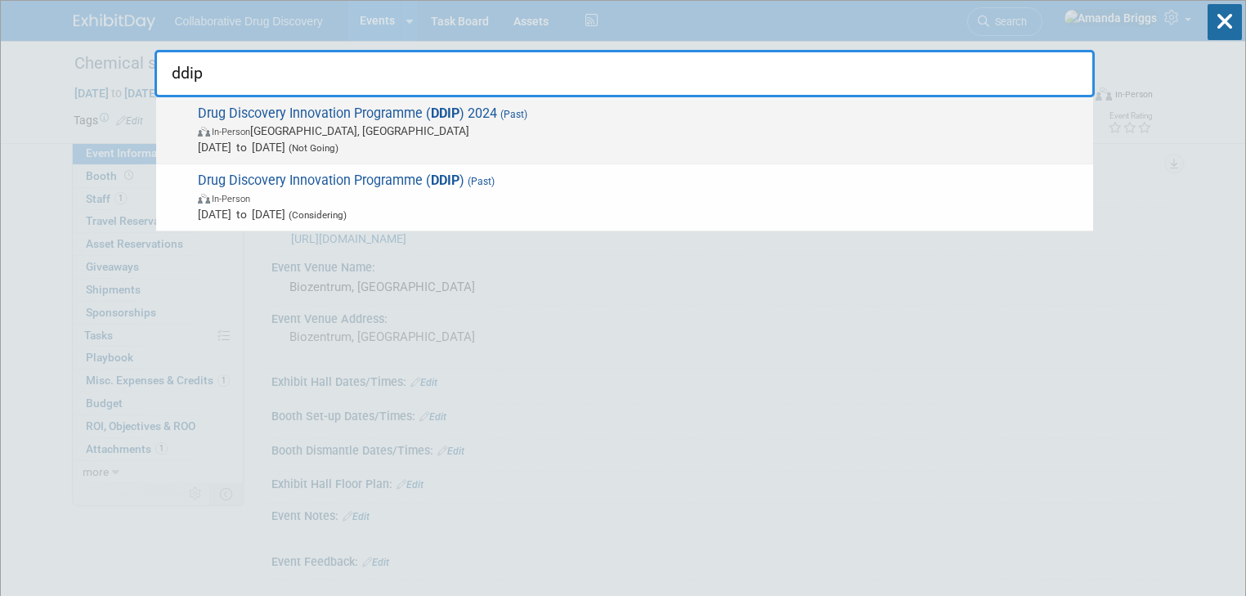
type input "ddip"
click at [412, 110] on span "Drug Discovery Innovation Programme ( DDIP ) 2024 (Past) In-Person [GEOGRAPHIC_…" at bounding box center [639, 130] width 892 height 50
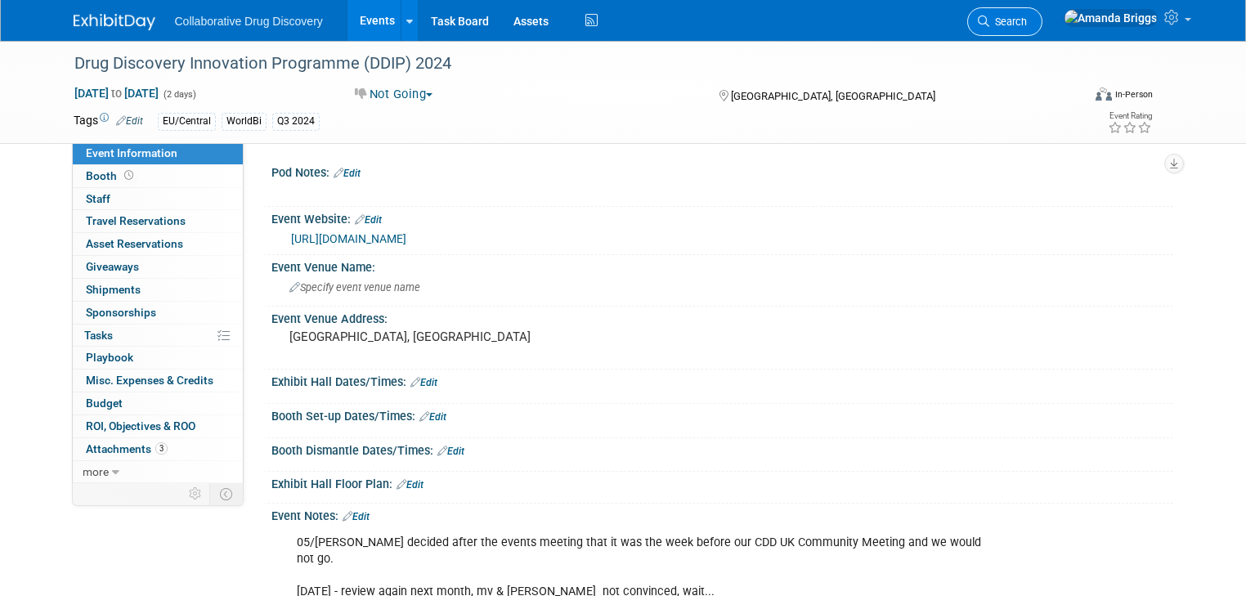
click at [1027, 23] on span "Search" at bounding box center [1008, 22] width 38 height 12
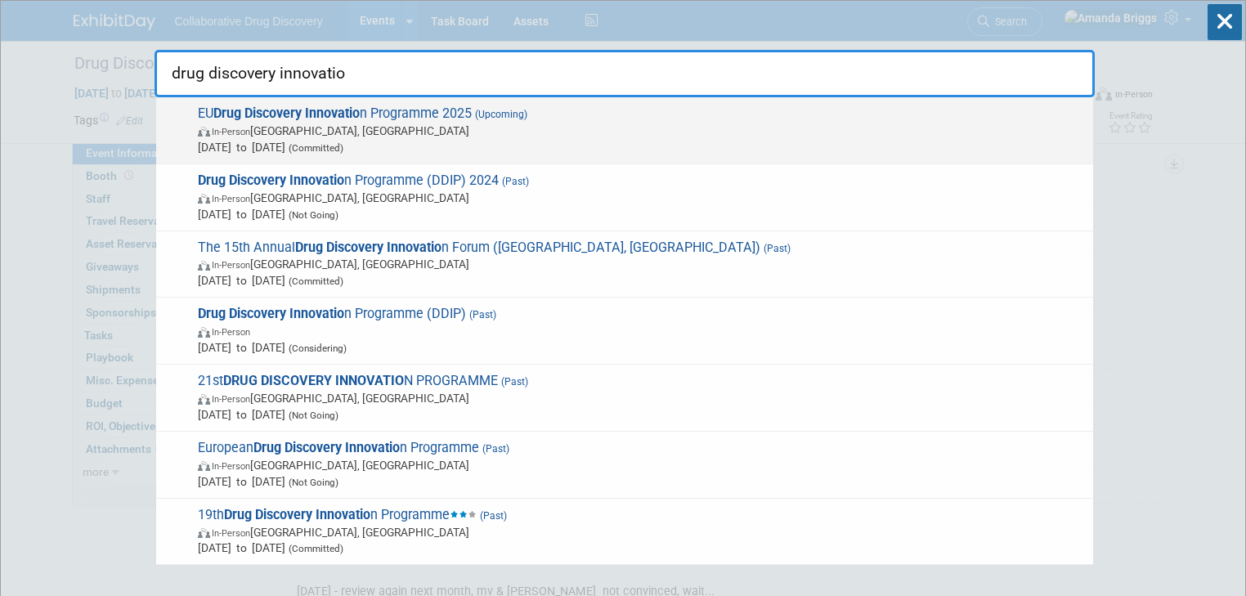
type input "drug discovery innovatio"
click at [353, 109] on strong "Drug Discovery Innovatio" at bounding box center [286, 113] width 146 height 16
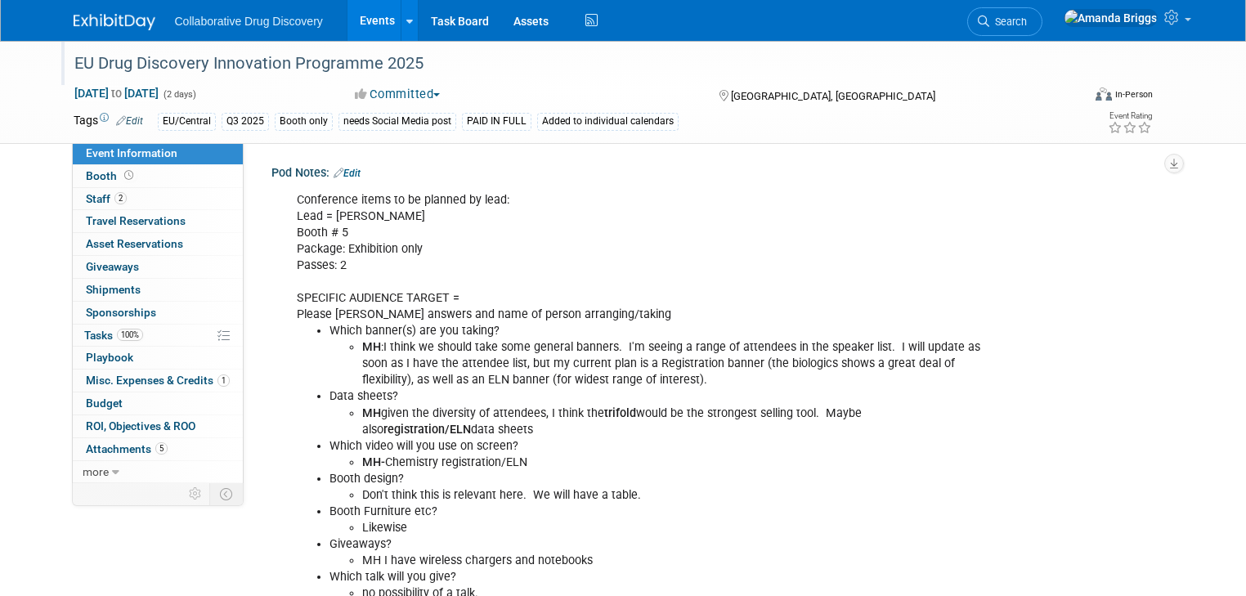
click at [312, 63] on div "EU Drug Discovery Innovation Programme 2025" at bounding box center [565, 63] width 992 height 29
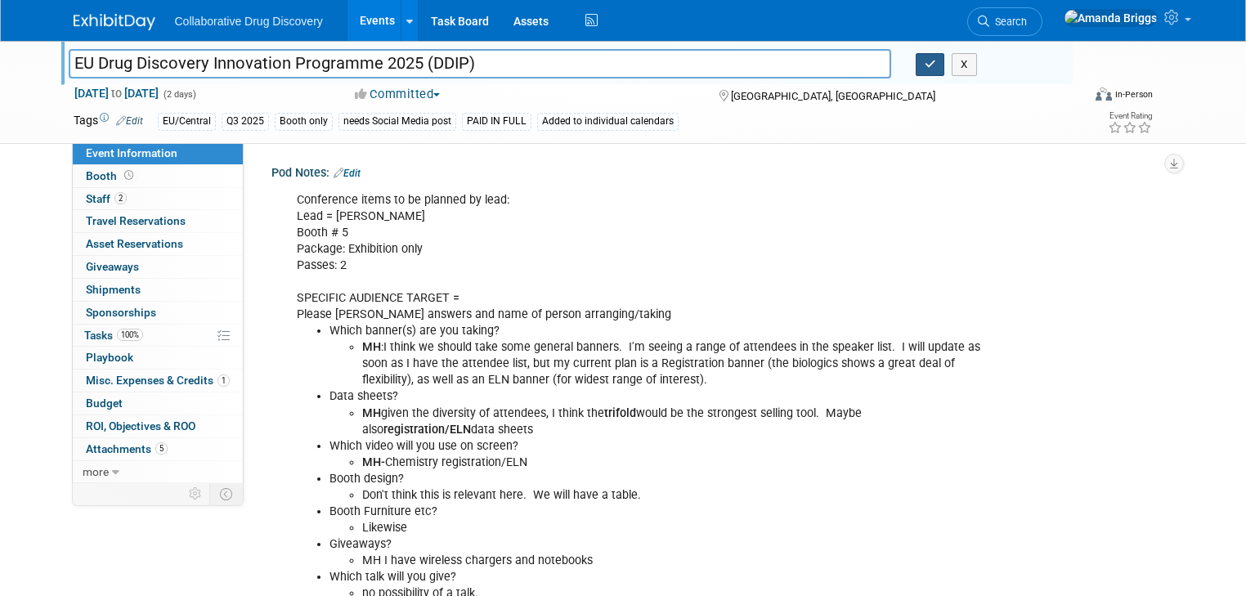
type input "EU Drug Discovery Innovation Programme 2025 (DDIP)"
click at [934, 65] on icon "button" at bounding box center [930, 64] width 11 height 11
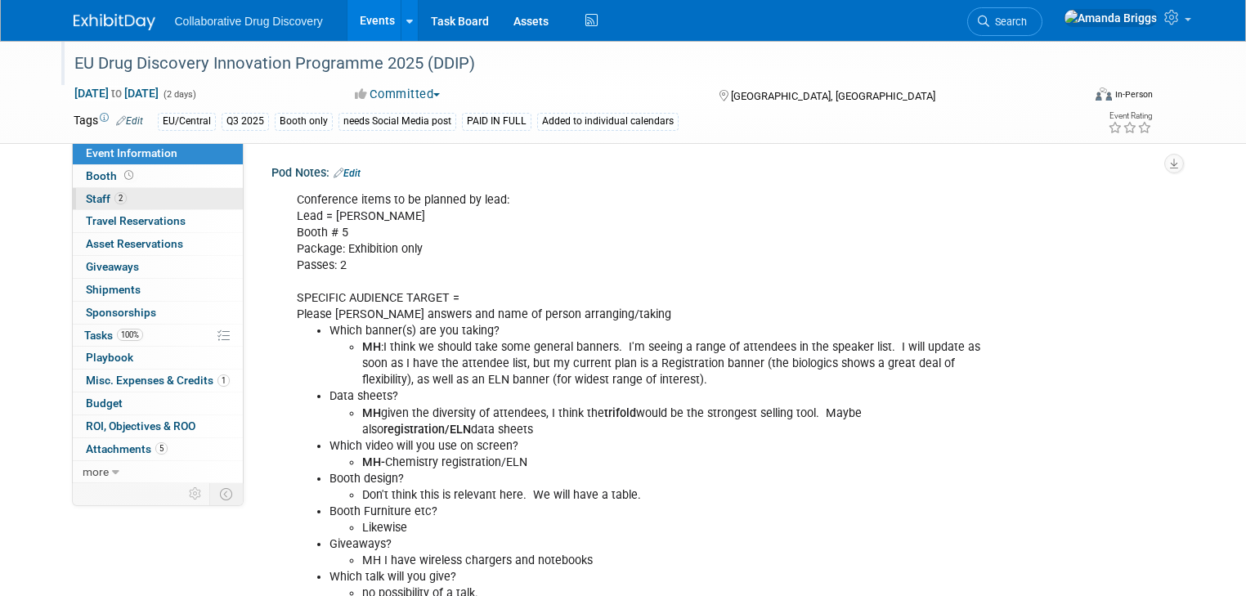
click at [88, 199] on span "Staff 2" at bounding box center [106, 198] width 41 height 13
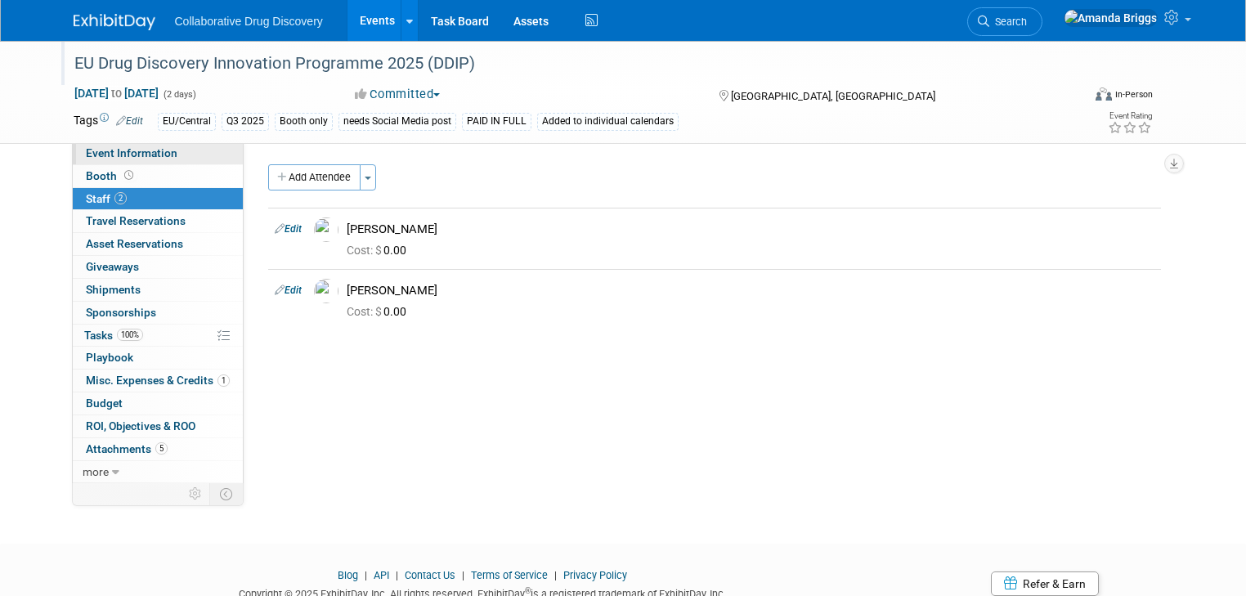
click at [145, 152] on span "Event Information" at bounding box center [132, 152] width 92 height 13
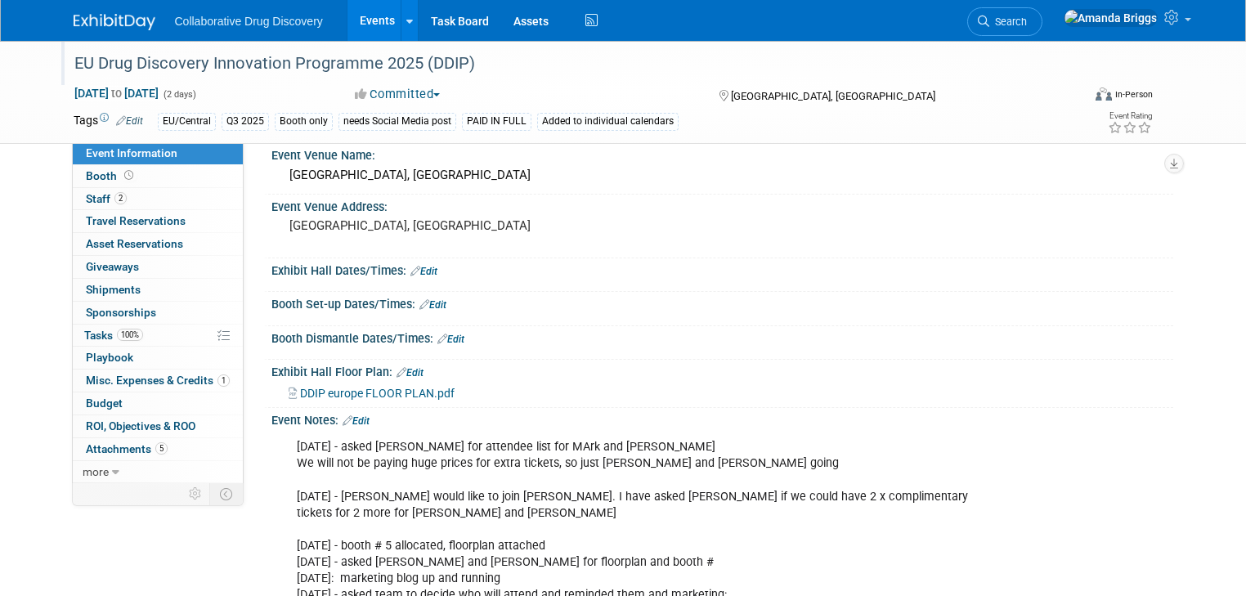
scroll to position [589, 0]
click at [381, 389] on span "DDIP europe FLOOR PLAN.pdf" at bounding box center [377, 392] width 155 height 13
